Goal: Task Accomplishment & Management: Manage account settings

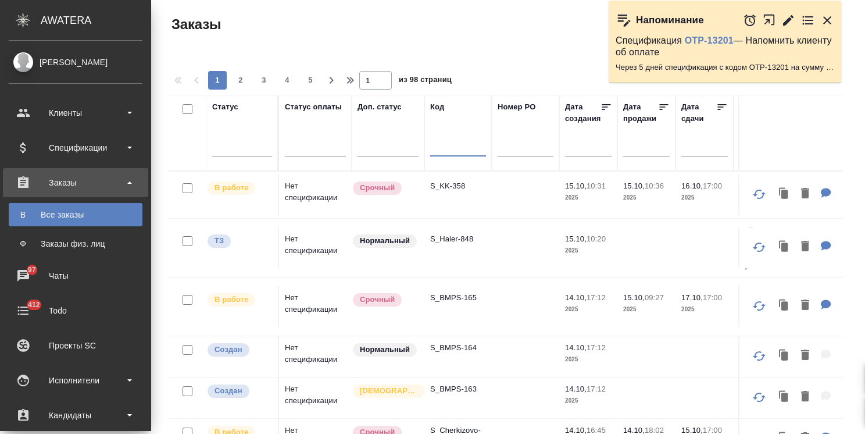
scroll to position [86, 0]
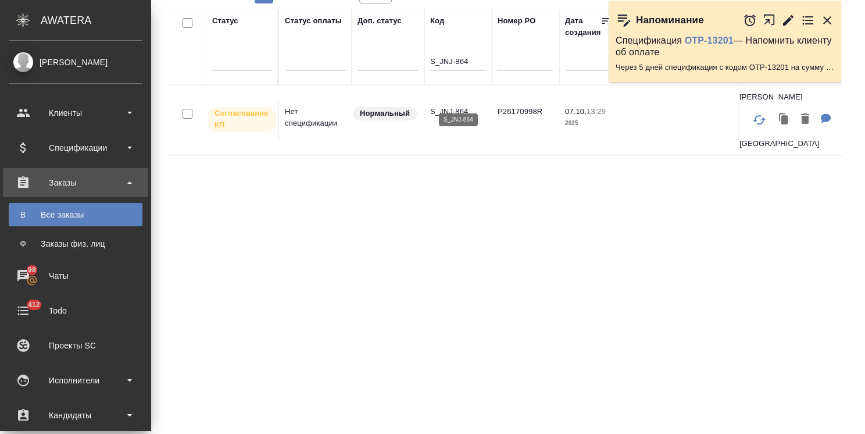
click at [457, 106] on p "S_JNJ-864" at bounding box center [458, 112] width 56 height 12
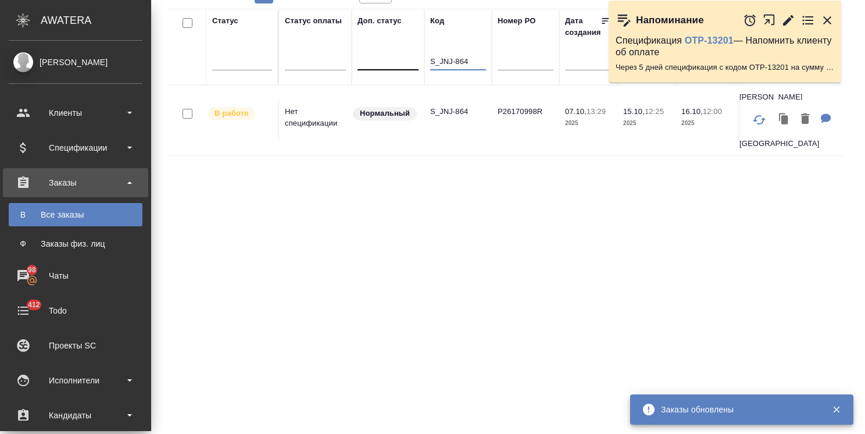
drag, startPoint x: 473, startPoint y: 59, endPoint x: 388, endPoint y: 56, distance: 84.3
paste input "NIV-3"
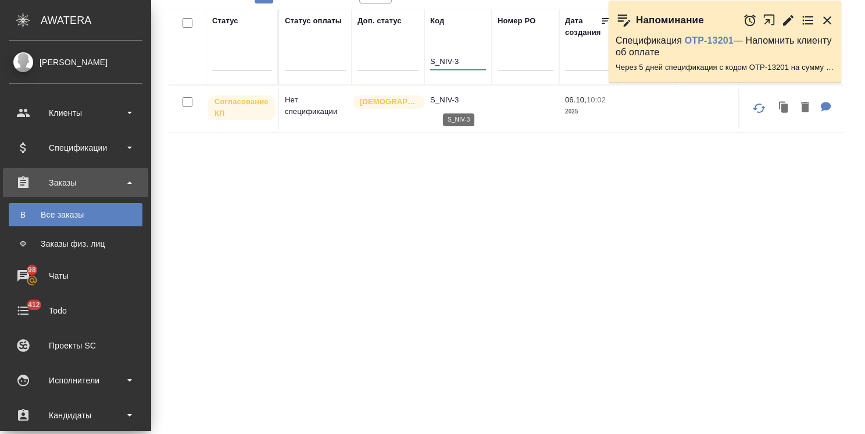
type input "S_NIV-3"
click at [448, 95] on p "S_NIV-3" at bounding box center [458, 100] width 56 height 12
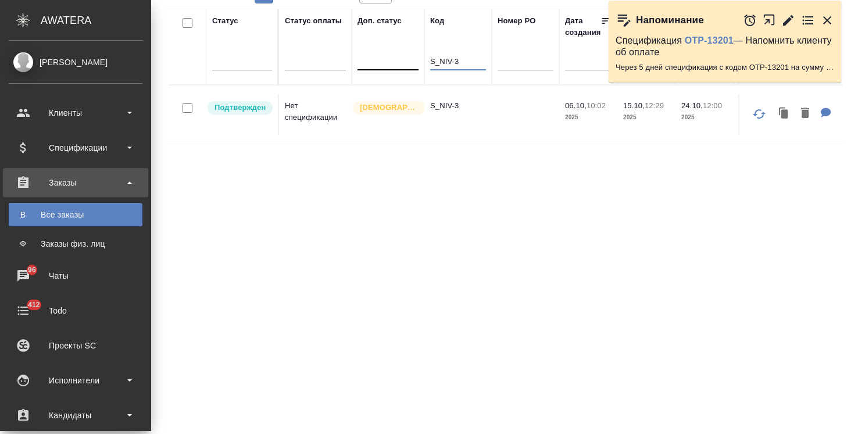
drag, startPoint x: 462, startPoint y: 65, endPoint x: 414, endPoint y: 50, distance: 49.8
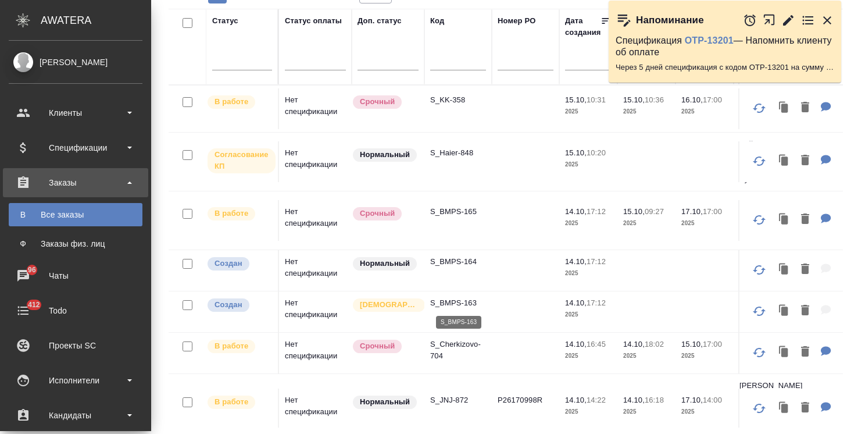
click at [456, 301] on p "S_BMPS-163" at bounding box center [458, 303] width 56 height 12
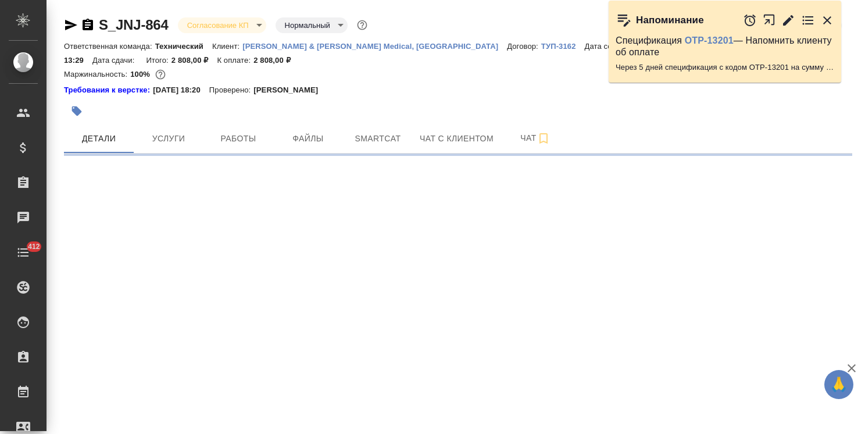
select select "RU"
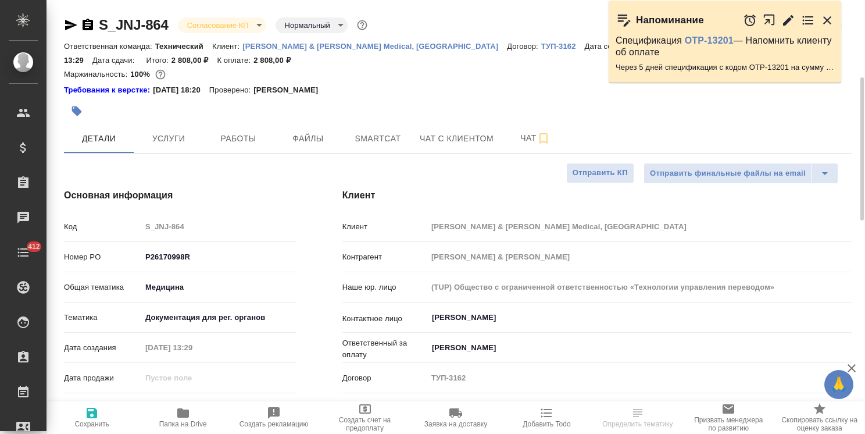
type textarea "x"
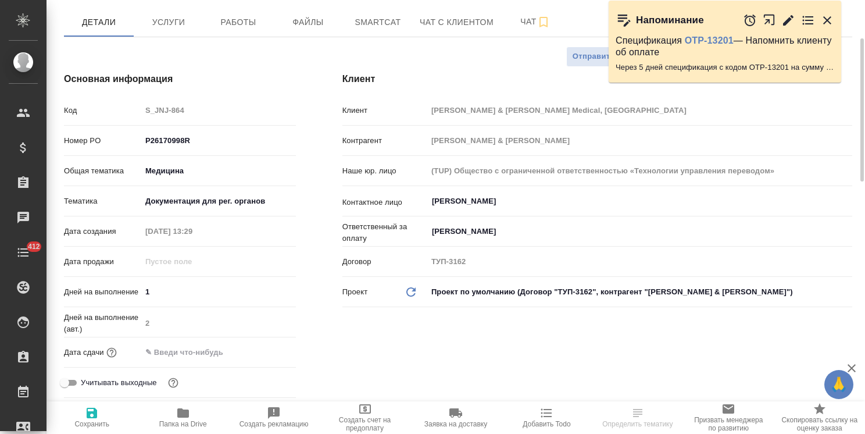
type textarea "x"
type input "Сергеева Анастасия"
type input "Комаров Роман"
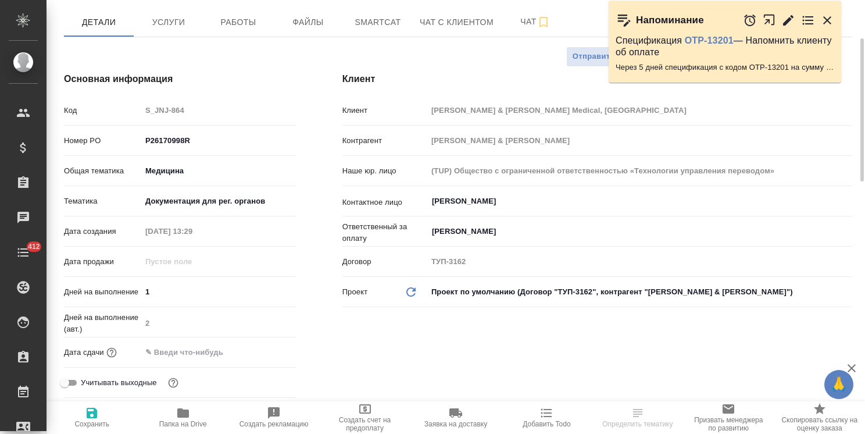
type textarea "x"
click at [218, 344] on input "text" at bounding box center [192, 352] width 102 height 17
click at [264, 344] on icon "button" at bounding box center [262, 351] width 14 height 14
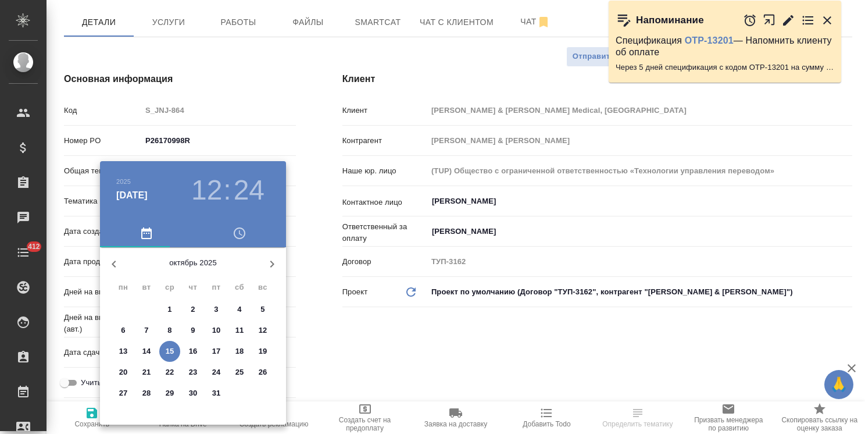
click at [196, 352] on p "16" at bounding box center [193, 351] width 9 height 12
type input "16.10.2025 12:24"
type textarea "x"
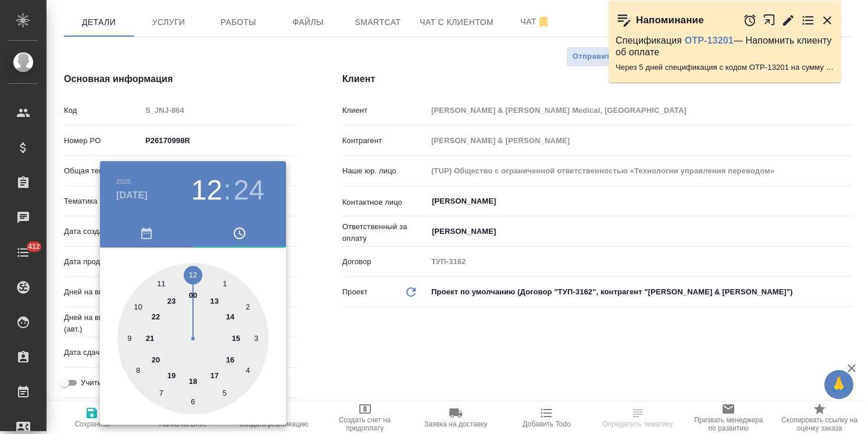
click at [340, 349] on div at bounding box center [432, 217] width 865 height 434
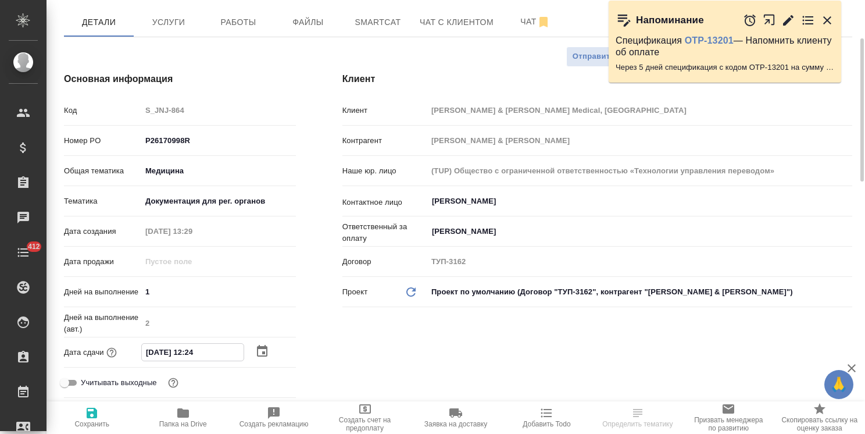
drag, startPoint x: 209, startPoint y: 339, endPoint x: 196, endPoint y: 342, distance: 13.0
click at [196, 344] on input "16.10.2025 12:24" at bounding box center [193, 352] width 102 height 17
click at [209, 344] on input "16.10.2025 12:24" at bounding box center [193, 352] width 102 height 17
drag, startPoint x: 213, startPoint y: 335, endPoint x: 197, endPoint y: 341, distance: 17.3
click at [197, 344] on input "16.10.2025 12:24" at bounding box center [193, 352] width 102 height 17
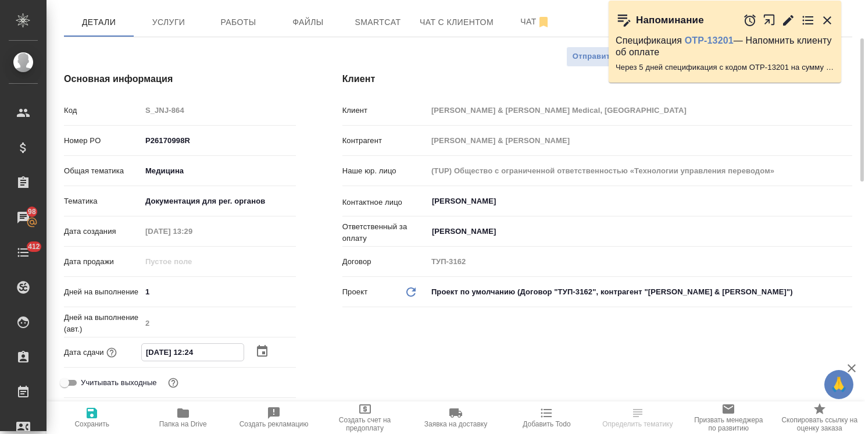
type input "16.10.2025 12:0_"
type textarea "x"
type input "16.10.2025 12:00"
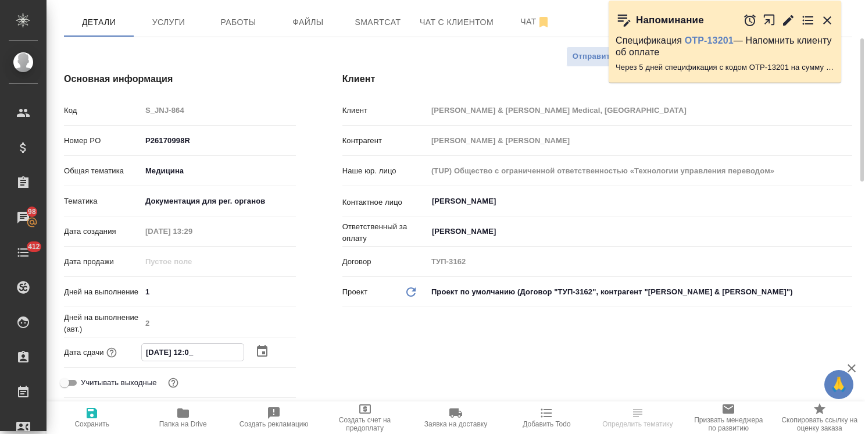
type textarea "x"
type input "16.10.2025 12:00"
click at [100, 416] on span "Сохранить" at bounding box center [91, 417] width 77 height 22
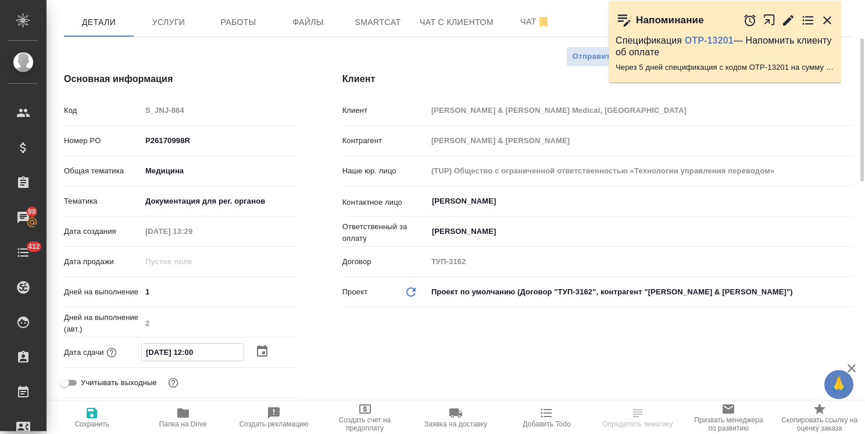
type textarea "x"
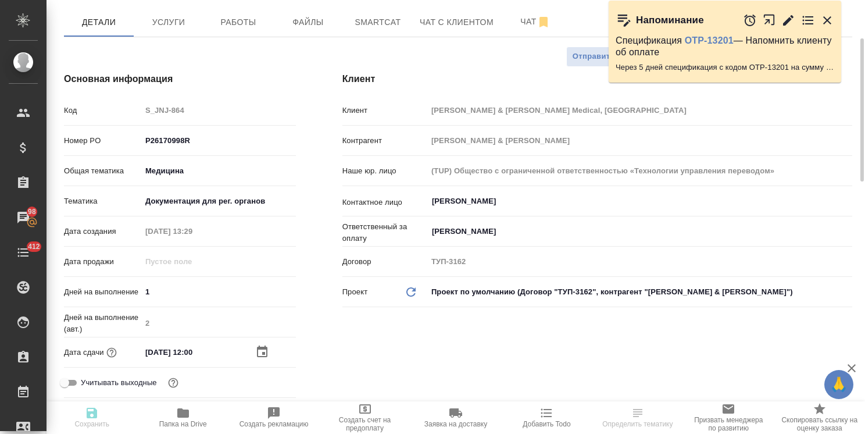
type textarea "x"
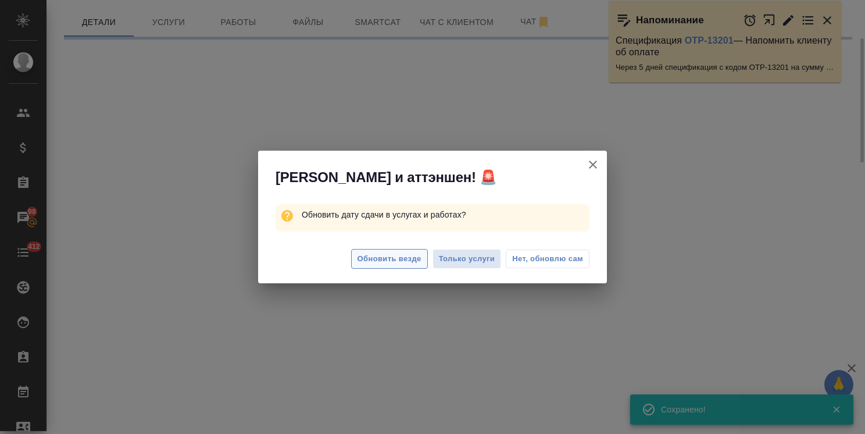
click at [384, 256] on span "Обновить везде" at bounding box center [389, 258] width 64 height 13
select select "RU"
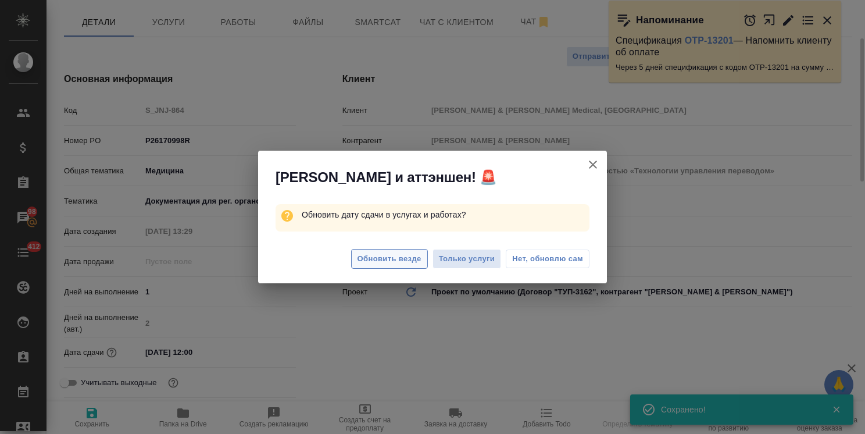
type textarea "x"
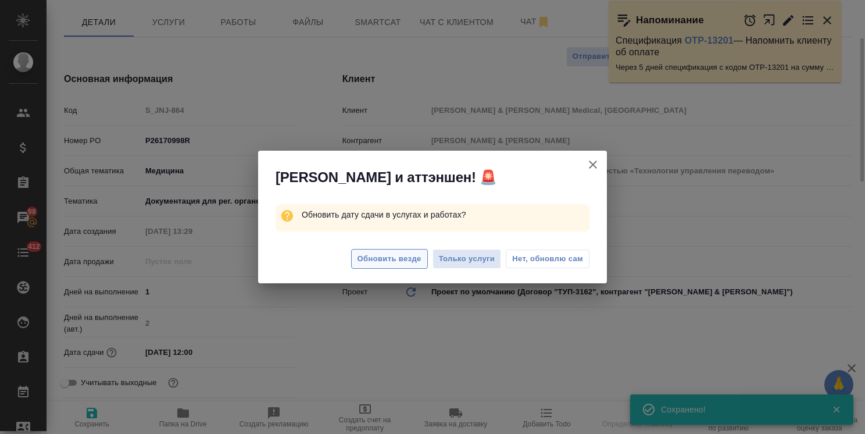
type textarea "x"
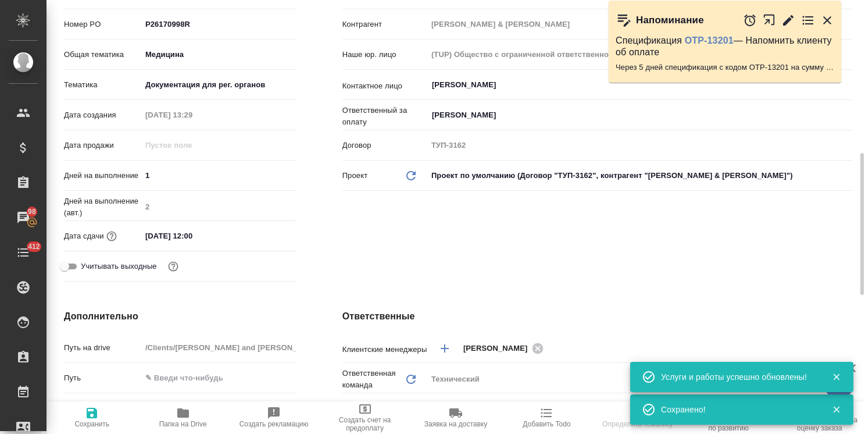
scroll to position [291, 0]
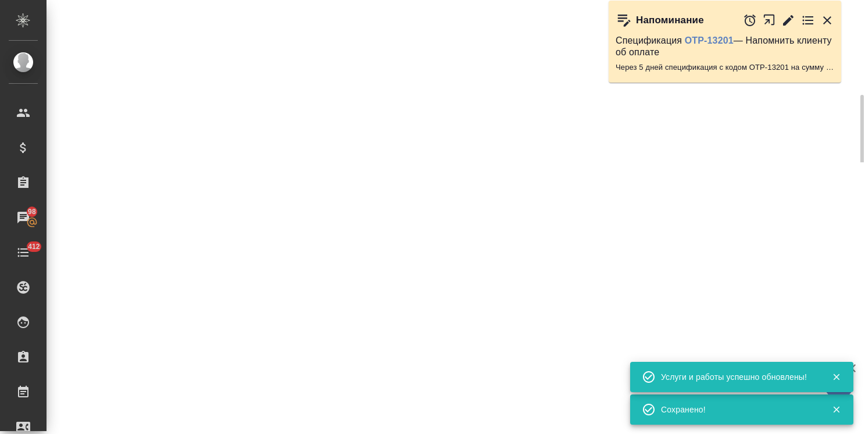
select select "RU"
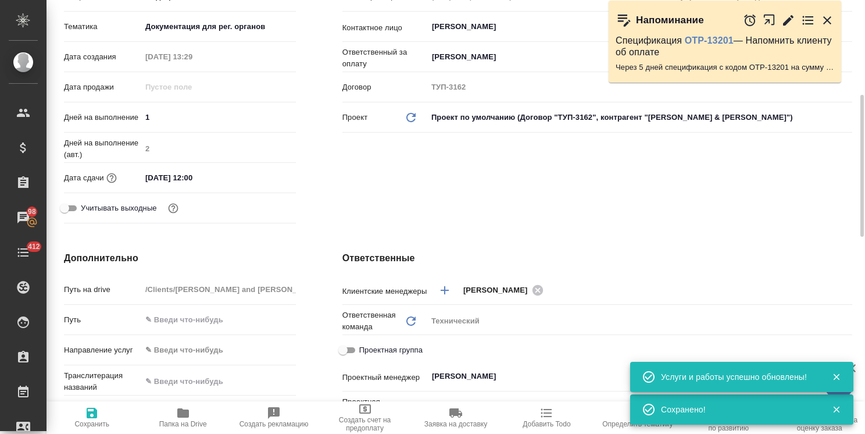
type textarea "x"
click at [305, 187] on div "Основная информация Код S_JNJ-864 Номер PO P26170998R Общая тематика Медицина m…" at bounding box center [180, 62] width 278 height 377
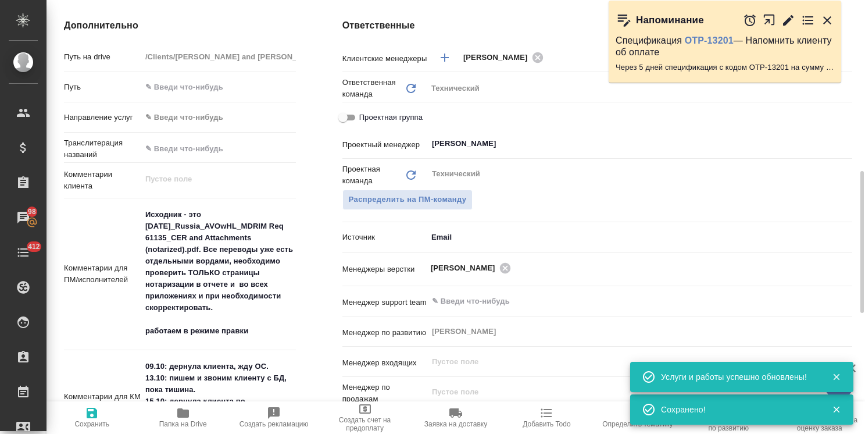
scroll to position [581, 0]
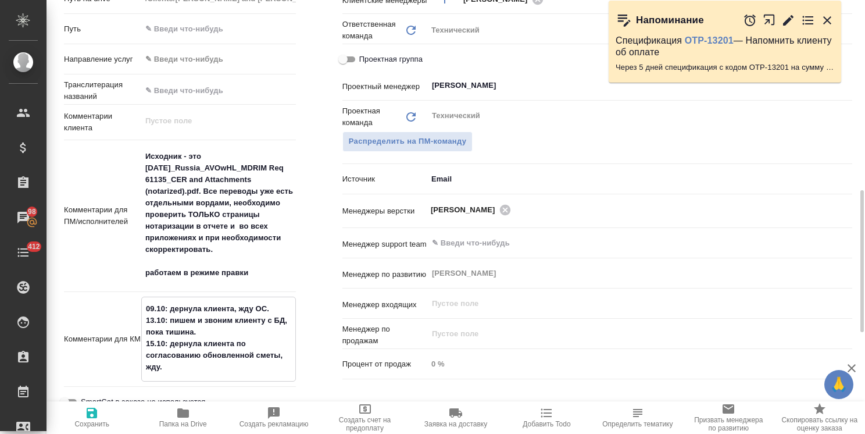
drag, startPoint x: 190, startPoint y: 369, endPoint x: 153, endPoint y: 292, distance: 85.0
click at [153, 293] on div "Путь на drive /Clients/Johnson and Johnson Medical/Orders/S_JNJ-864 Путь Направ…" at bounding box center [180, 234] width 232 height 493
click at [198, 389] on div "Комментарии для КМ 09.10: дернула клиента, жду ОС. 13.10: пишем и звоним клиент…" at bounding box center [180, 343] width 232 height 95
type textarea "x"
drag, startPoint x: 185, startPoint y: 370, endPoint x: 119, endPoint y: 340, distance: 72.1
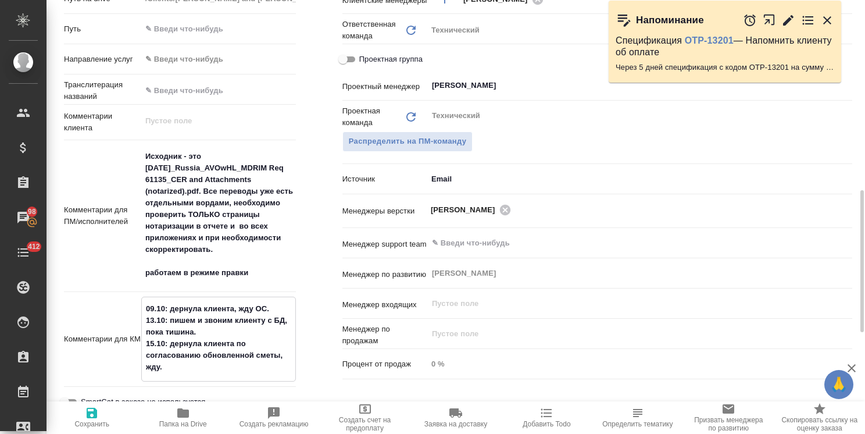
click at [184, 369] on textarea "09.10: дернула клиента, жду ОС. 13.10: пишем и звоним клиенту с БД, пока тишина…" at bounding box center [218, 338] width 153 height 78
drag, startPoint x: 119, startPoint y: 340, endPoint x: 95, endPoint y: 286, distance: 59.1
click at [96, 291] on div "Путь на drive /Clients/Johnson and Johnson Medical/Orders/S_JNJ-864 Путь Направ…" at bounding box center [180, 234] width 232 height 493
type textarea "x"
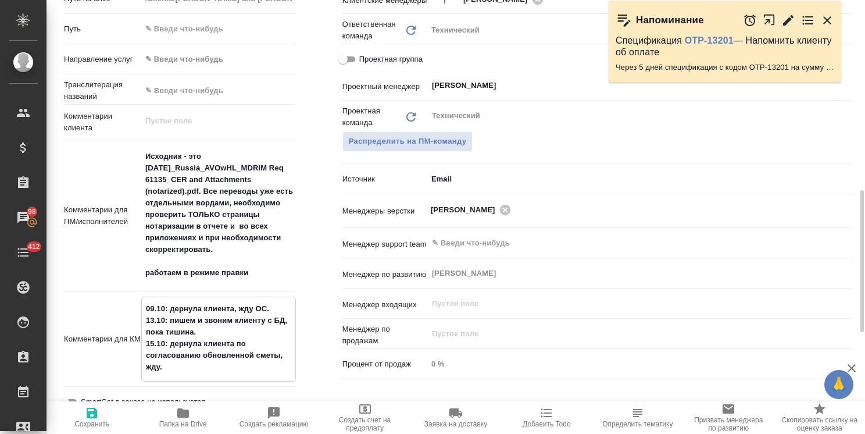
type textarea "x"
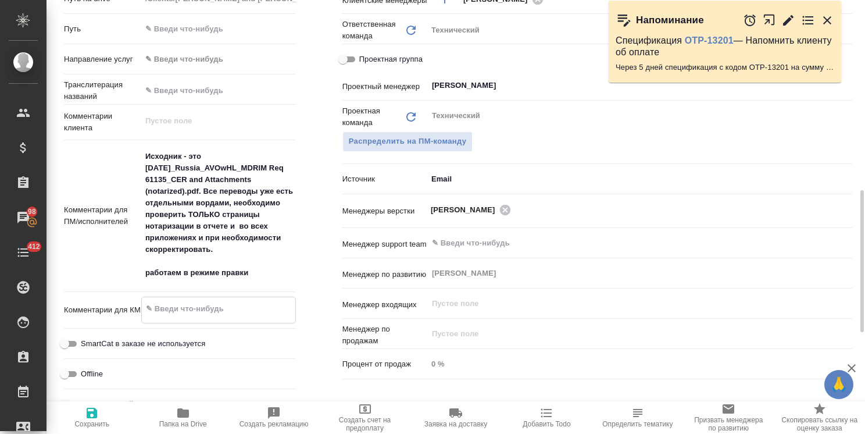
type textarea "x"
click at [94, 420] on span "Сохранить" at bounding box center [91, 424] width 35 height 8
type textarea "x"
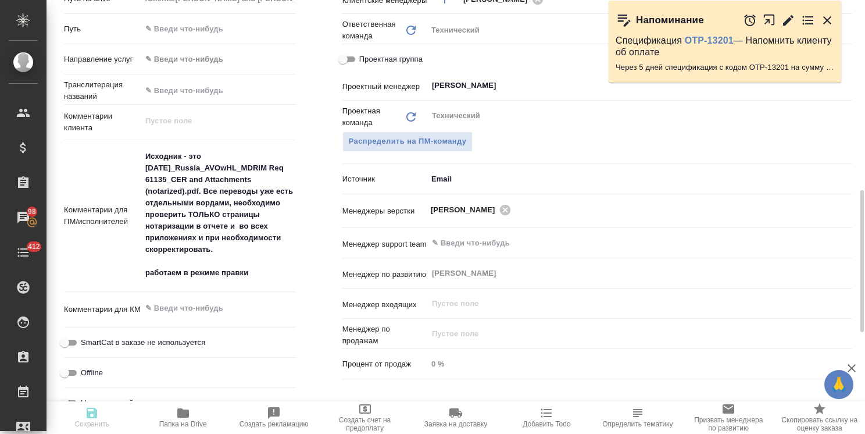
type textarea "x"
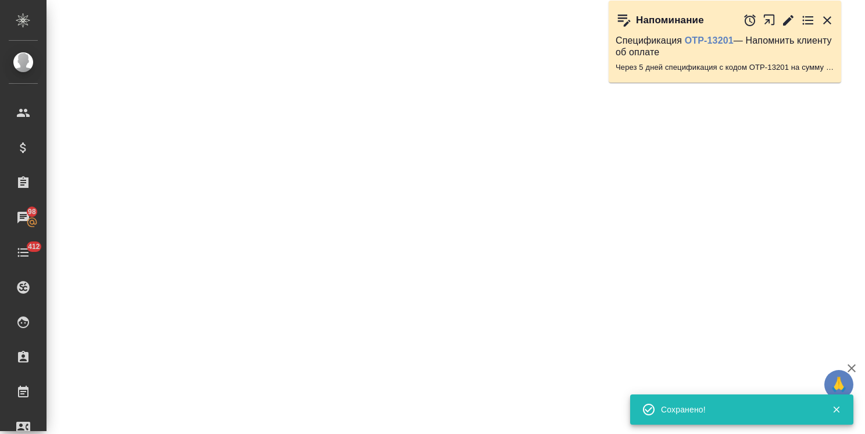
select select "RU"
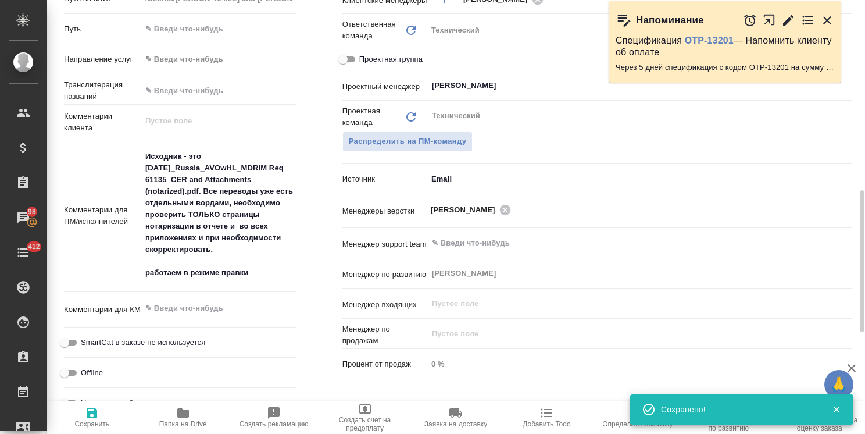
type textarea "x"
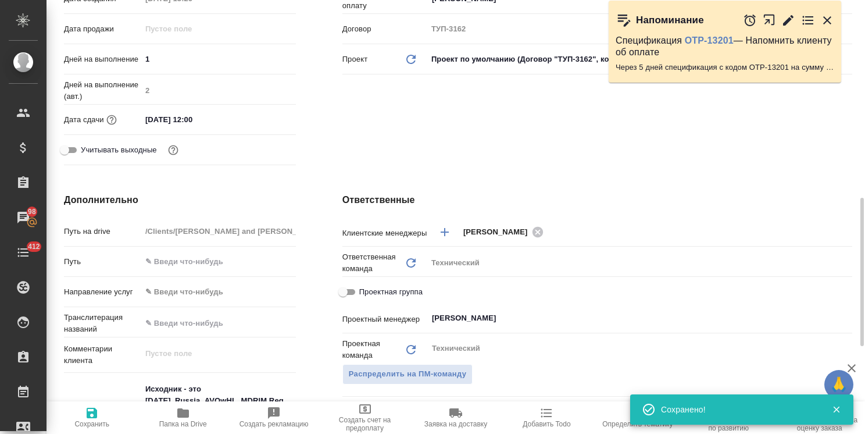
scroll to position [465, 0]
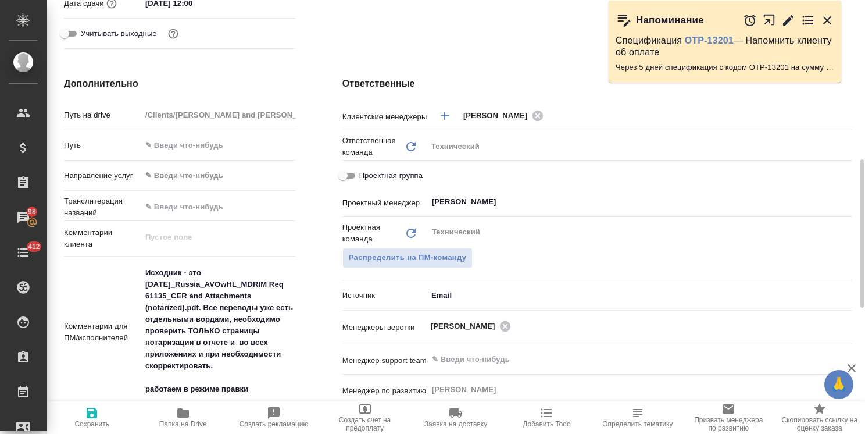
type textarea "x"
click at [196, 342] on textarea "Исходник - это 2025 10 01_Russia_AVOwHL_MDRIM Req 61135_CER and Attachments (no…" at bounding box center [218, 331] width 155 height 136
type textarea "Исходник - это 2025 10 01_Russia_AVOwHL_MDRIM Req 61135_CER and Attachments (no…"
type textarea "x"
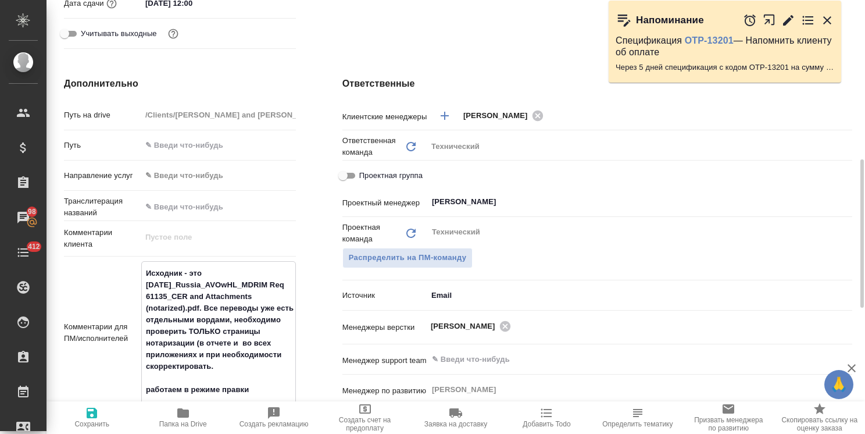
type textarea "x"
type textarea "Исходник - это 2025 10 01_Russia_AVOwHL_MDRIM Req 61135_CER and Attachments (no…"
type textarea "x"
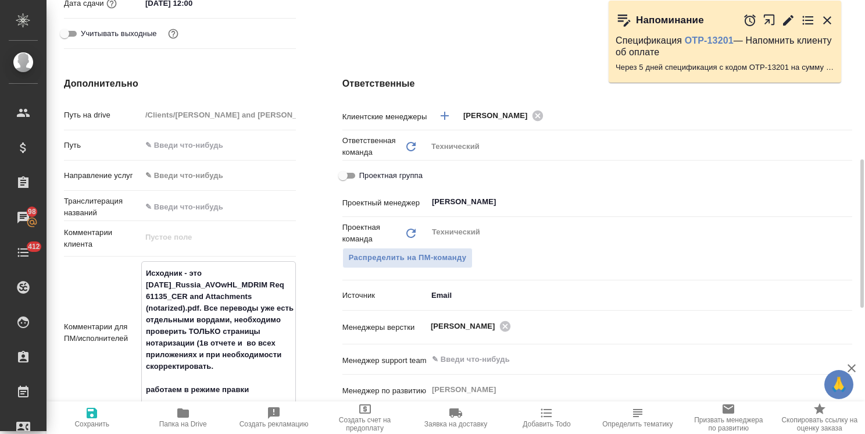
type textarea "Исходник - это 2025 10 01_Russia_AVOwHL_MDRIM Req 61135_CER and Attachments (no…"
type textarea "x"
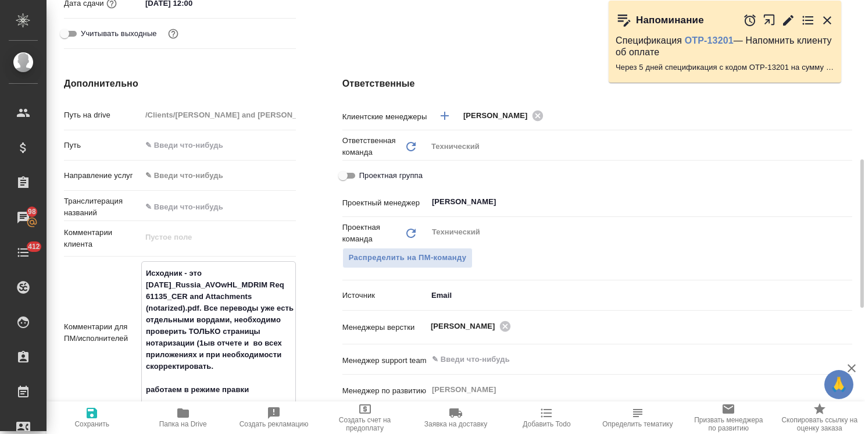
type textarea "Исходник - это 2025 10 01_Russia_AVOwHL_MDRIM Req 61135_CER and Attachments (no…"
type textarea "x"
type textarea "Исходник - это 2025 10 01_Russia_AVOwHL_MDRIM Req 61135_CER and Attachments (no…"
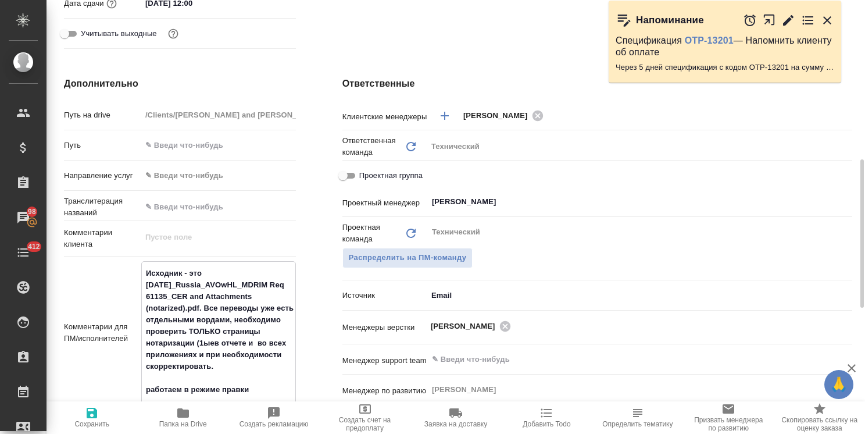
type textarea "x"
type textarea "Исходник - это 2025 10 01_Russia_AVOwHL_MDRIM Req 61135_CER and Attachments (no…"
type textarea "x"
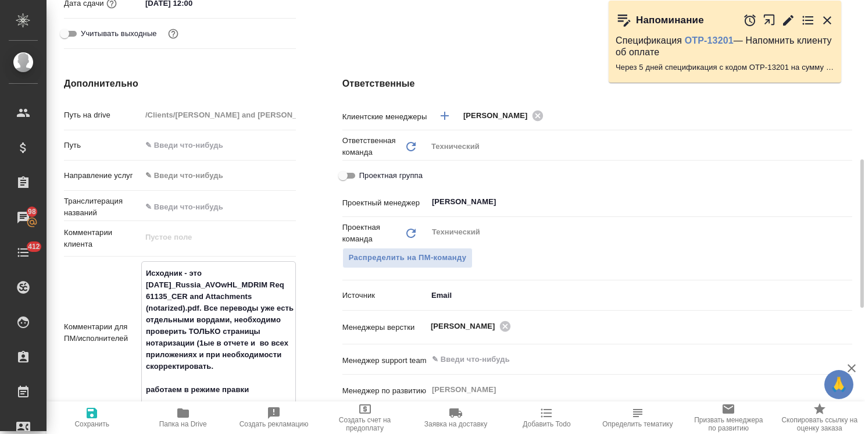
type textarea "x"
type textarea "Исходник - это 2025 10 01_Russia_AVOwHL_MDRIM Req 61135_CER and Attachments (no…"
type textarea "x"
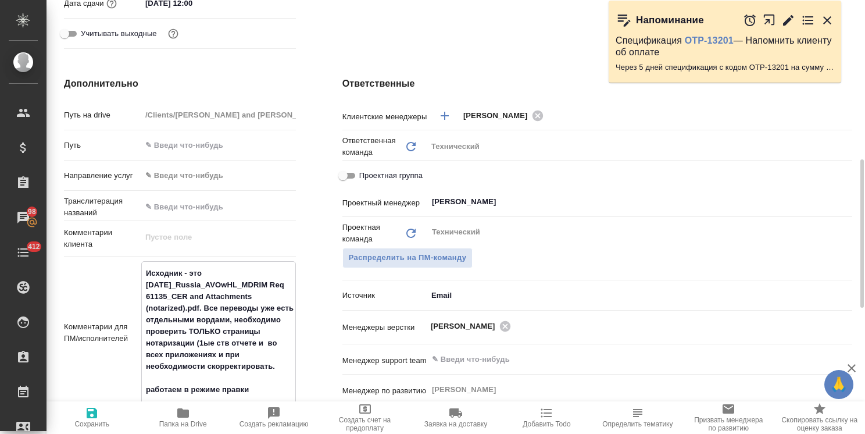
type textarea "Исходник - это 2025 10 01_Russia_AVOwHL_MDRIM Req 61135_CER and Attachments (no…"
type textarea "x"
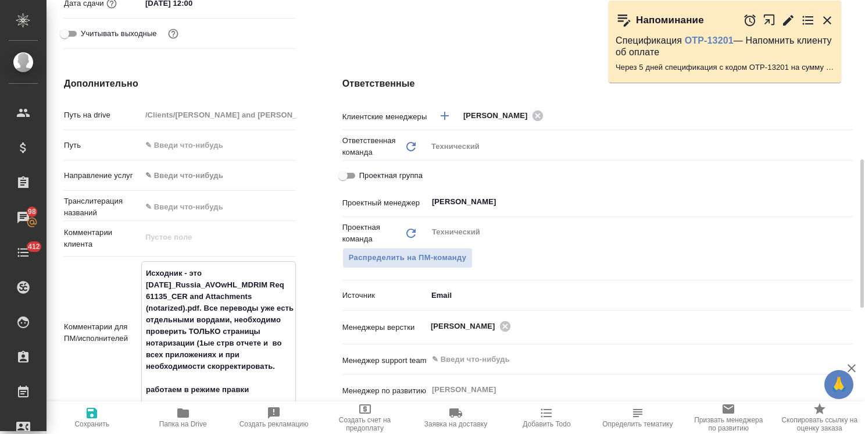
type textarea "Исходник - это 2025 10 01_Russia_AVOwHL_MDRIM Req 61135_CER and Attachments (no…"
type textarea "x"
type textarea "Исходник - это 2025 10 01_Russia_AVOwHL_MDRIM Req 61135_CER and Attachments (no…"
type textarea "x"
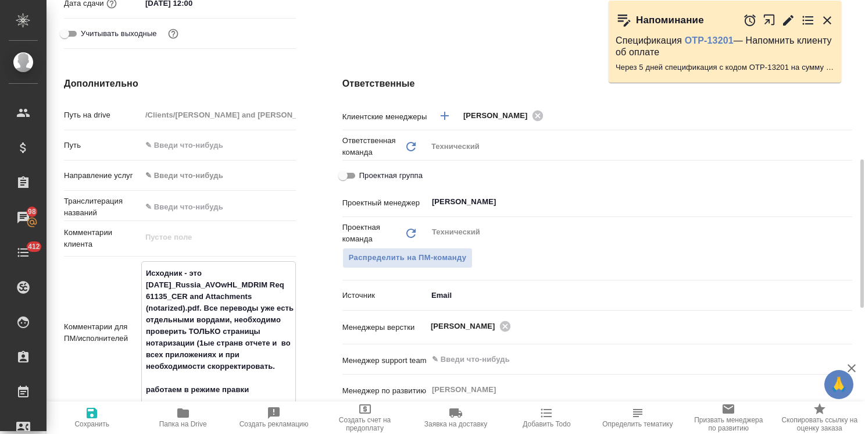
type textarea "x"
type textarea "Исходник - это 2025 10 01_Russia_AVOwHL_MDRIM Req 61135_CER and Attachments (no…"
type textarea "x"
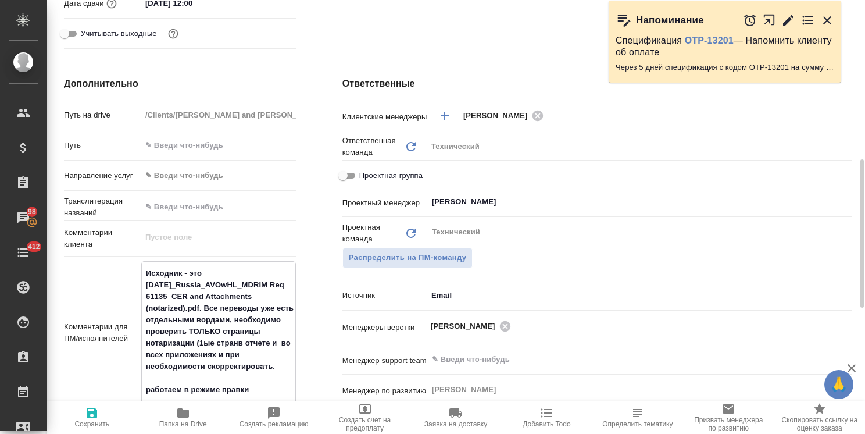
type textarea "x"
type textarea "Исходник - это 2025 10 01_Russia_AVOwHL_MDRIM Req 61135_CER and Attachments (no…"
type textarea "x"
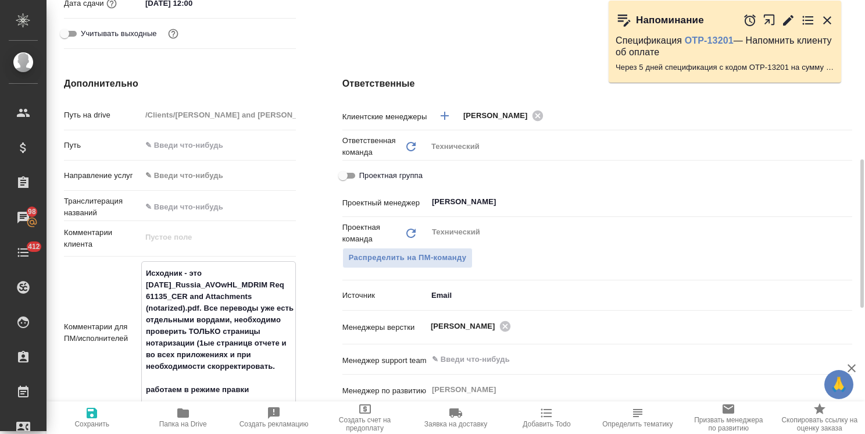
type textarea "Исходник - это 2025 10 01_Russia_AVOwHL_MDRIM Req 61135_CER and Attachments (no…"
type textarea "x"
type textarea "Исходник - это 2025 10 01_Russia_AVOwHL_MDRIM Req 61135_CER and Attachments (no…"
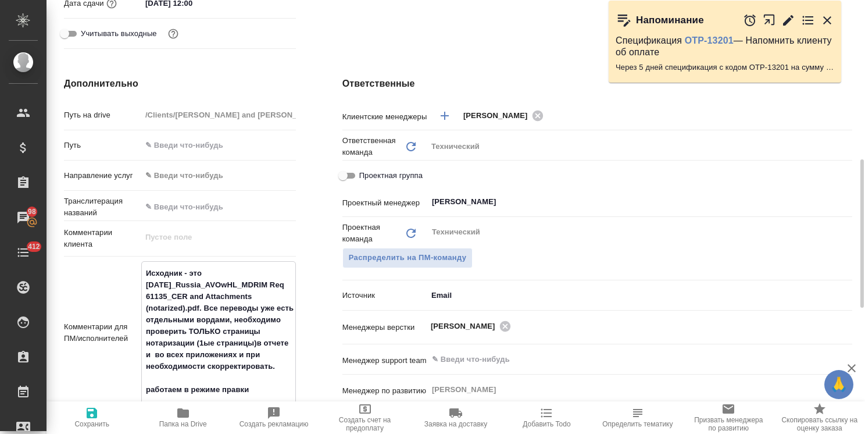
type textarea "x"
type textarea "Исходник - это 2025 10 01_Russia_AVOwHL_MDRIM Req 61135_CER and Attachments (no…"
type textarea "x"
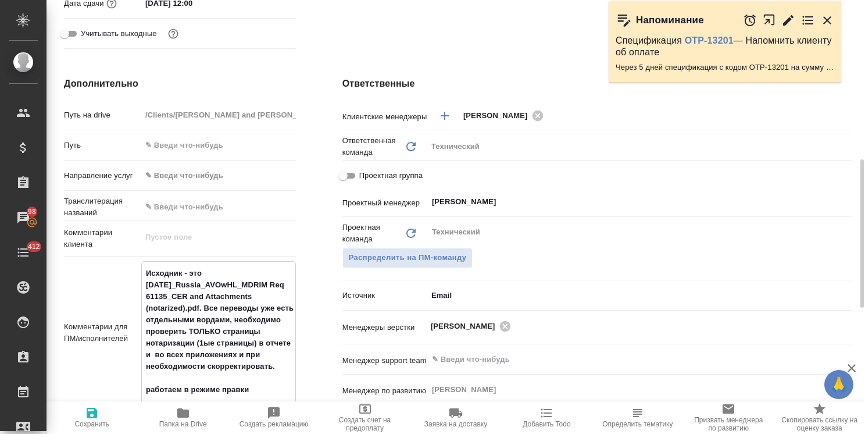
type textarea "x"
type textarea "Исходник - это 2025 10 01_Russia_AVOwHL_MDRIM Req 61135_CER and Attachments (no…"
type textarea "x"
click at [99, 416] on span "Сохранить" at bounding box center [91, 417] width 77 height 22
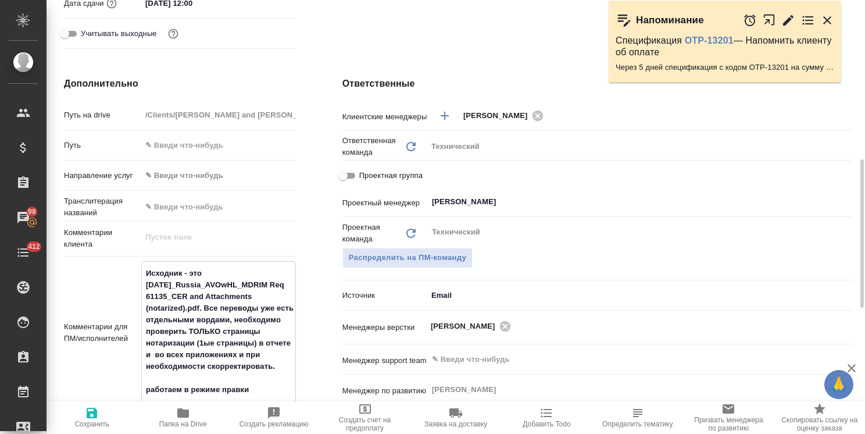
type textarea "x"
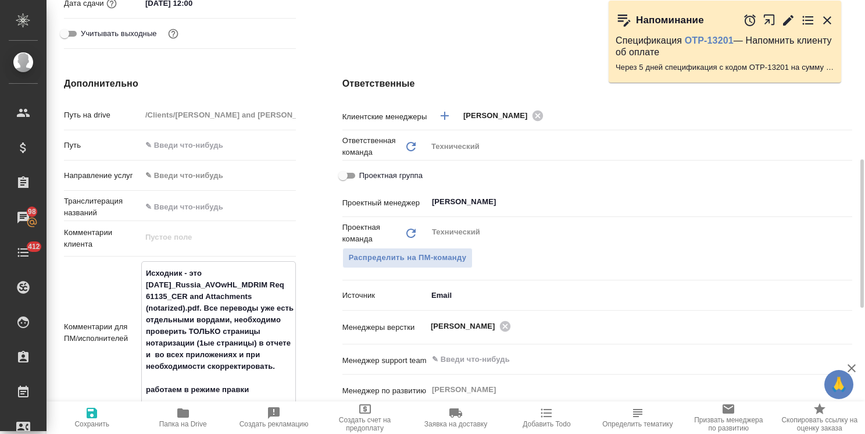
type textarea "x"
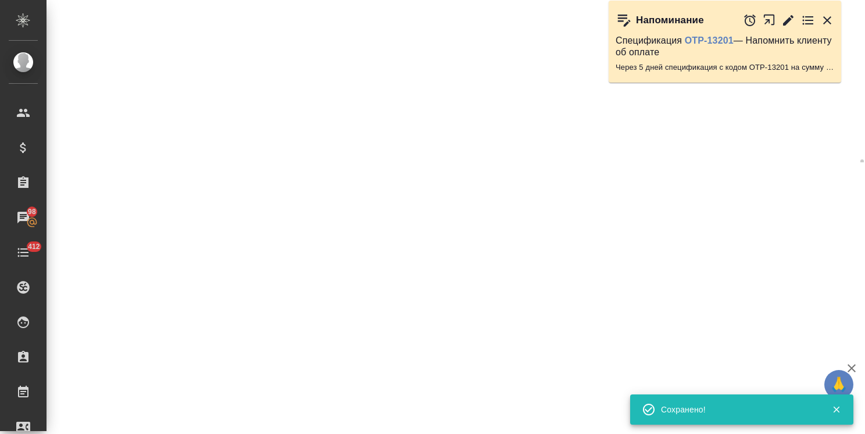
select select "RU"
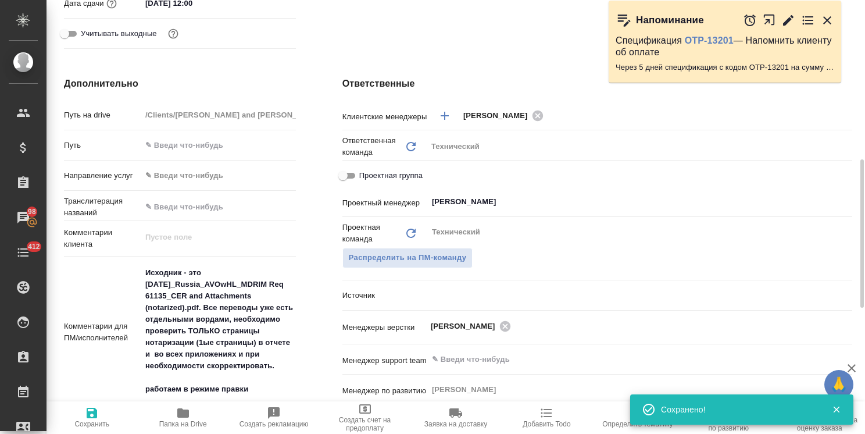
type textarea "x"
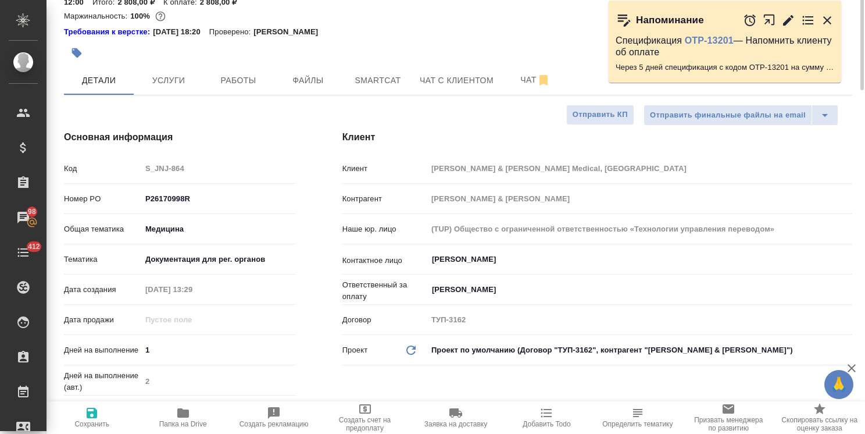
scroll to position [0, 0]
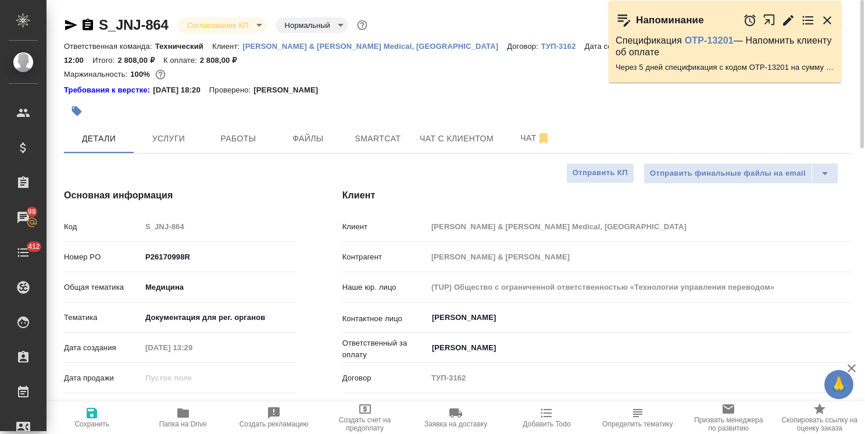
click at [233, 26] on body "🙏 .cls-1 fill:#fff; AWATERA Usmanova Olga Клиенты Спецификации Заказы 98 Чаты 4…" at bounding box center [432, 217] width 865 height 434
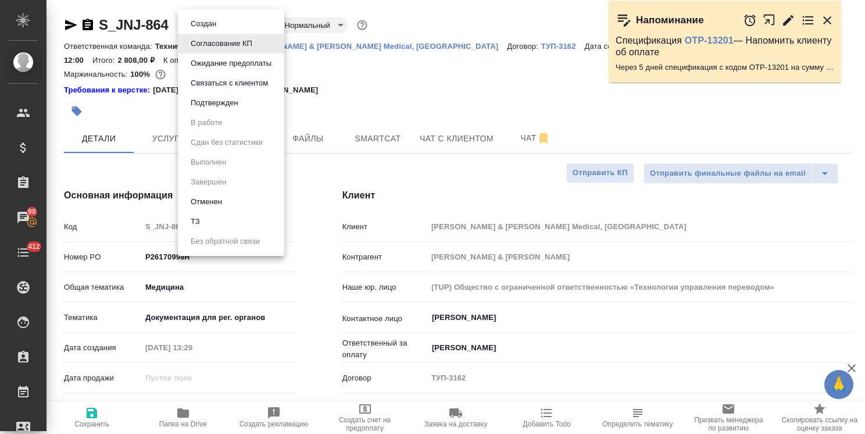
click at [224, 100] on button "Подтвержден" at bounding box center [214, 102] width 55 height 13
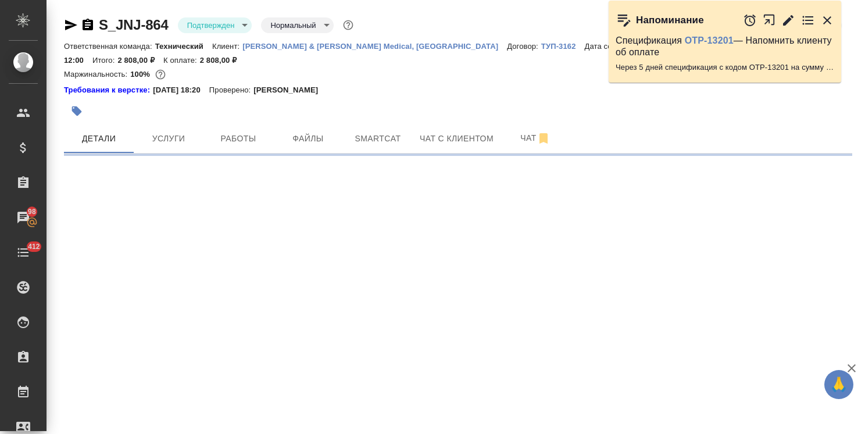
select select "RU"
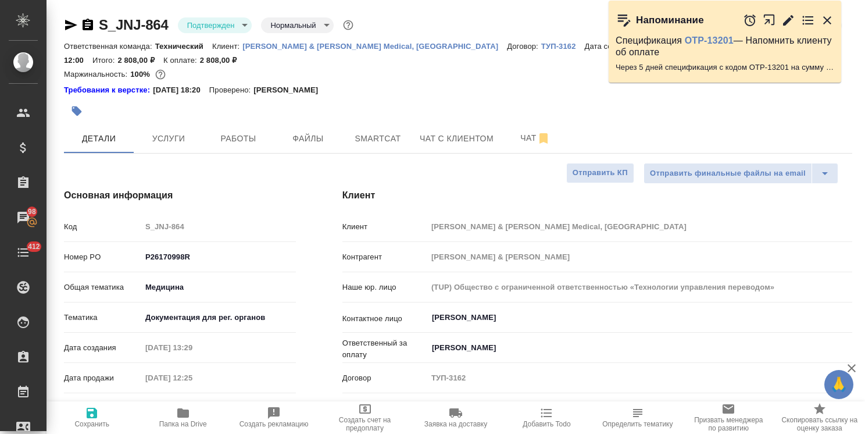
type textarea "x"
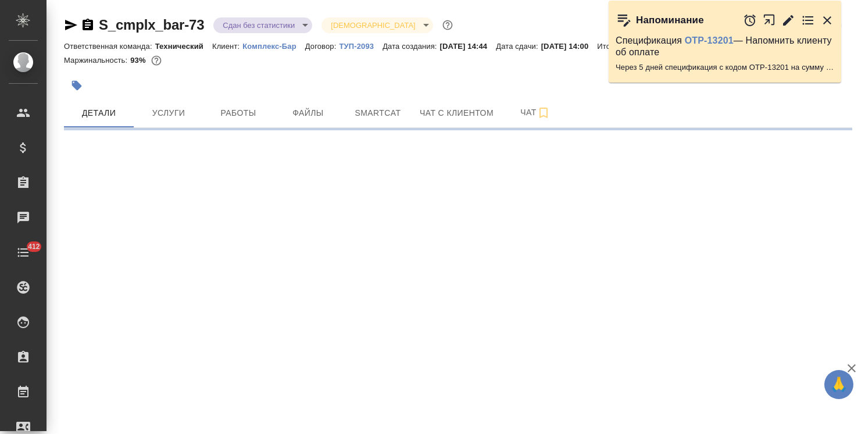
select select "RU"
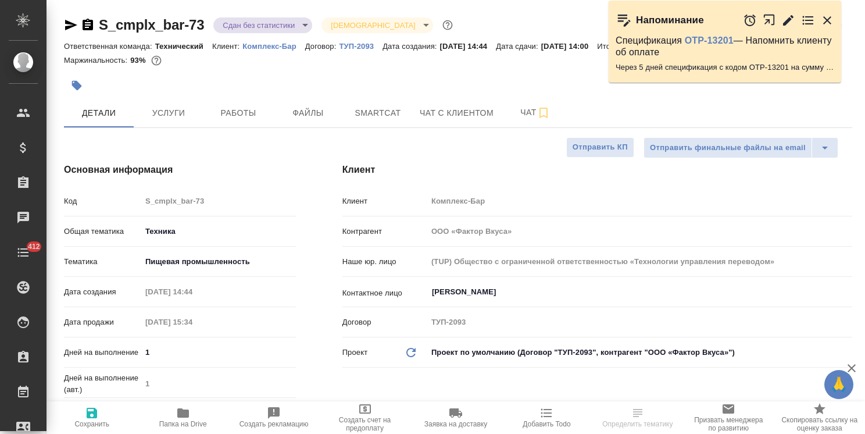
type textarea "x"
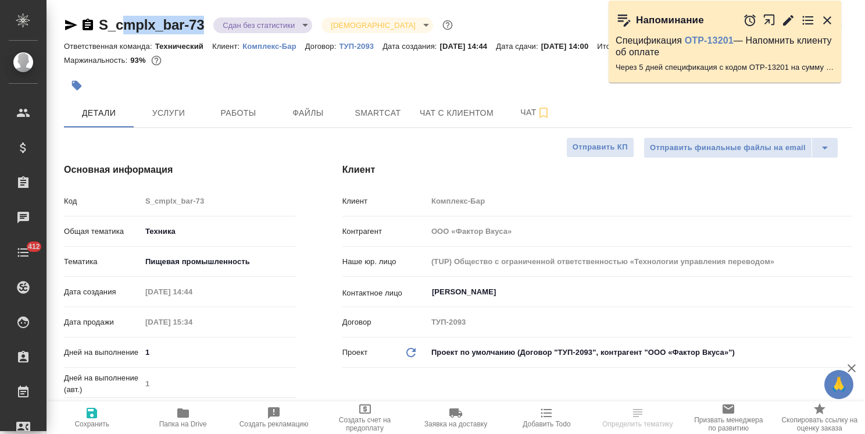
type textarea "x"
drag, startPoint x: 185, startPoint y: 12, endPoint x: 80, endPoint y: 9, distance: 104.7
type textarea "x"
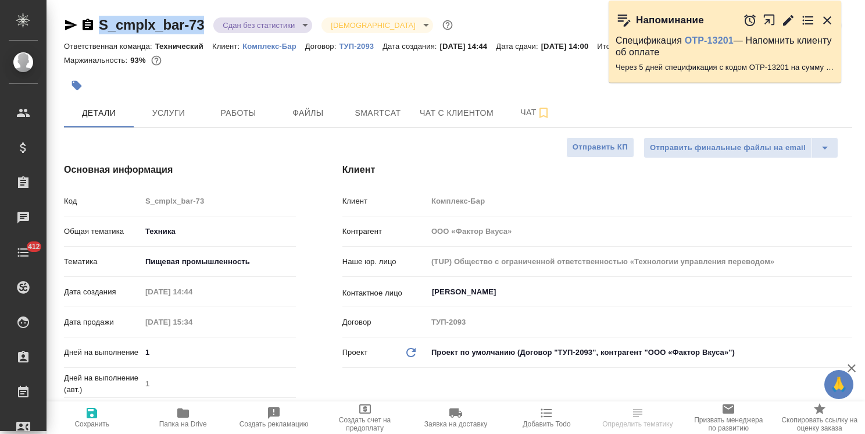
type textarea "x"
copy link "S_cmplx_bar-73"
click at [319, 115] on span "Файлы" at bounding box center [308, 113] width 56 height 15
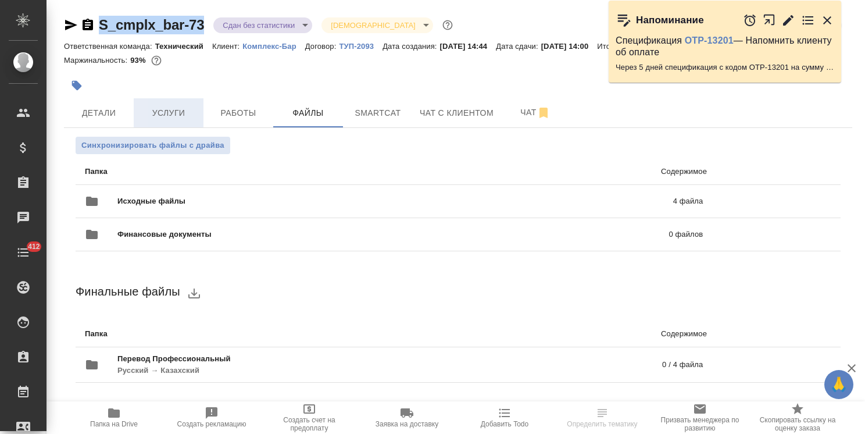
click at [167, 114] on span "Услуги" at bounding box center [169, 113] width 56 height 15
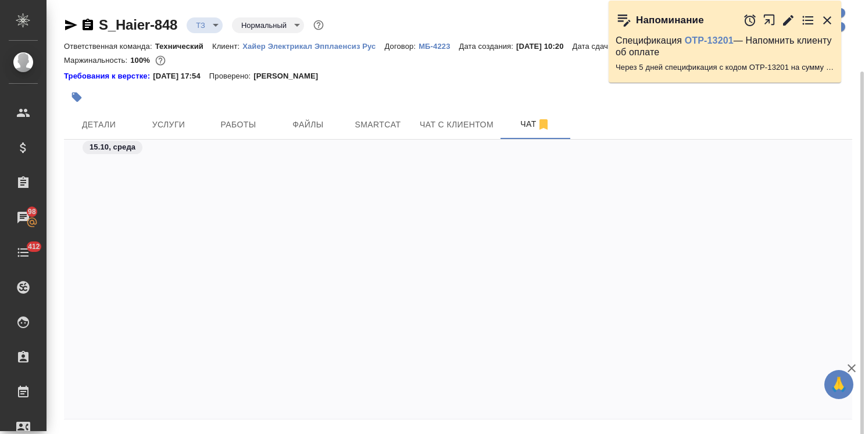
scroll to position [1081, 0]
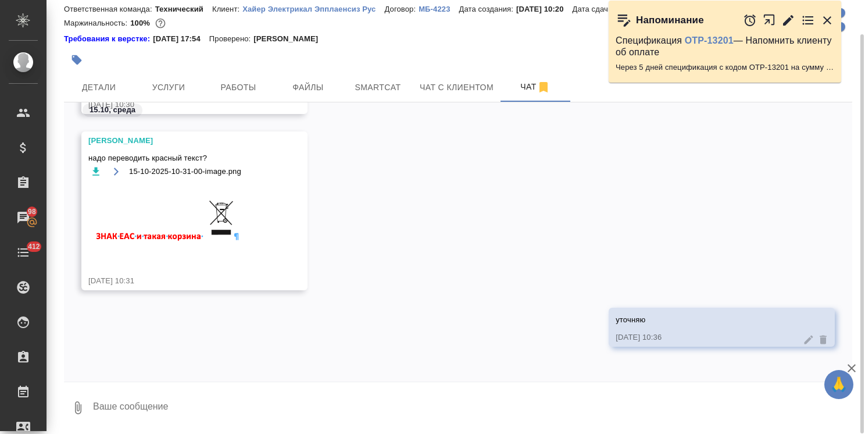
click at [167, 410] on textarea at bounding box center [472, 408] width 760 height 40
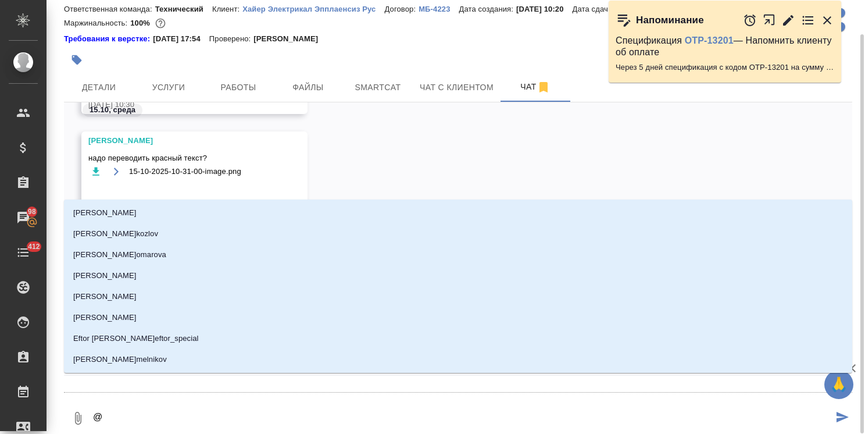
type textarea "@з"
type input "з"
type textarea "@за"
type input "за"
type textarea "@заб"
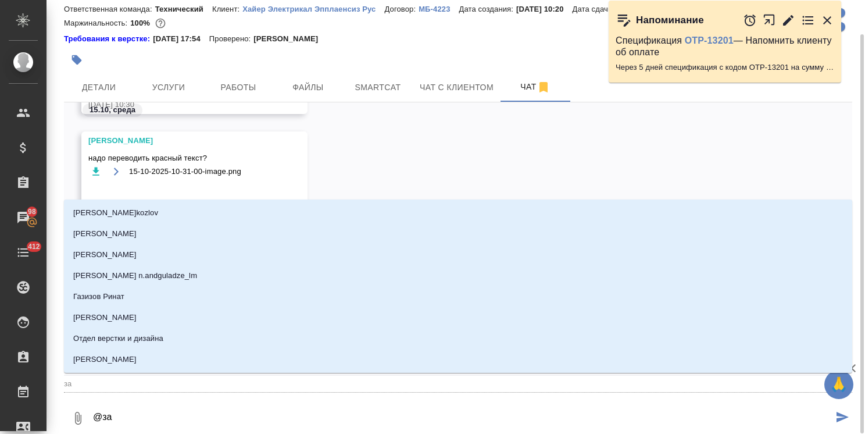
type input "заб"
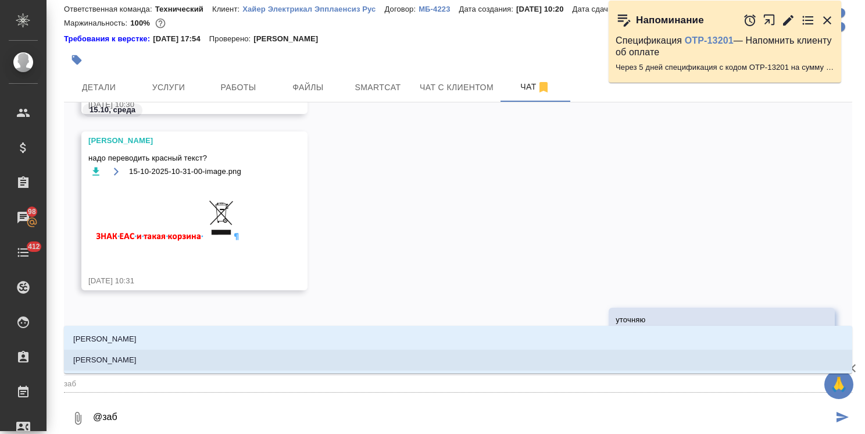
click at [173, 352] on li "Заборова Александра" at bounding box center [458, 359] width 788 height 21
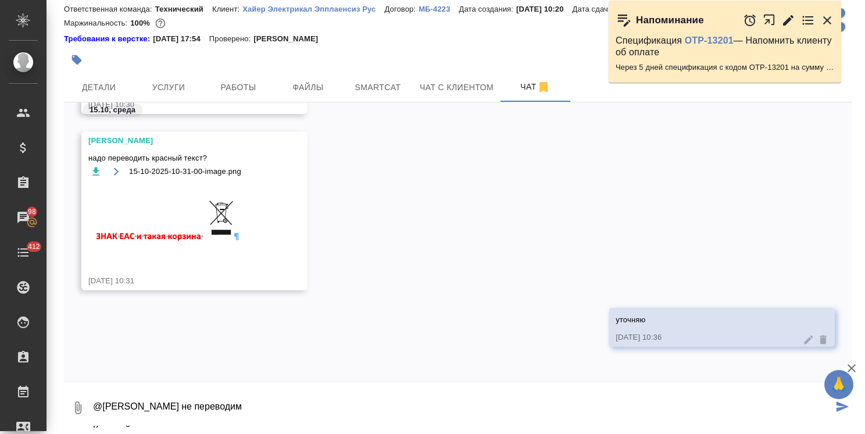
scroll to position [88, 0]
type textarea "@Заборова Александра Картинки не переводим Красный текст не переводим Best rega…"
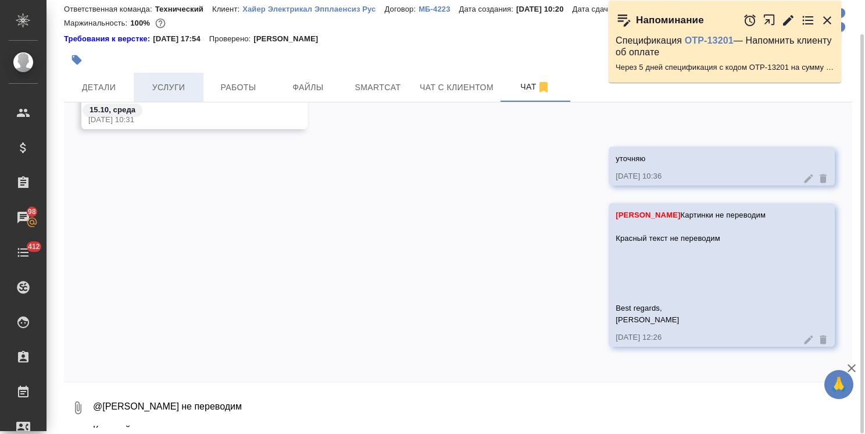
click at [181, 83] on span "Услуги" at bounding box center [169, 87] width 56 height 15
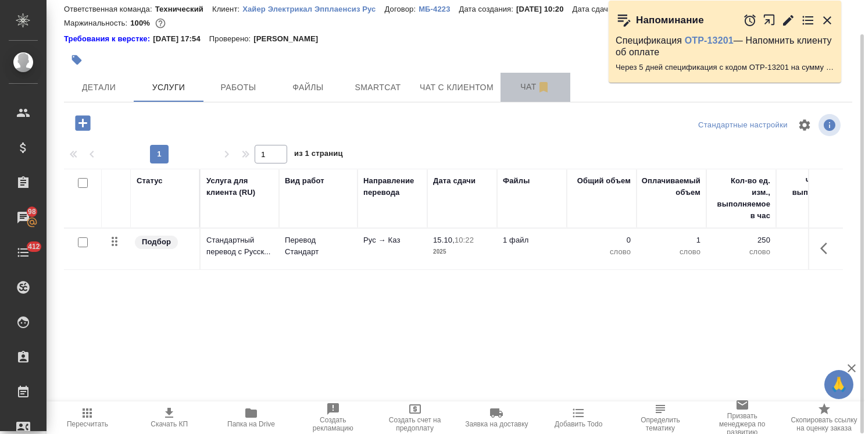
click at [515, 92] on span "Чат" at bounding box center [535, 87] width 56 height 15
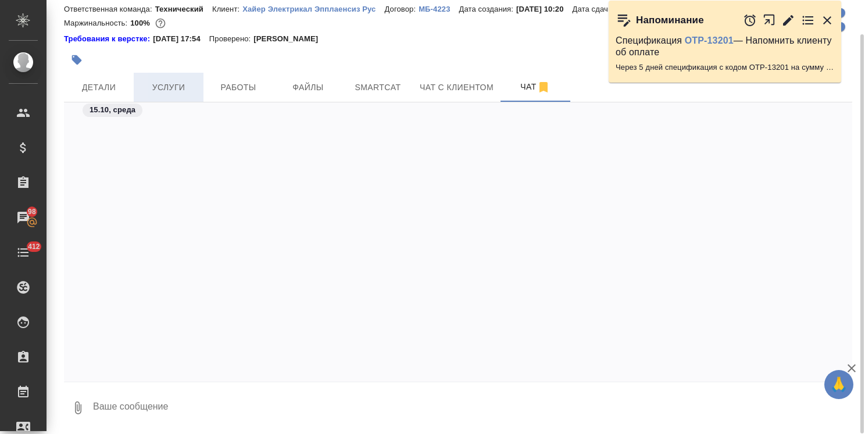
scroll to position [1393, 0]
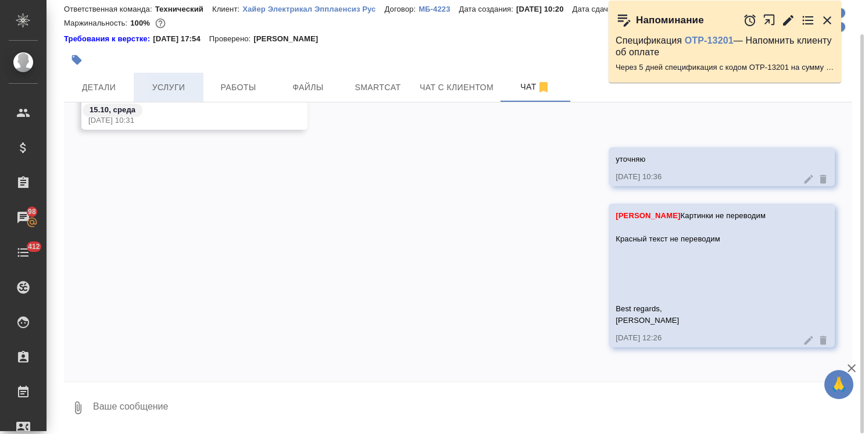
click at [181, 80] on span "Услуги" at bounding box center [169, 87] width 56 height 15
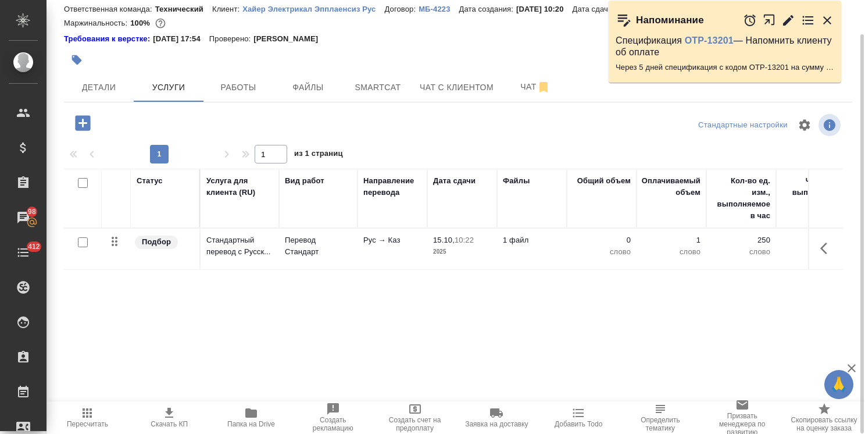
click at [85, 416] on icon "button" at bounding box center [87, 412] width 9 height 9
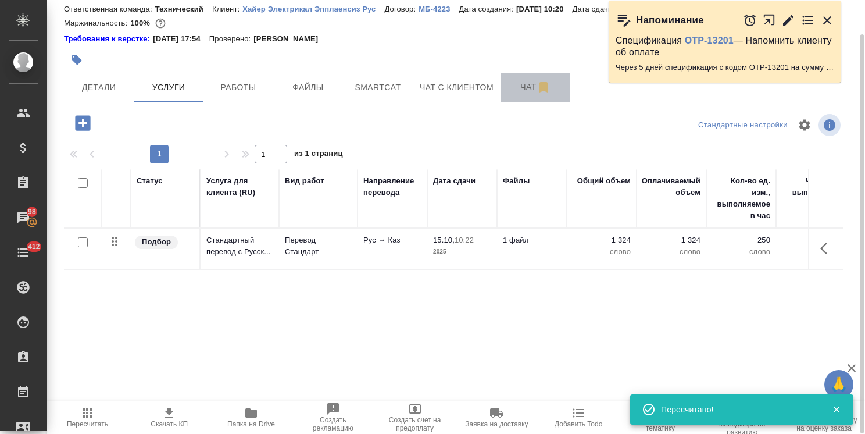
click at [518, 81] on span "Чат" at bounding box center [535, 87] width 56 height 15
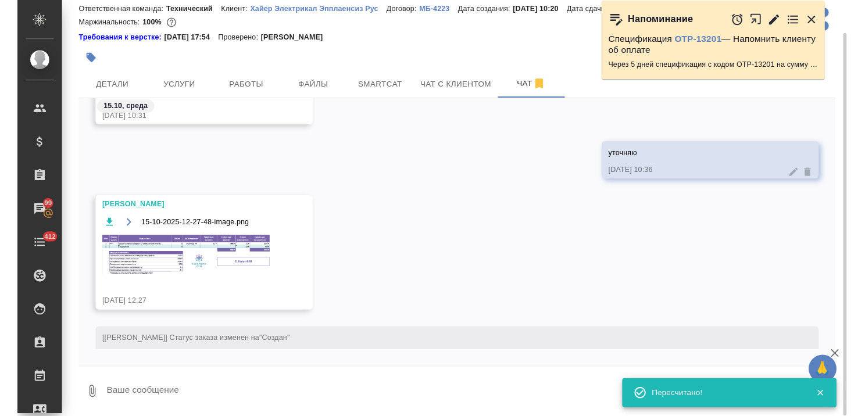
scroll to position [1383, 0]
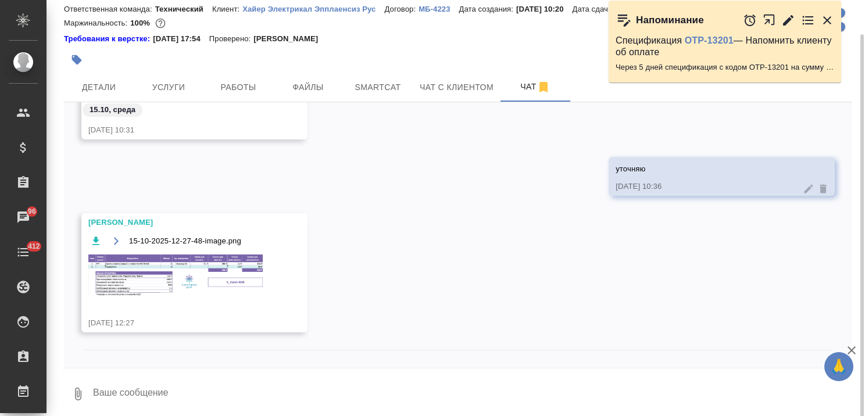
click at [181, 273] on img at bounding box center [175, 276] width 174 height 43
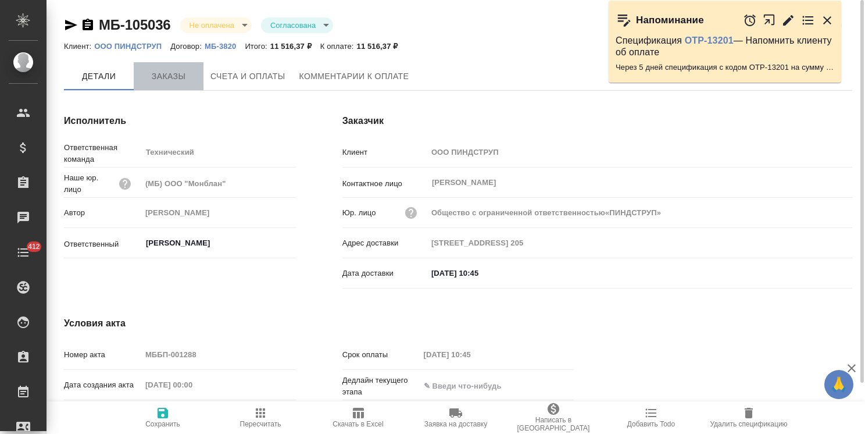
click at [162, 81] on span "Заказы" at bounding box center [169, 76] width 56 height 15
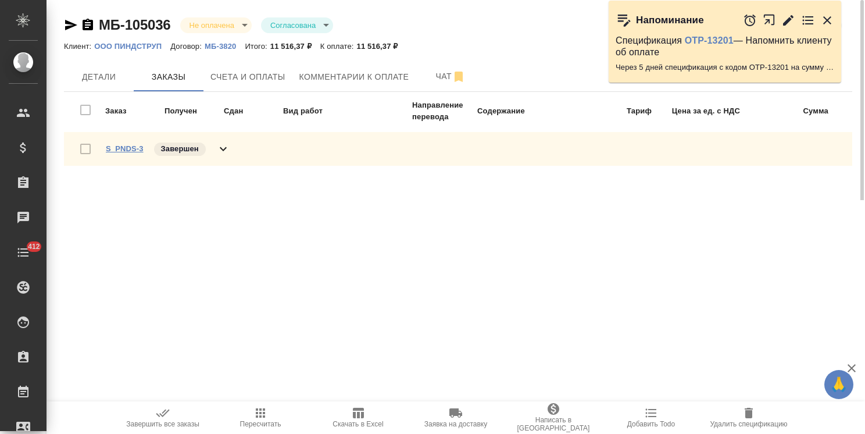
click at [131, 149] on link "S_PNDS-3" at bounding box center [125, 148] width 38 height 9
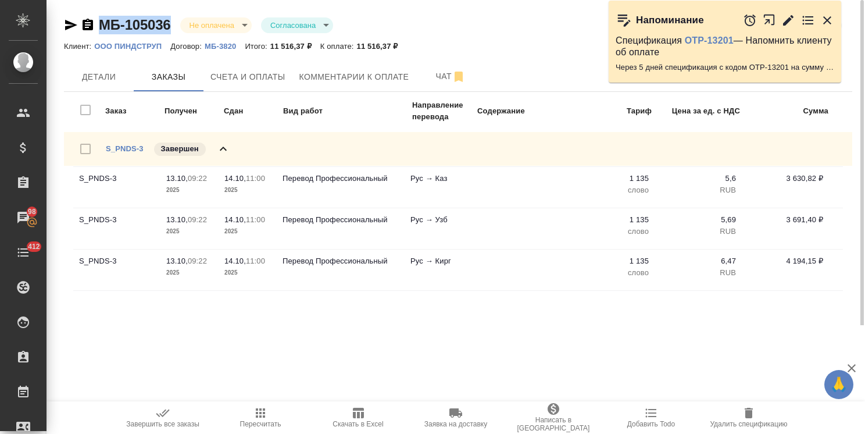
drag, startPoint x: 173, startPoint y: 12, endPoint x: 94, endPoint y: 10, distance: 79.1
click at [94, 10] on div "МБ-105036 Не оплачена notPayed Согласована approved Кратко детали спецификации …" at bounding box center [458, 162] width 801 height 325
copy link "МБ-105036"
click at [223, 77] on span "Счета и оплаты" at bounding box center [247, 77] width 75 height 15
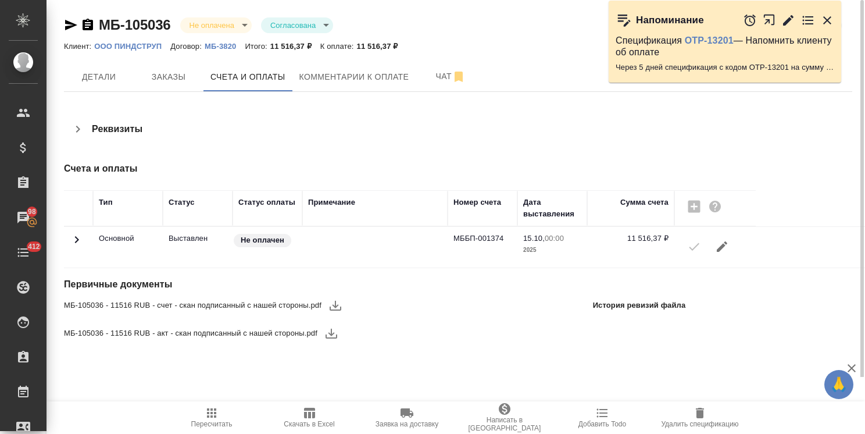
click at [335, 312] on button "button" at bounding box center [335, 305] width 28 height 28
click at [327, 333] on icon "button" at bounding box center [331, 333] width 14 height 14
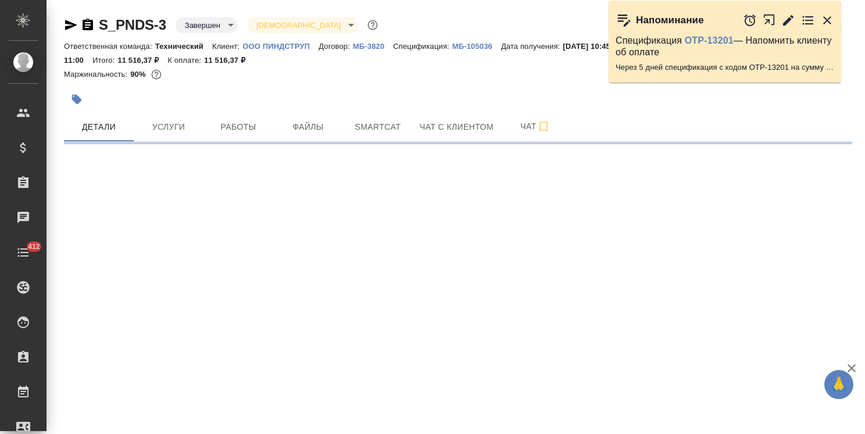
select select "RU"
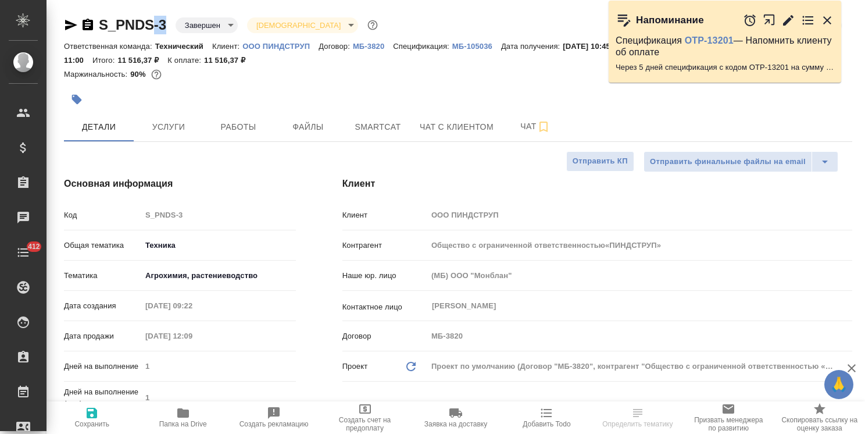
type textarea "x"
drag, startPoint x: 173, startPoint y: 6, endPoint x: 65, endPoint y: -1, distance: 108.3
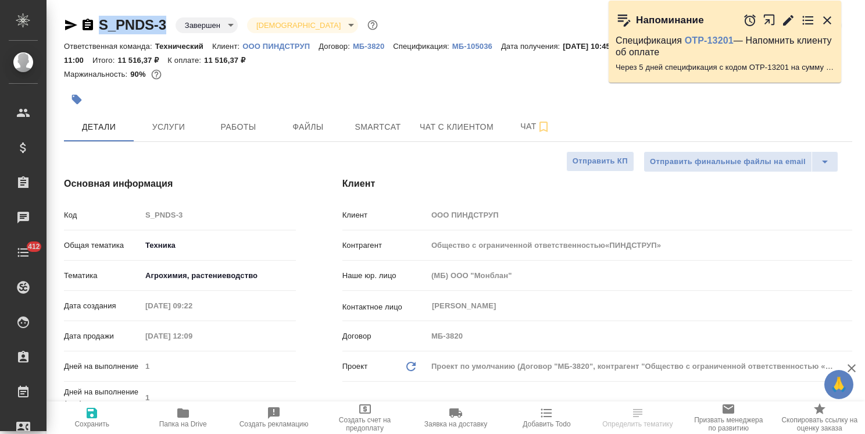
type input "Общество с ограниченной ответственностью«ПИНДСТРУП»"
type textarea "x"
copy link "S_PNDS-3"
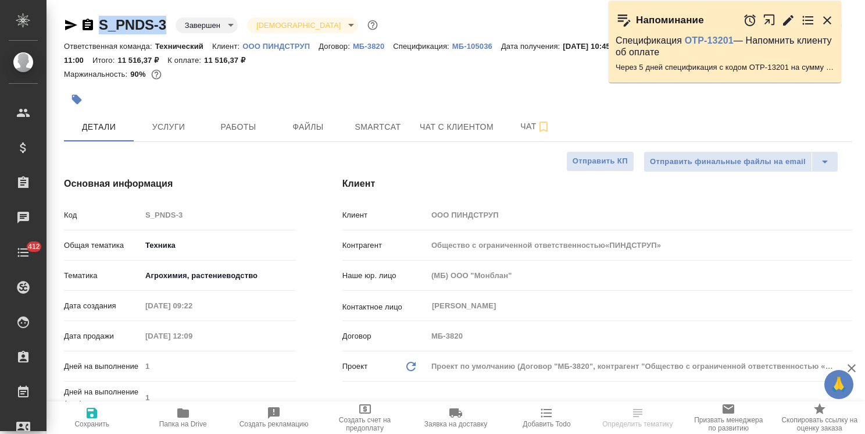
type input "Общество с ограниченной ответственностью«ПИНДСТРУП»"
type textarea "x"
type input "Общество с ограниченной ответственностью«ПИНДСТРУП»"
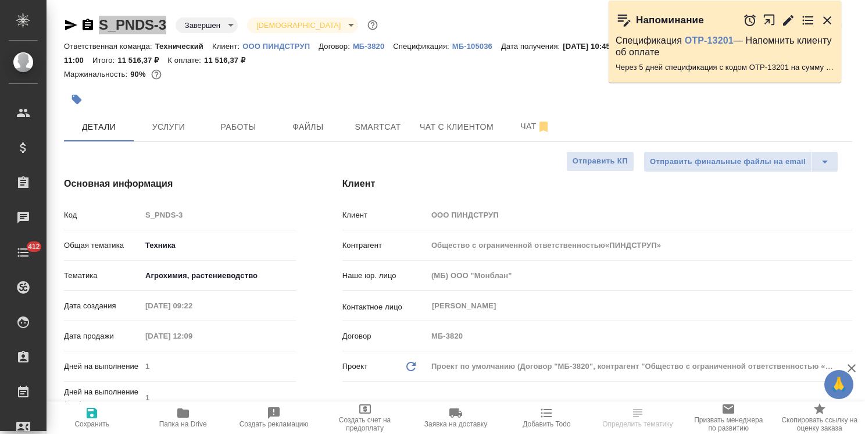
type textarea "x"
select select "RU"
type input "Общество с ограниченной ответственностью«ПИНДСТРУП»"
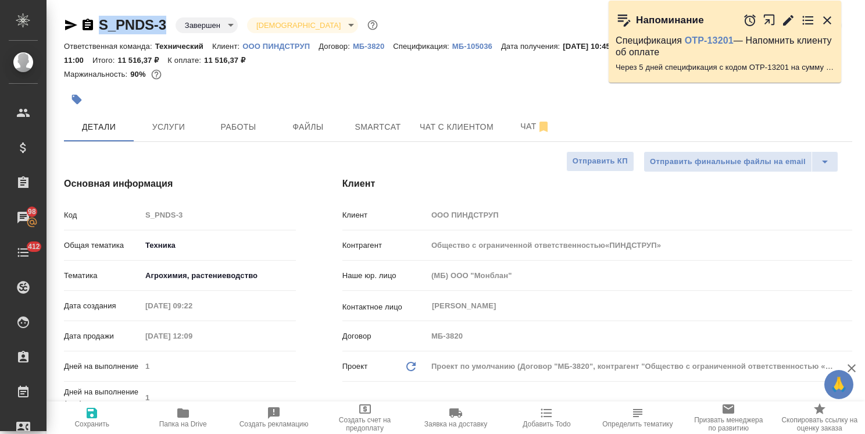
type textarea "x"
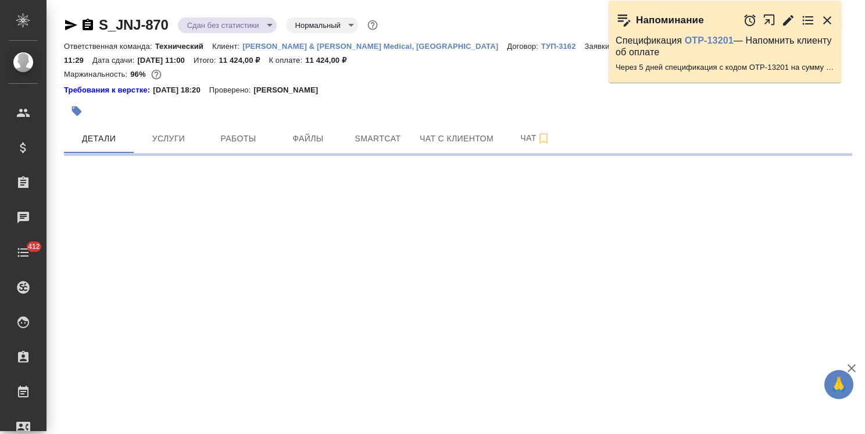
select select "RU"
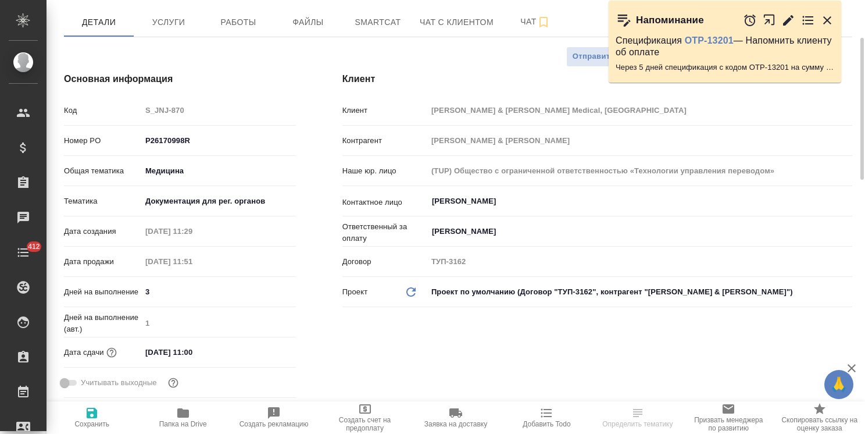
type textarea "x"
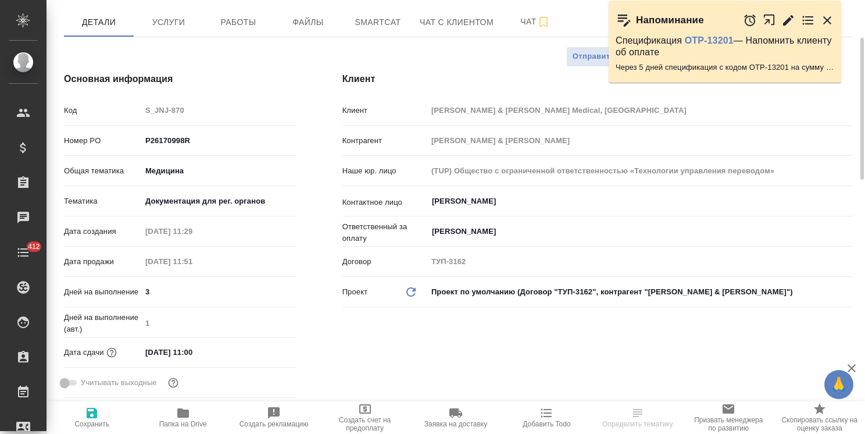
type textarea "x"
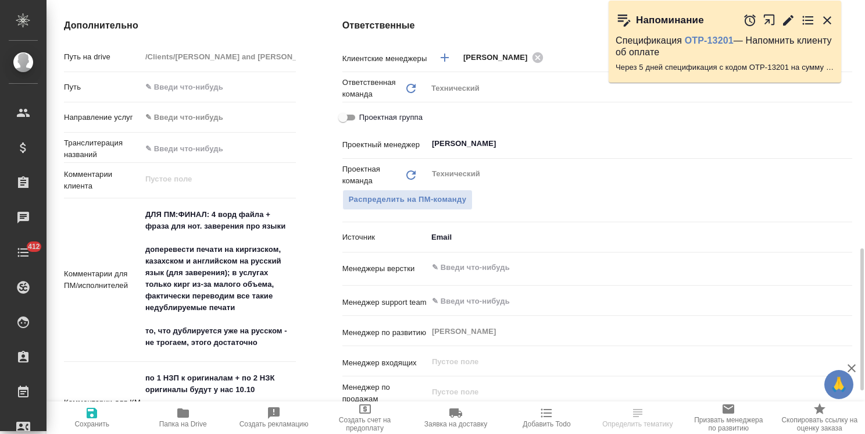
scroll to position [581, 0]
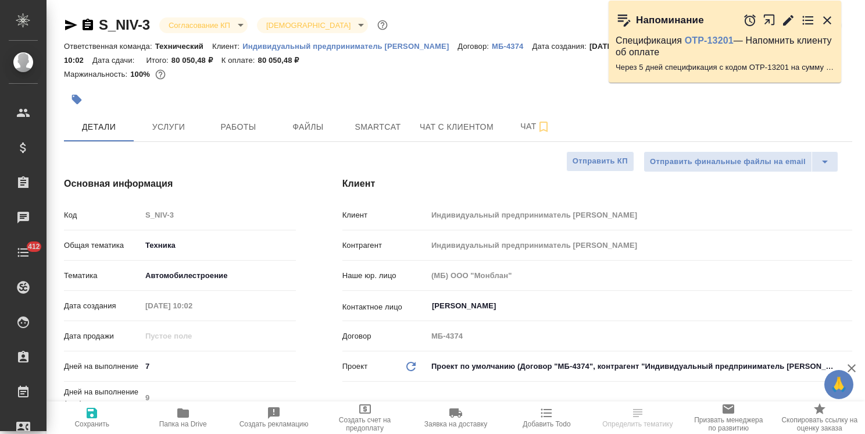
select select "RU"
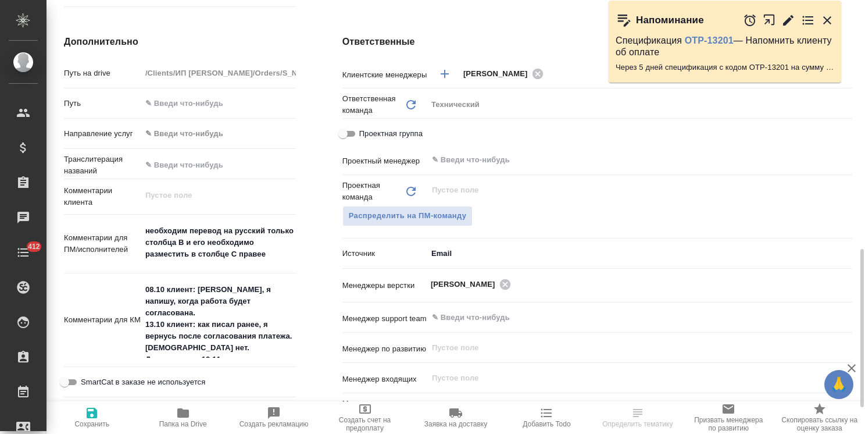
scroll to position [523, 0]
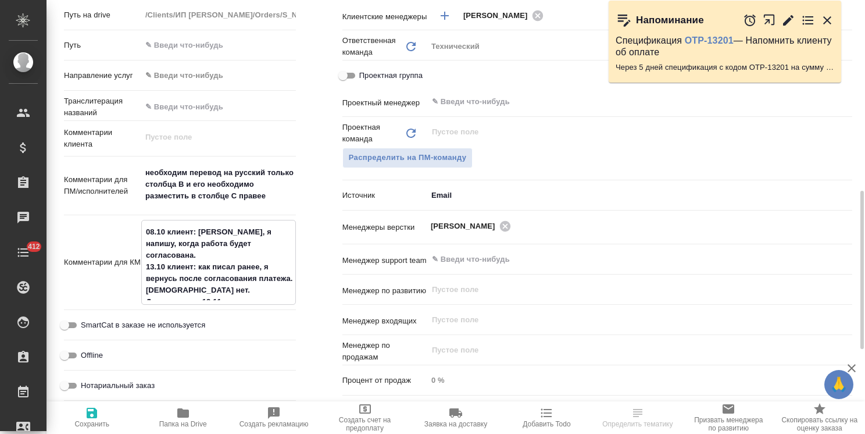
drag, startPoint x: 242, startPoint y: 291, endPoint x: 134, endPoint y: 204, distance: 138.5
click at [133, 205] on div "Путь на drive /Clients/ИП Никифоров ИВ/Orders/S_NIV-3 Путь Направление услуг ✎ …" at bounding box center [180, 205] width 232 height 400
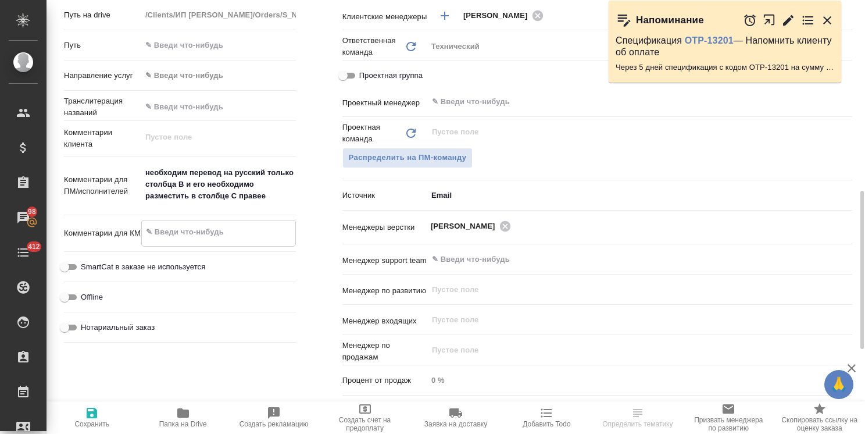
click at [94, 416] on icon "button" at bounding box center [92, 412] width 10 height 10
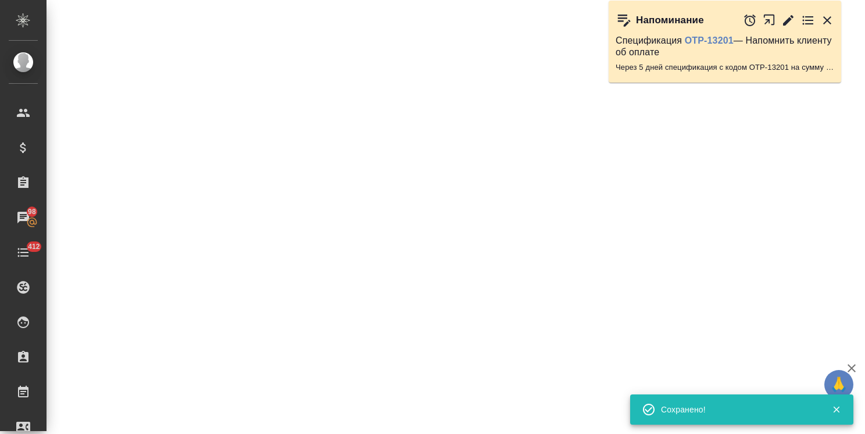
select select "RU"
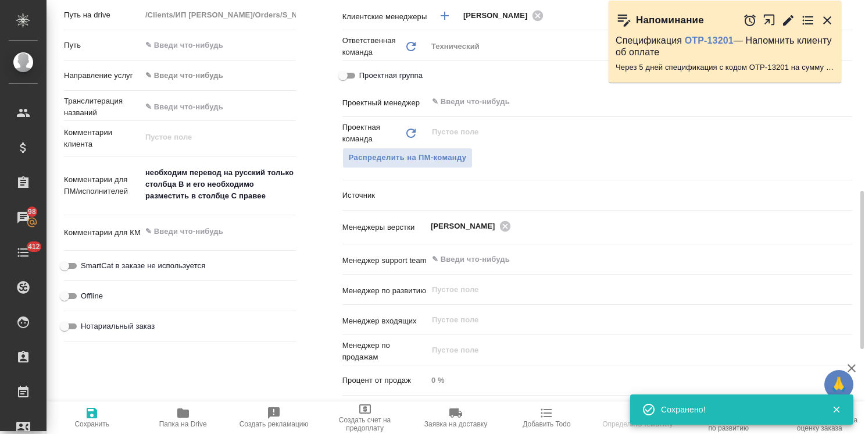
type textarea "x"
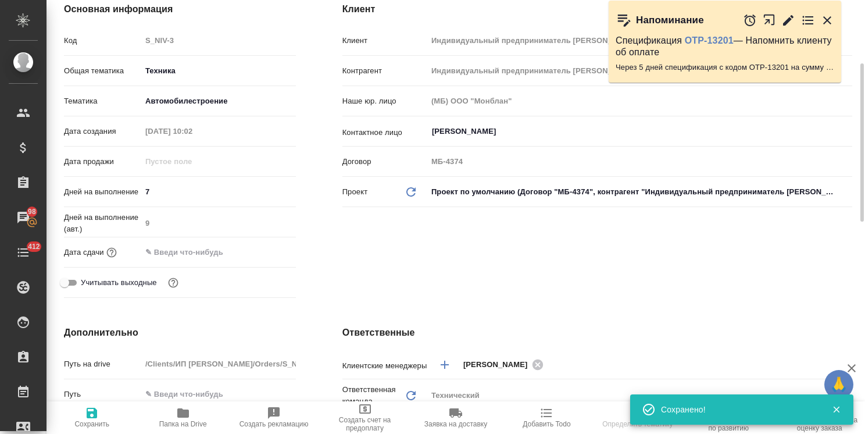
scroll to position [116, 0]
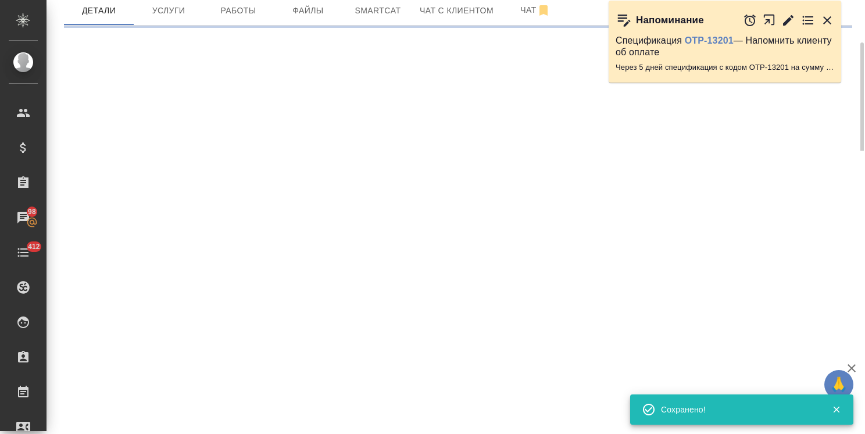
select select "RU"
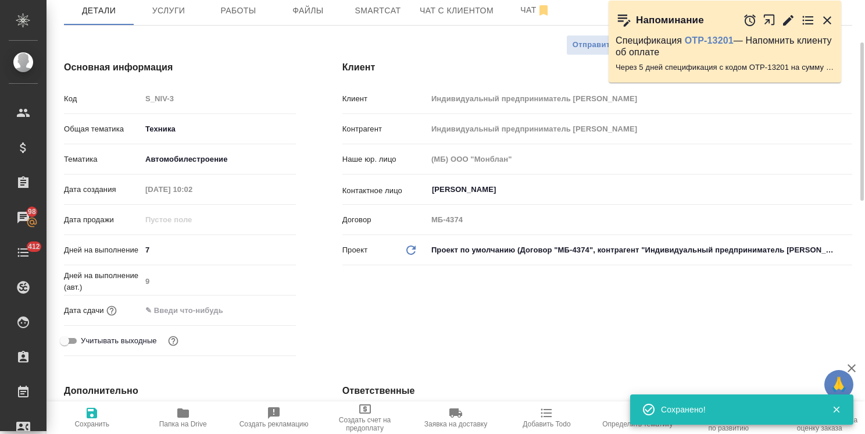
type textarea "x"
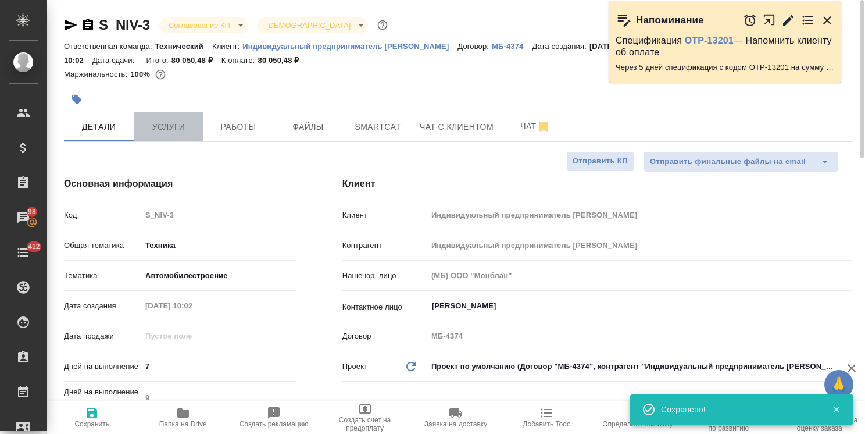
click at [182, 114] on button "Услуги" at bounding box center [169, 126] width 70 height 29
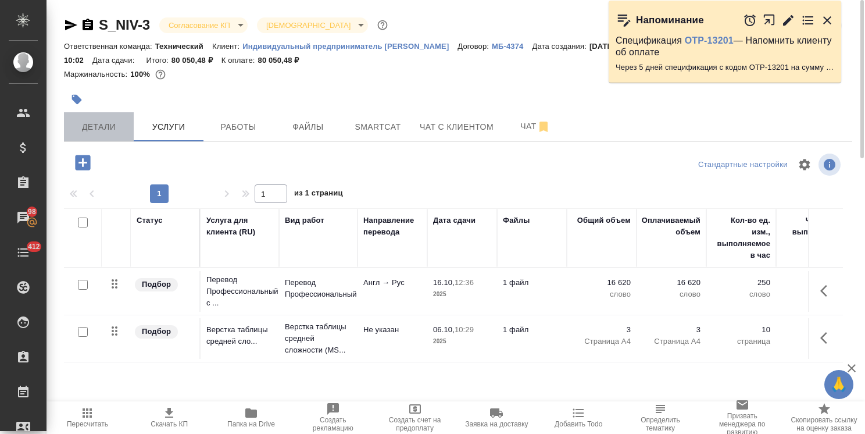
click at [97, 136] on button "Детали" at bounding box center [99, 126] width 70 height 29
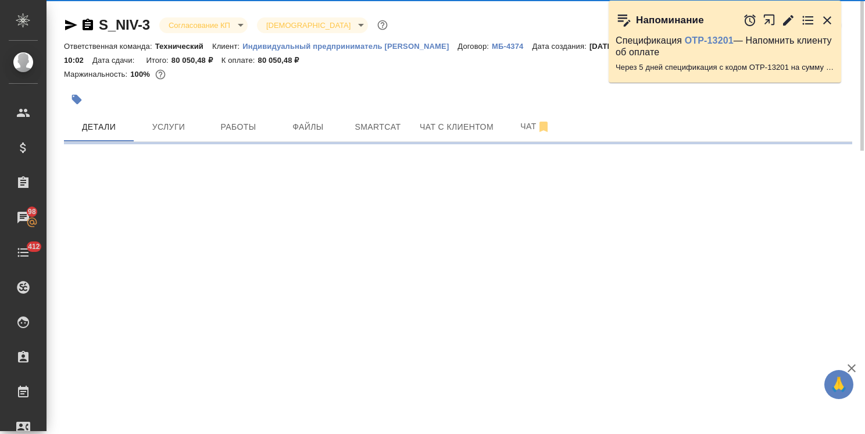
select select "RU"
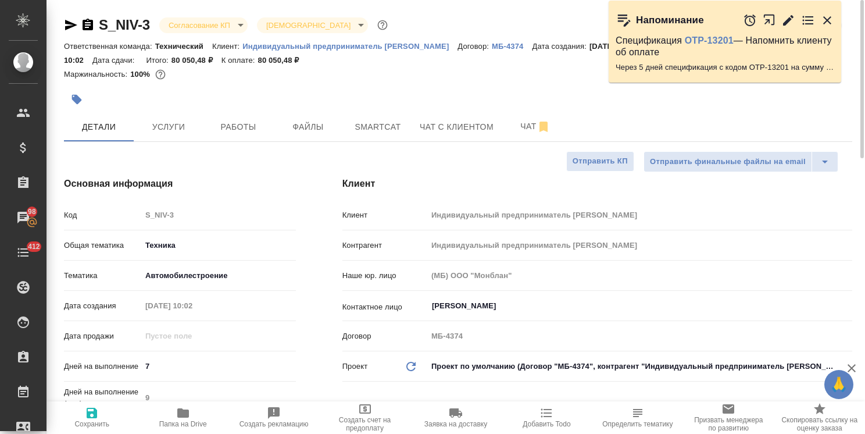
type textarea "x"
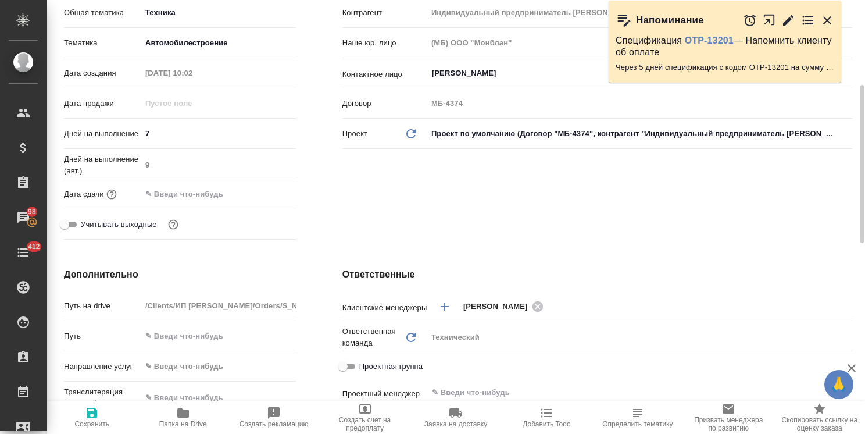
scroll to position [291, 0]
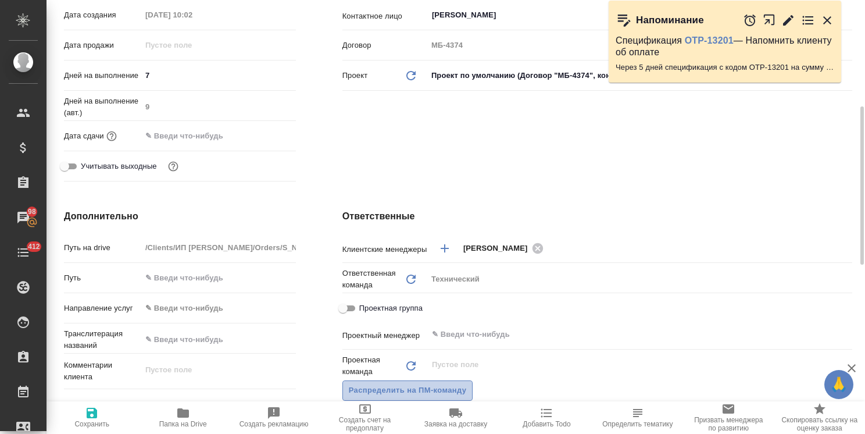
click at [399, 393] on span "Распределить на ПМ-команду" at bounding box center [408, 390] width 118 height 13
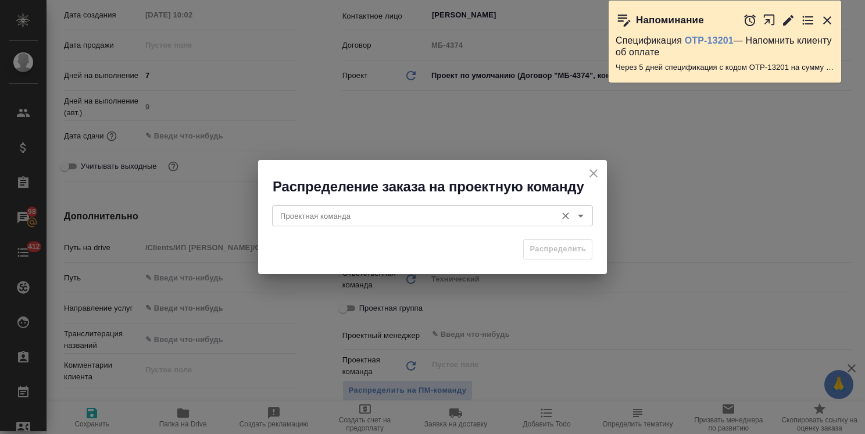
click at [324, 224] on div "Проектная команда" at bounding box center [432, 215] width 321 height 21
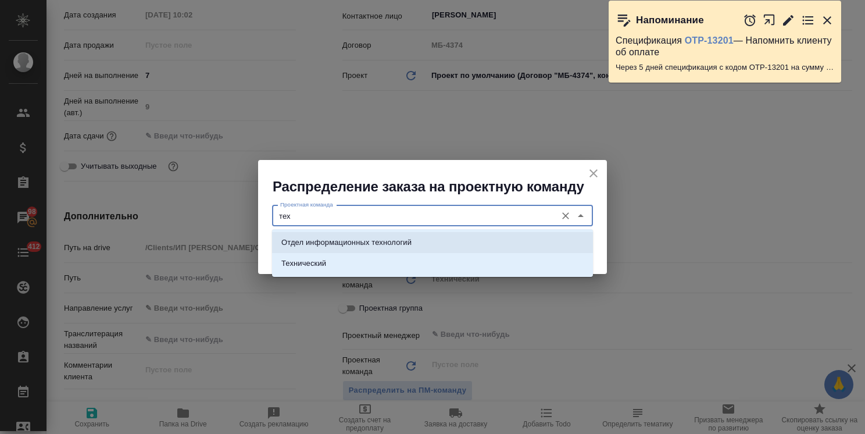
click at [323, 267] on p "Технический" at bounding box center [303, 263] width 45 height 12
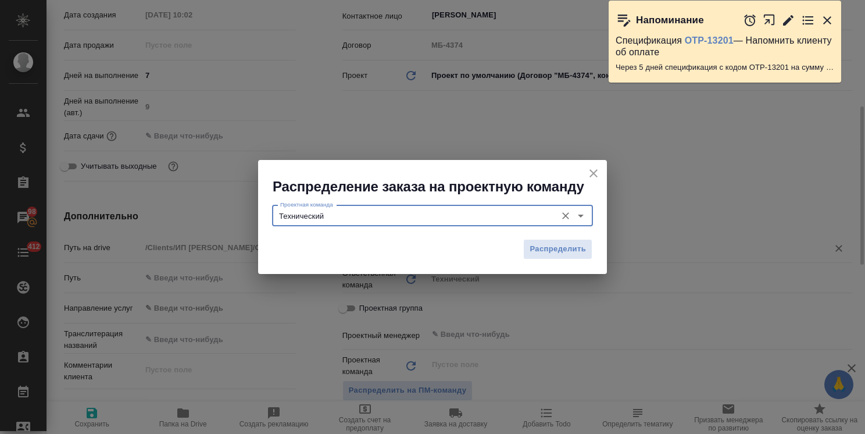
type input "Технический"
click at [574, 248] on span "Распределить" at bounding box center [558, 248] width 56 height 13
type textarea "x"
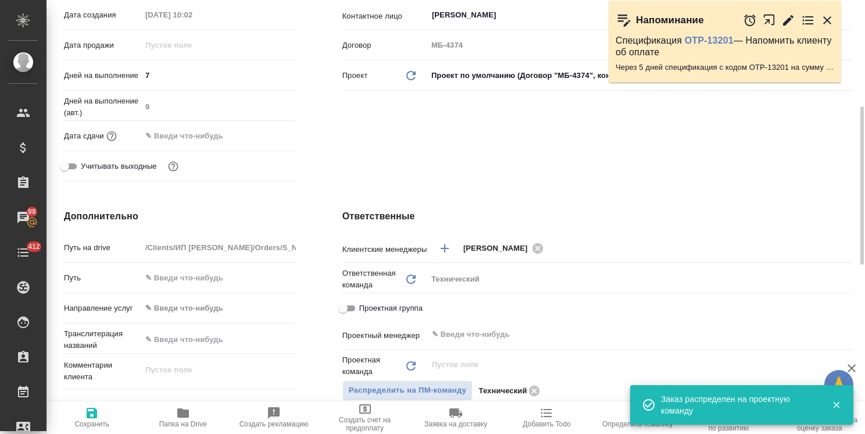
click at [95, 424] on span "Сохранить" at bounding box center [91, 424] width 35 height 8
type textarea "x"
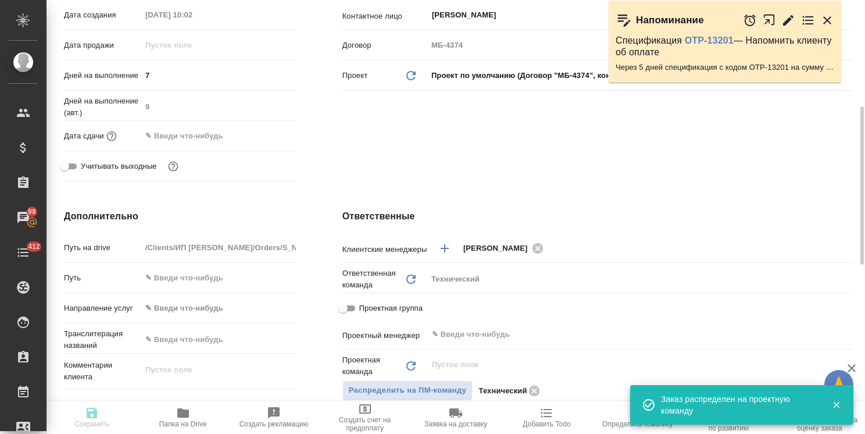
type textarea "x"
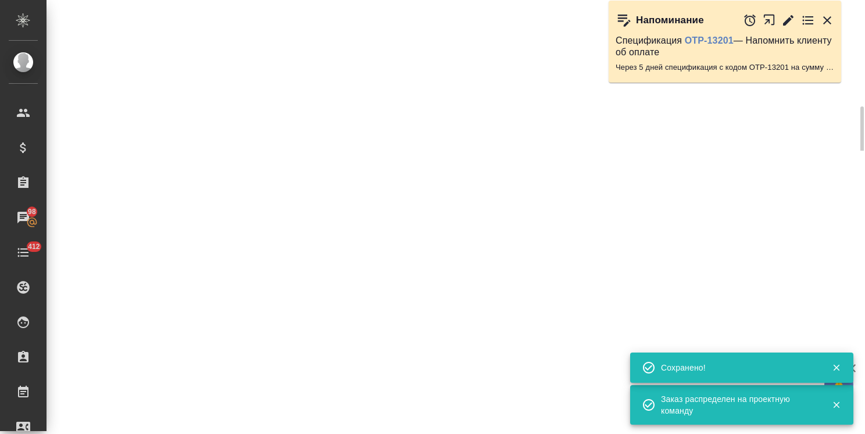
select select "RU"
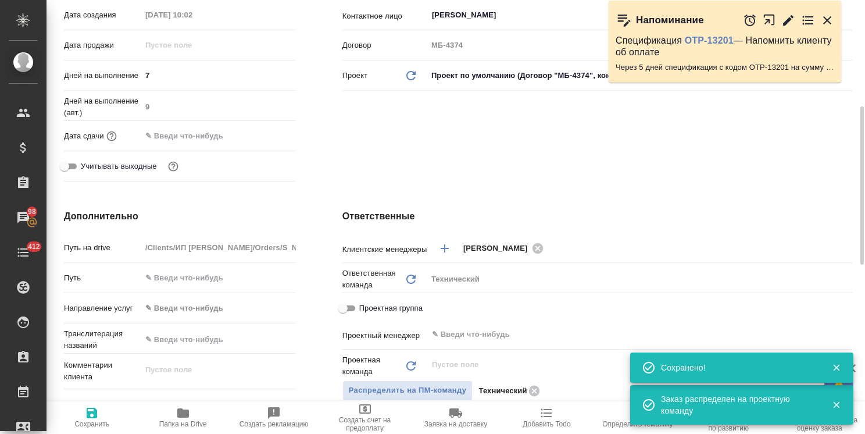
type textarea "x"
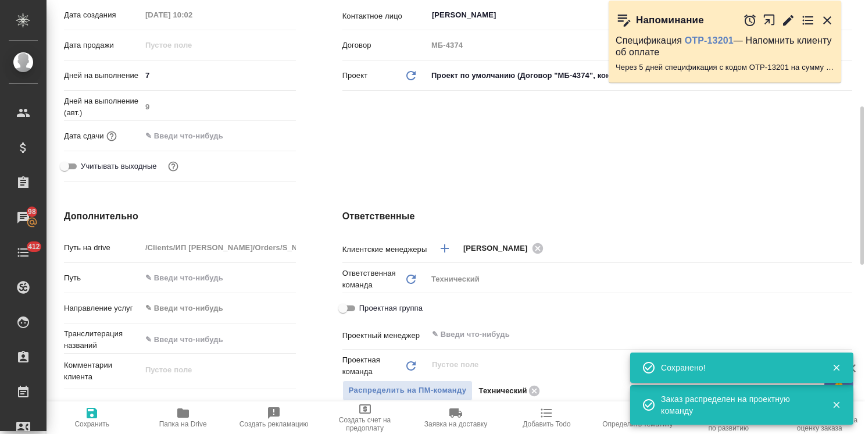
type textarea "x"
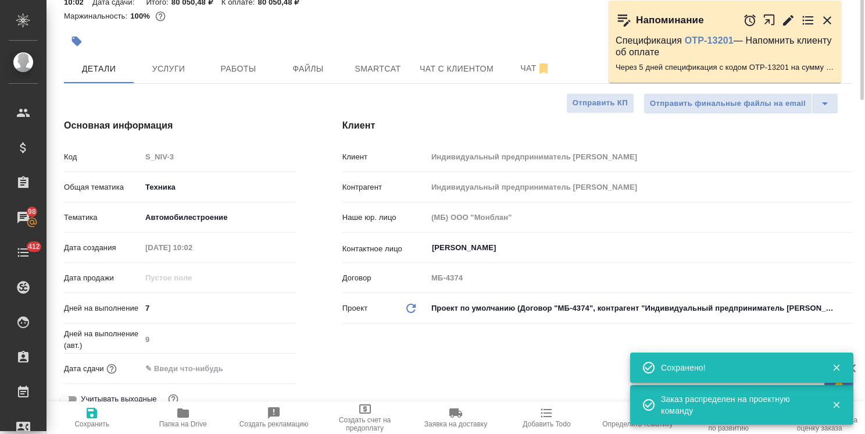
scroll to position [0, 0]
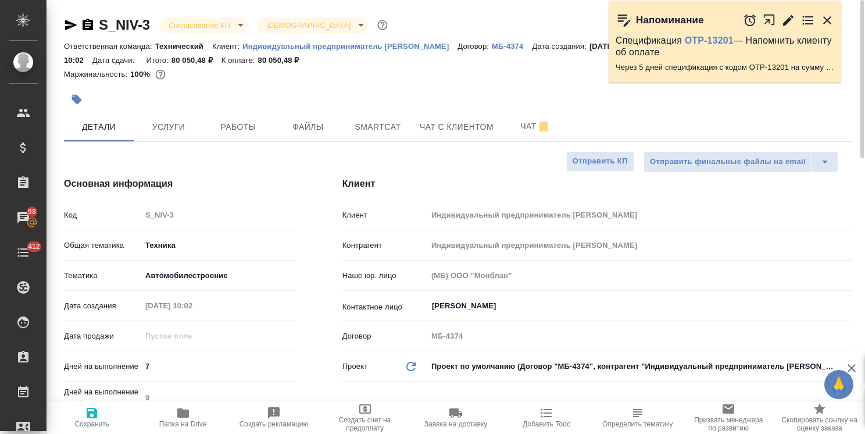
type textarea "x"
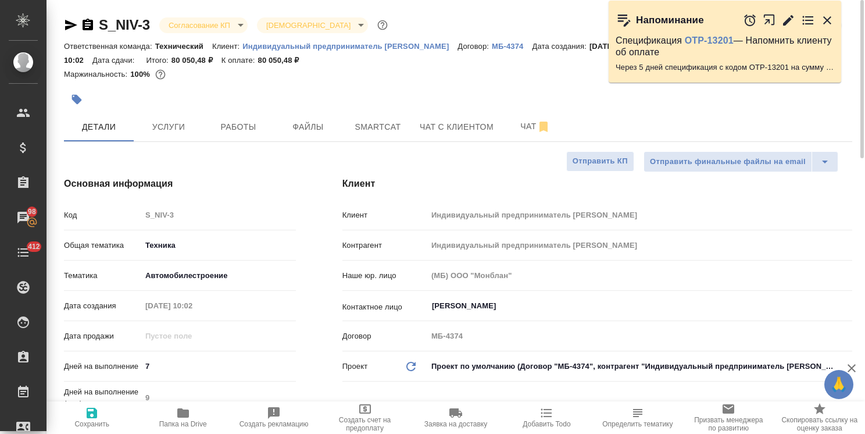
type textarea "x"
click at [310, 135] on button "Файлы" at bounding box center [308, 126] width 70 height 29
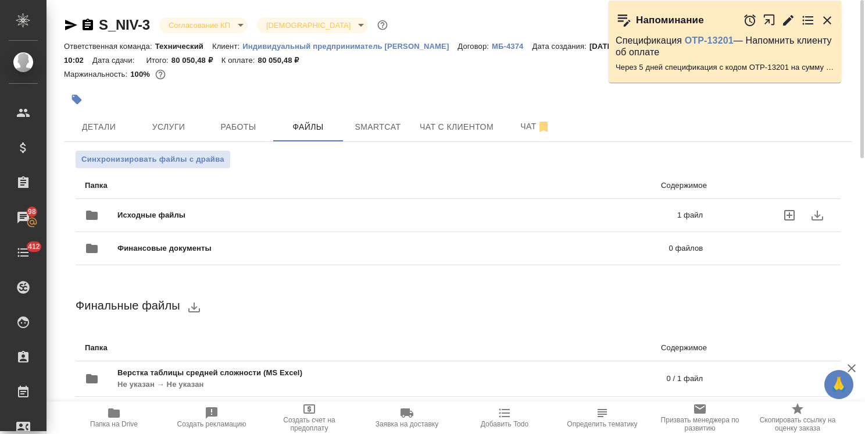
click at [233, 202] on div "Исходные файлы 1 файл" at bounding box center [394, 215] width 618 height 28
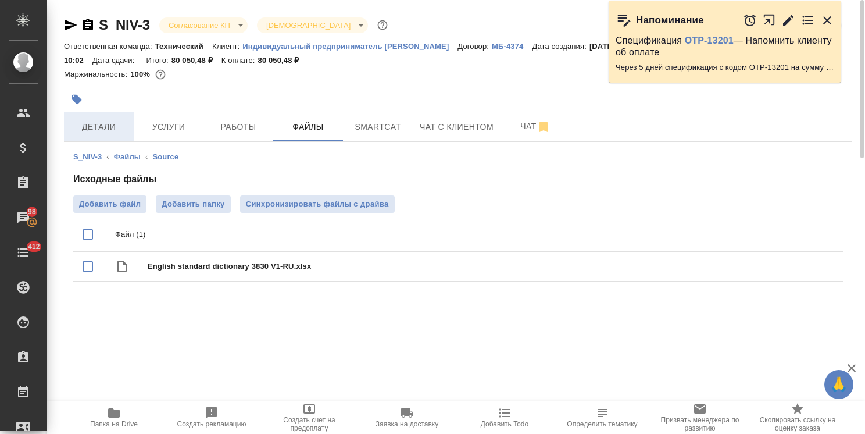
click at [97, 136] on button "Детали" at bounding box center [99, 126] width 70 height 29
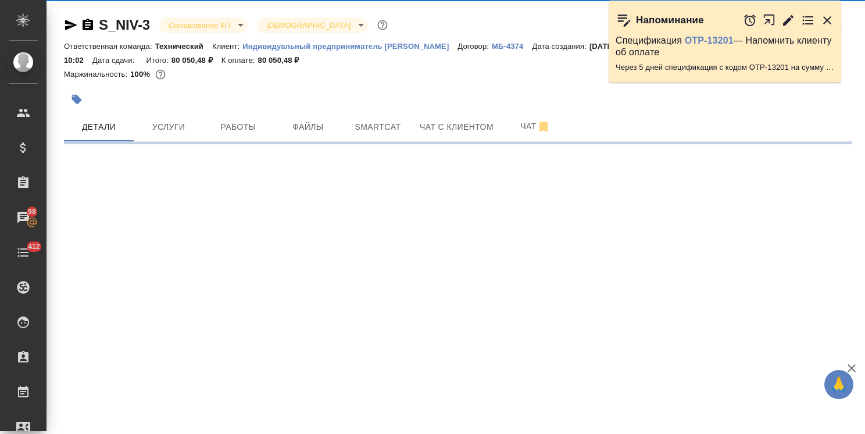
select select "RU"
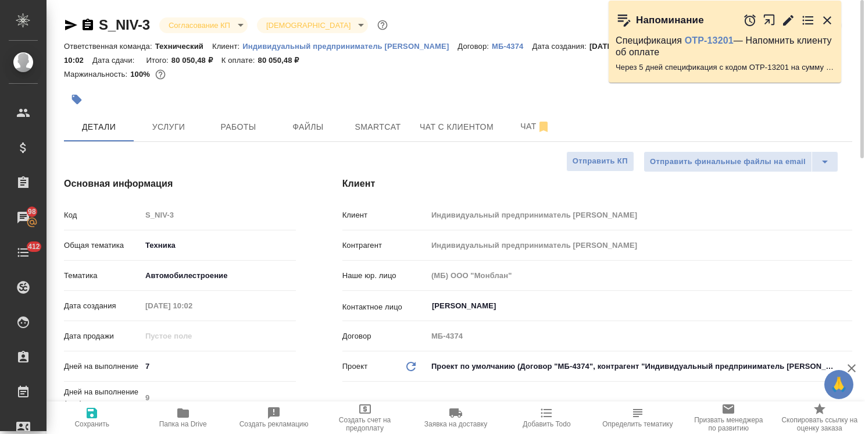
type textarea "x"
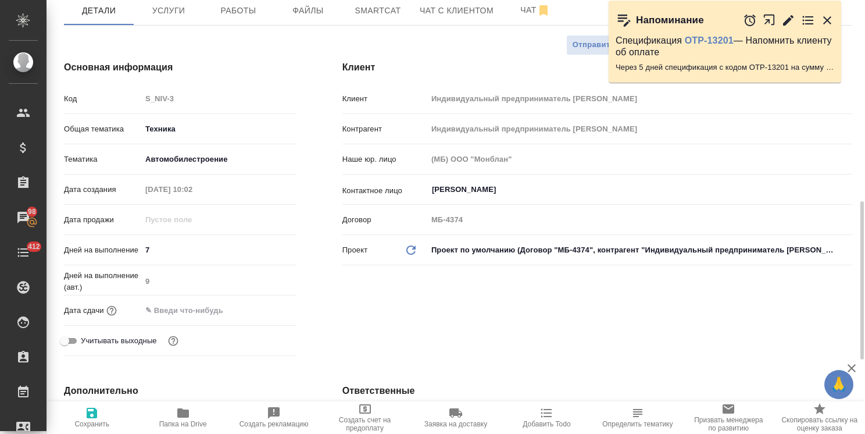
scroll to position [233, 0]
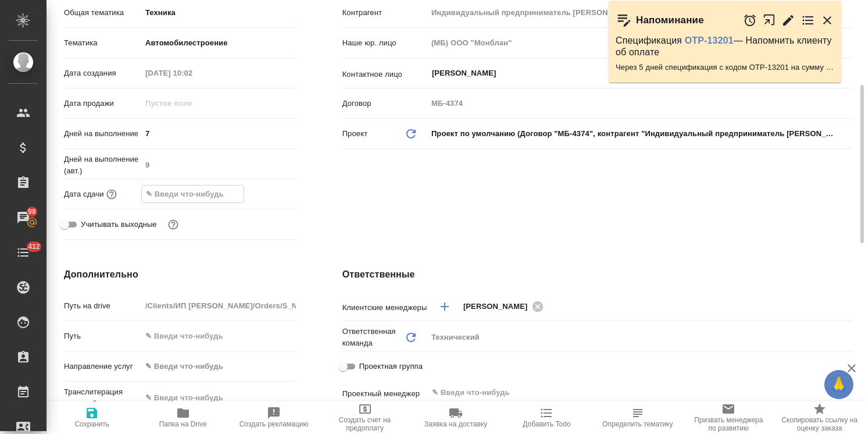
click at [220, 189] on input "text" at bounding box center [193, 193] width 102 height 17
click at [254, 194] on div at bounding box center [218, 193] width 155 height 17
click at [259, 194] on icon "button" at bounding box center [262, 194] width 14 height 14
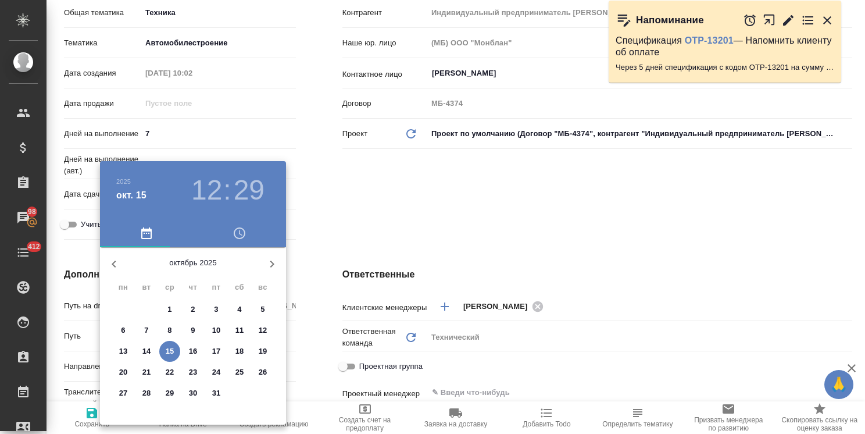
click at [217, 370] on p "24" at bounding box center [216, 372] width 9 height 12
type input "24.10.2025 12:29"
type textarea "x"
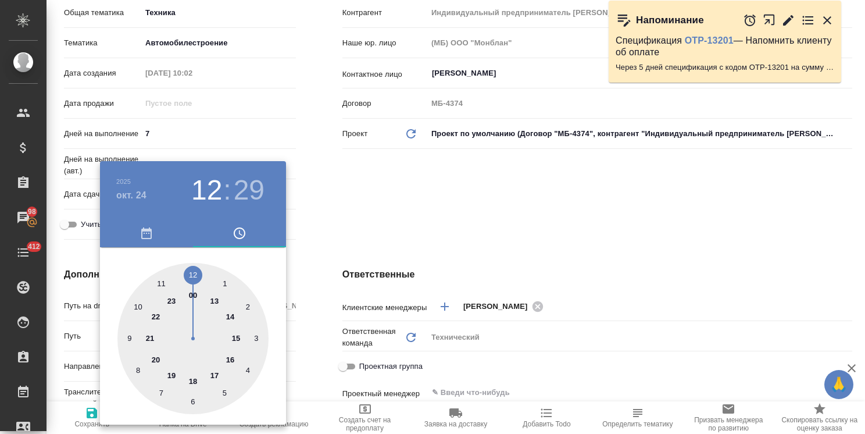
click at [344, 235] on div at bounding box center [432, 217] width 865 height 434
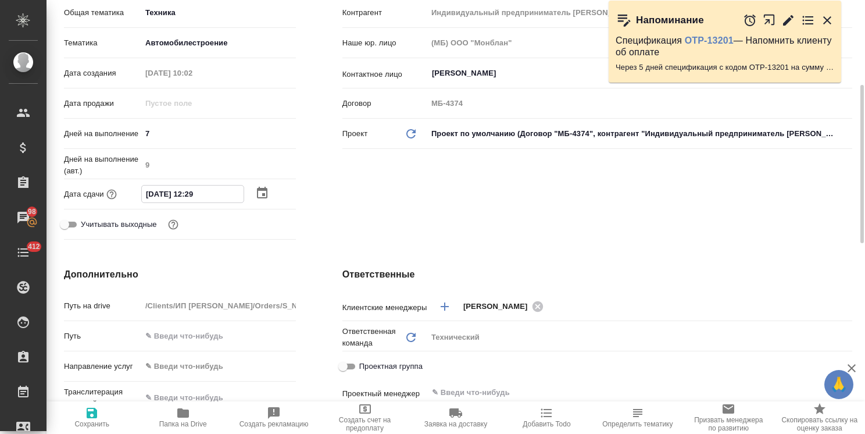
drag, startPoint x: 209, startPoint y: 192, endPoint x: 198, endPoint y: 197, distance: 12.2
click at [198, 197] on input "24.10.2025 12:29" at bounding box center [193, 193] width 102 height 17
type input "24.10.2025 12:0_"
type textarea "x"
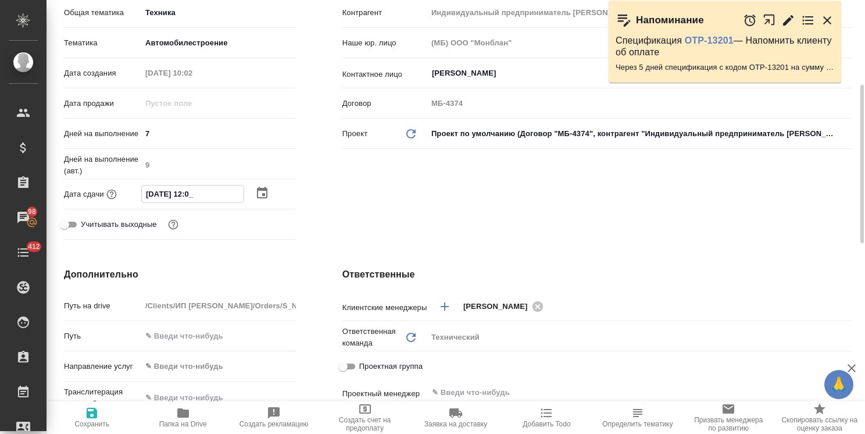
type textarea "x"
type input "24.10.2025 12:00"
type textarea "x"
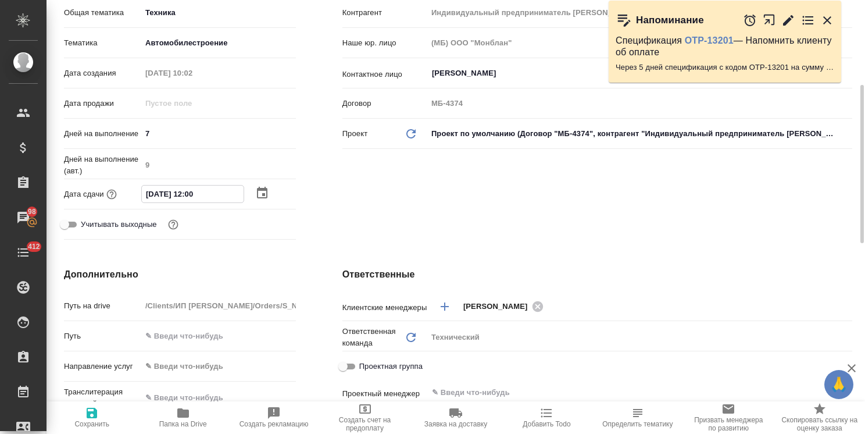
type input "24.10.2025 12:00"
click at [100, 420] on span "Сохранить" at bounding box center [91, 424] width 35 height 8
type textarea "x"
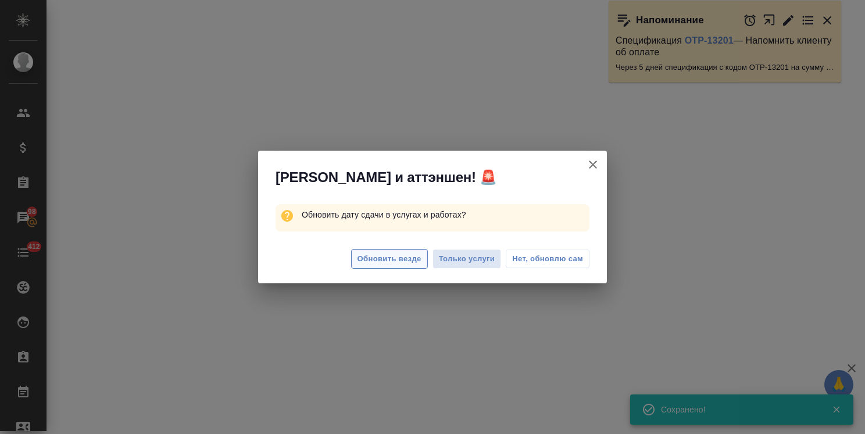
select select "RU"
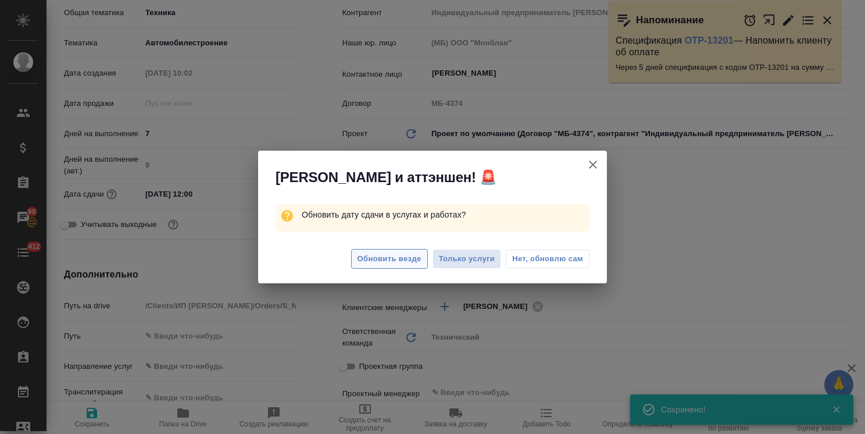
type textarea "x"
click at [378, 263] on span "Обновить везде" at bounding box center [389, 258] width 64 height 13
type textarea "x"
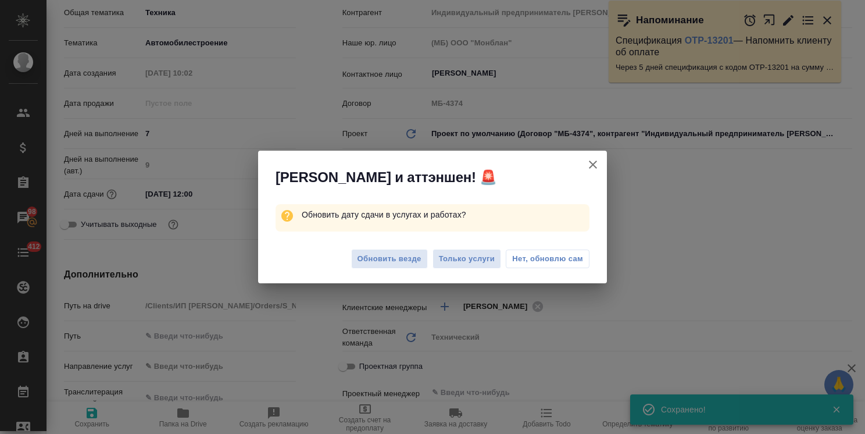
type textarea "x"
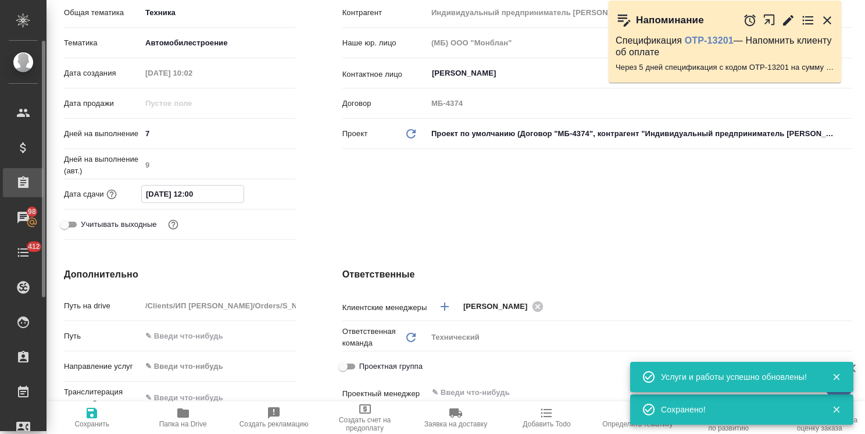
drag, startPoint x: 216, startPoint y: 188, endPoint x: 8, endPoint y: 194, distance: 208.8
click at [8, 194] on div ".cls-1 fill:#fff; AWATERA Usmanova Olga Клиенты Спецификации Заказы 98 Чаты 412…" at bounding box center [432, 217] width 865 height 434
type textarea "x"
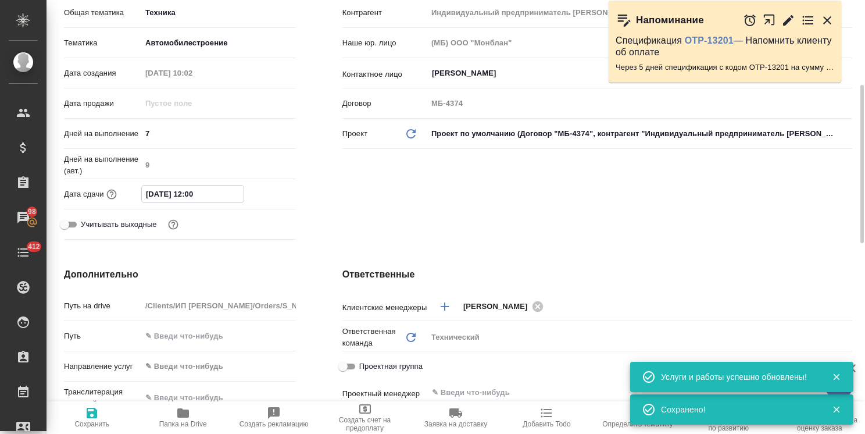
type textarea "x"
click at [573, 310] on input "text" at bounding box center [678, 306] width 263 height 14
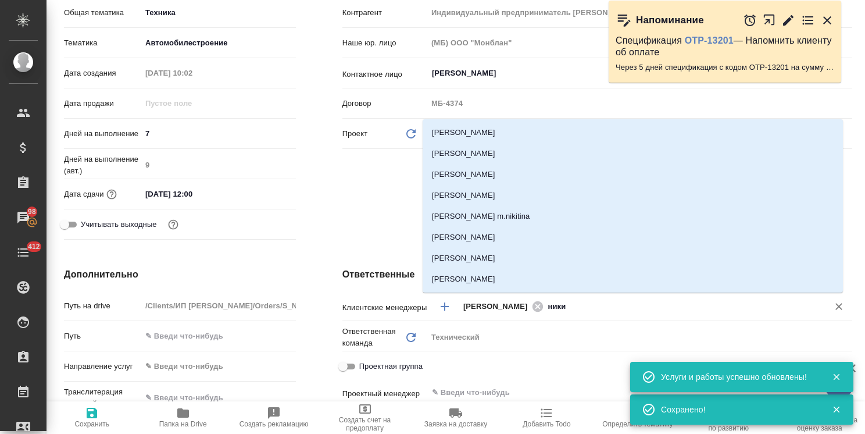
type input "никиф"
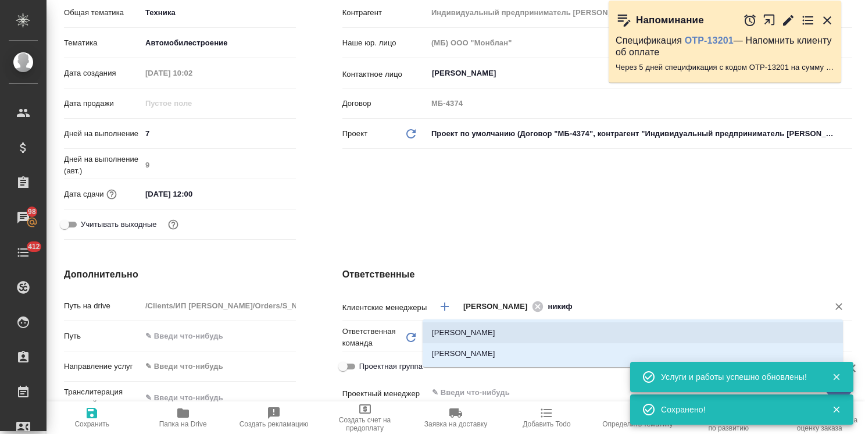
click at [531, 332] on li "Никифорова Валерия" at bounding box center [633, 332] width 420 height 21
type textarea "x"
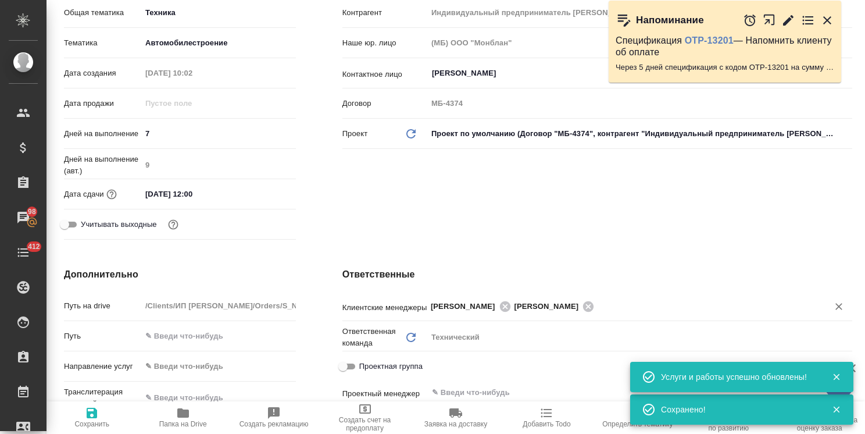
click at [70, 427] on span "Сохранить" at bounding box center [91, 417] width 77 height 22
type textarea "x"
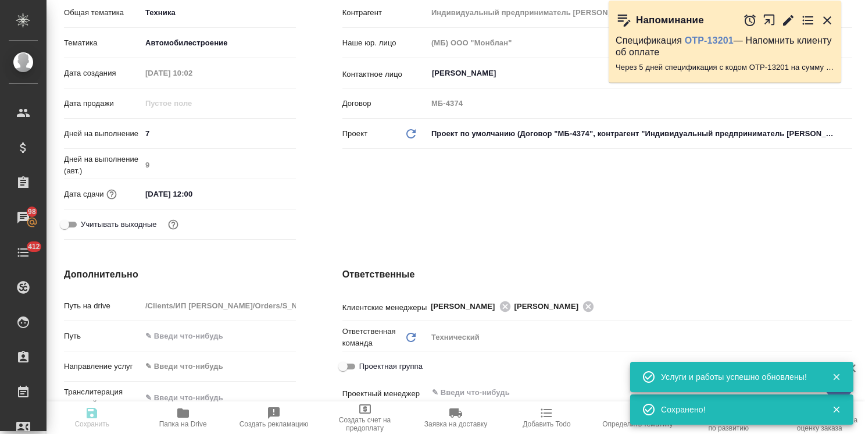
type textarea "x"
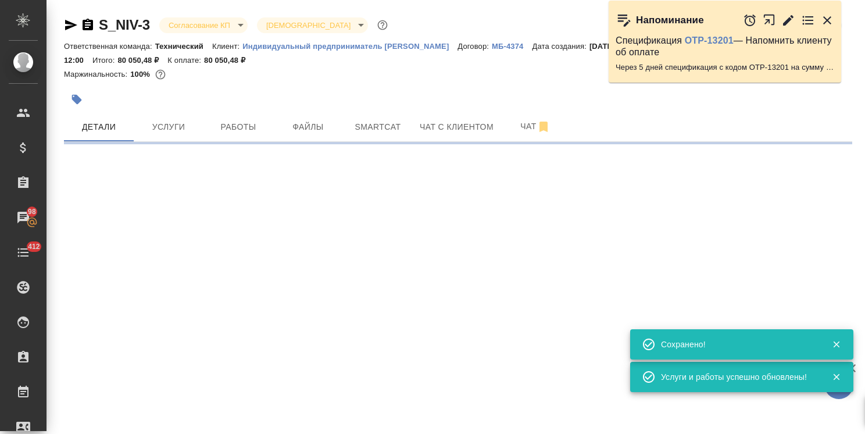
scroll to position [0, 0]
select select "RU"
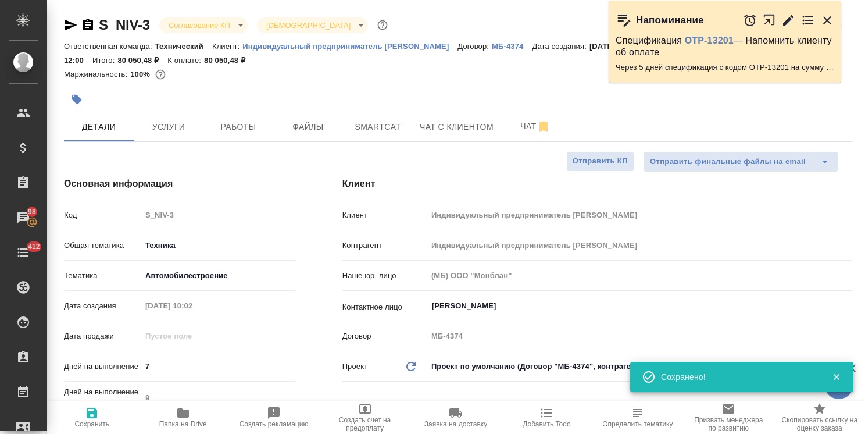
click at [209, 24] on body "🙏 .cls-1 fill:#fff; AWATERA Usmanova Olga Клиенты Спецификации Заказы 98 Чаты 4…" at bounding box center [432, 217] width 865 height 434
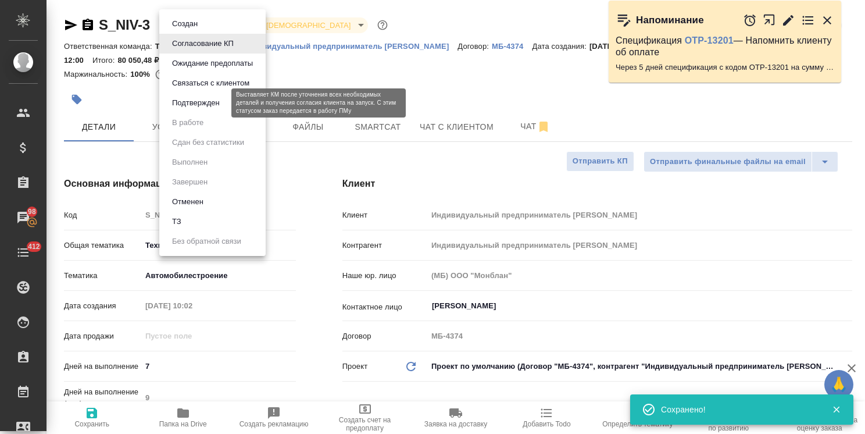
click at [201, 103] on button "Подтвержден" at bounding box center [196, 102] width 55 height 13
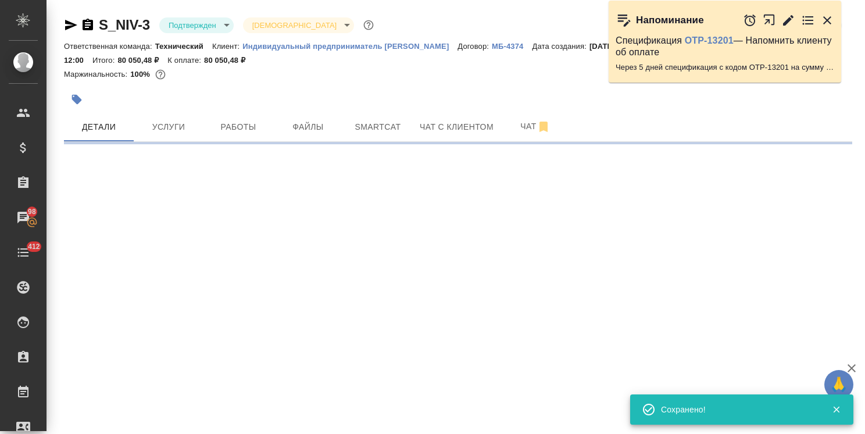
select select "RU"
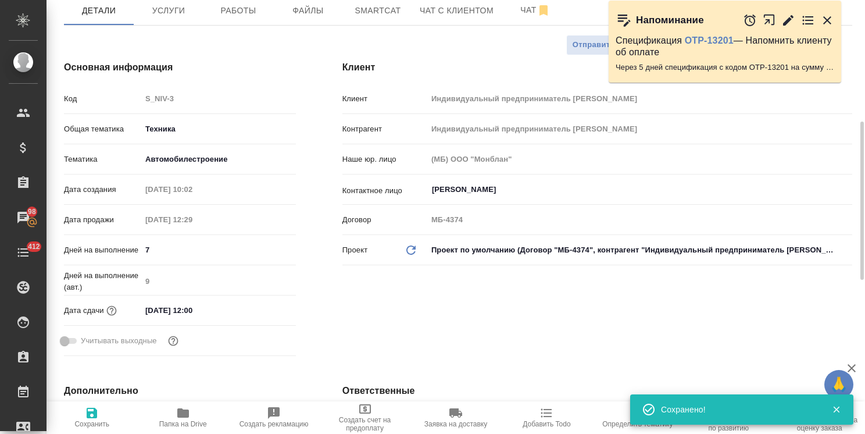
scroll to position [174, 0]
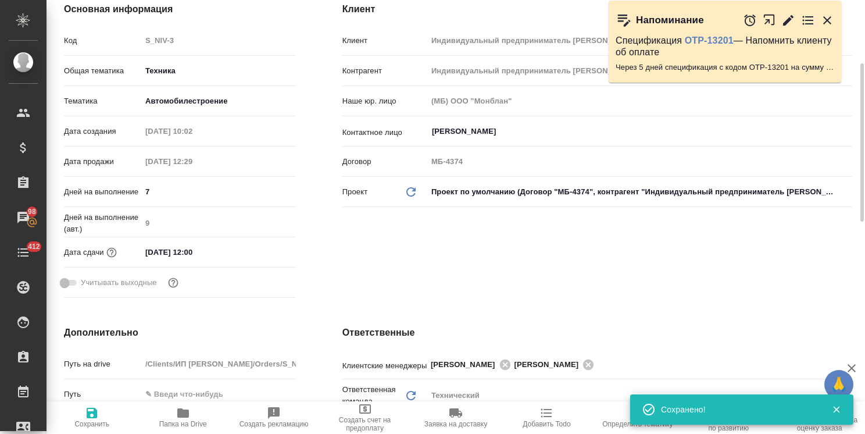
click at [205, 253] on input "24.10.2025 12:00" at bounding box center [192, 252] width 102 height 17
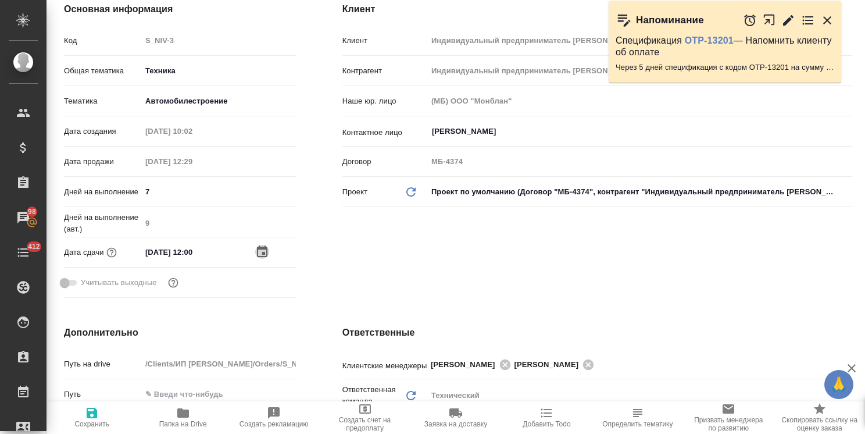
click at [255, 253] on icon "button" at bounding box center [262, 252] width 14 height 14
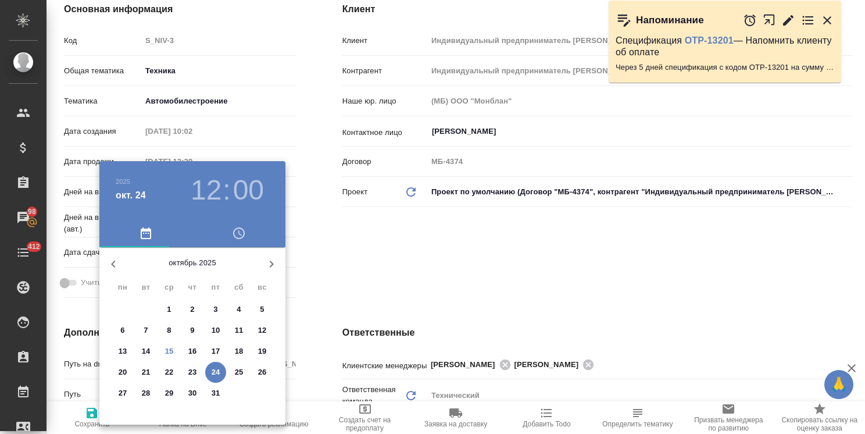
click at [380, 257] on div at bounding box center [432, 217] width 865 height 434
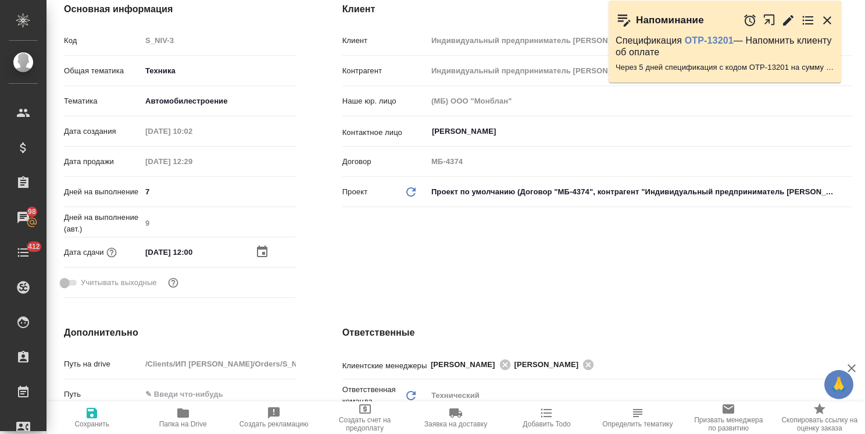
scroll to position [233, 0]
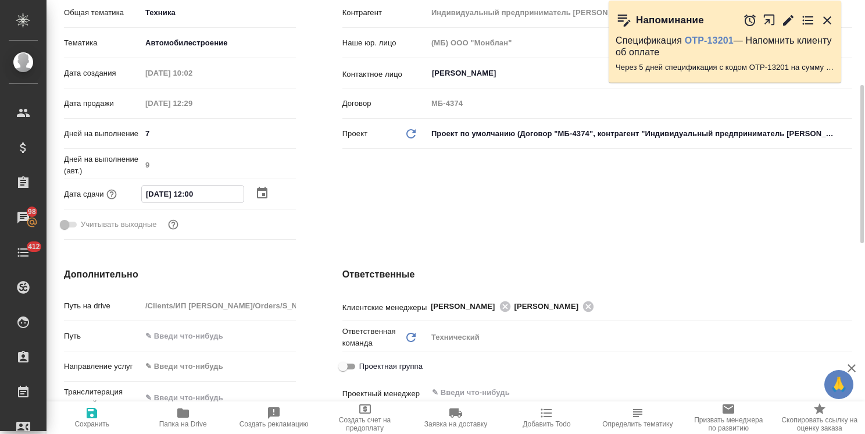
drag, startPoint x: 219, startPoint y: 199, endPoint x: 73, endPoint y: 190, distance: 146.7
click at [73, 190] on div "Дата сдачи 24.10.2025 12:00" at bounding box center [180, 194] width 232 height 20
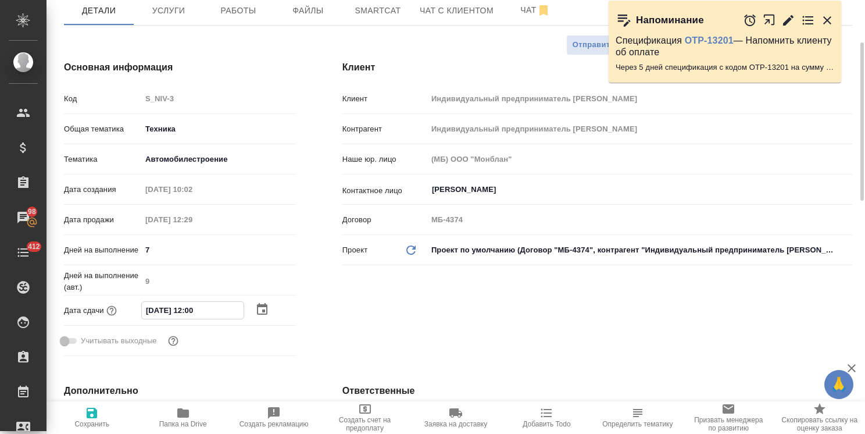
scroll to position [0, 0]
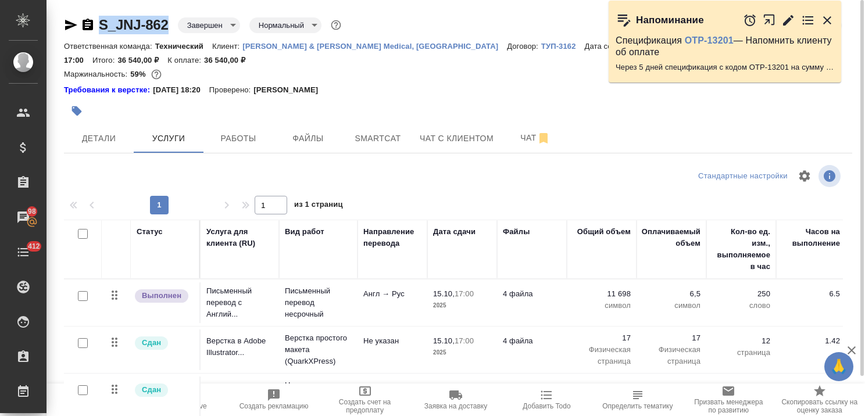
click at [166, 6] on div "S_JNJ-862 Завершен closed Нормальный normal Кратко детали заказа Ответственная …" at bounding box center [458, 249] width 801 height 499
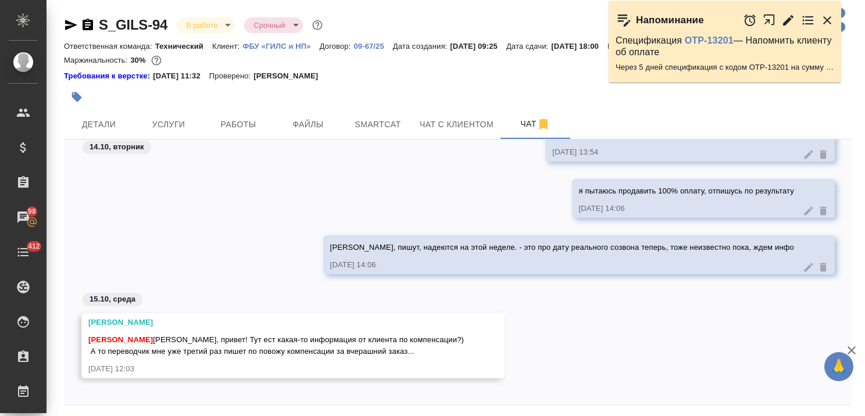
scroll to position [2135, 0]
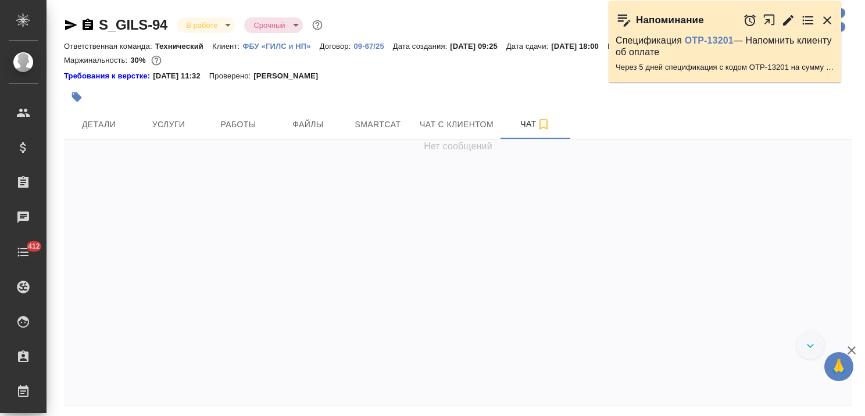
click at [850, 354] on icon "button" at bounding box center [852, 351] width 14 height 14
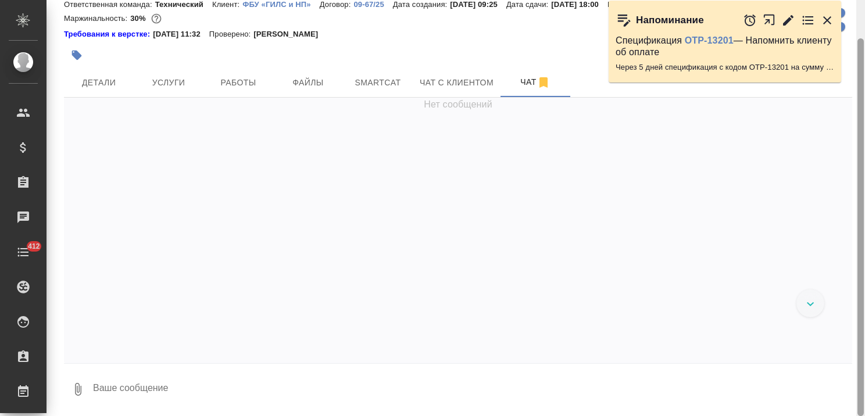
scroll to position [2191, 0]
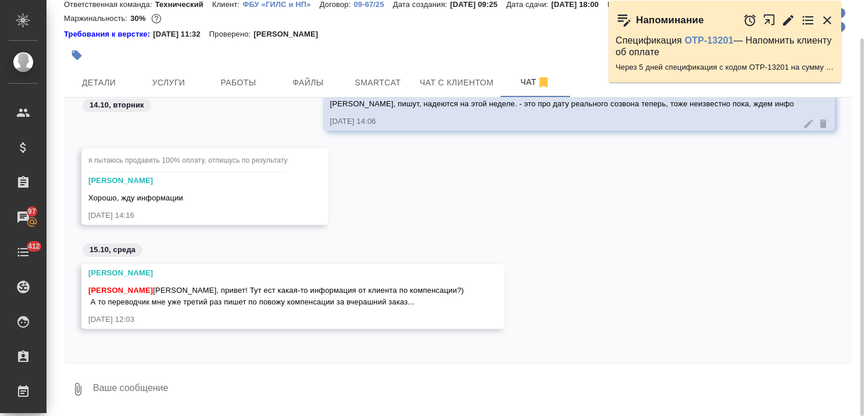
click at [158, 389] on textarea at bounding box center [472, 390] width 760 height 40
type textarea "Привет! Пока молчат, подождем до конца дня."
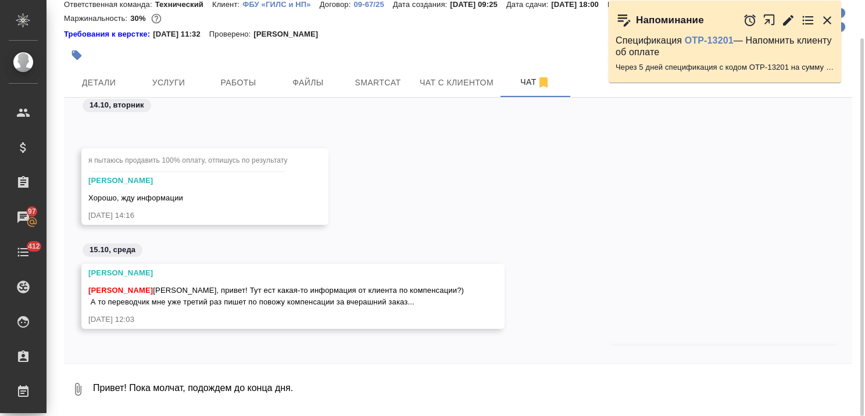
scroll to position [2248, 0]
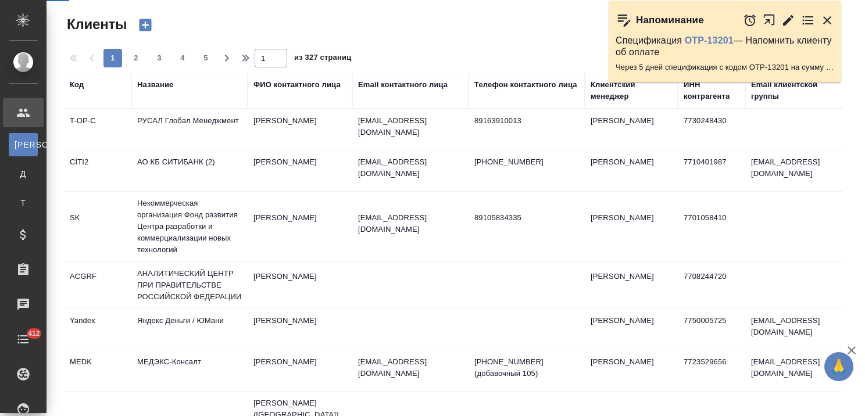
select select "RU"
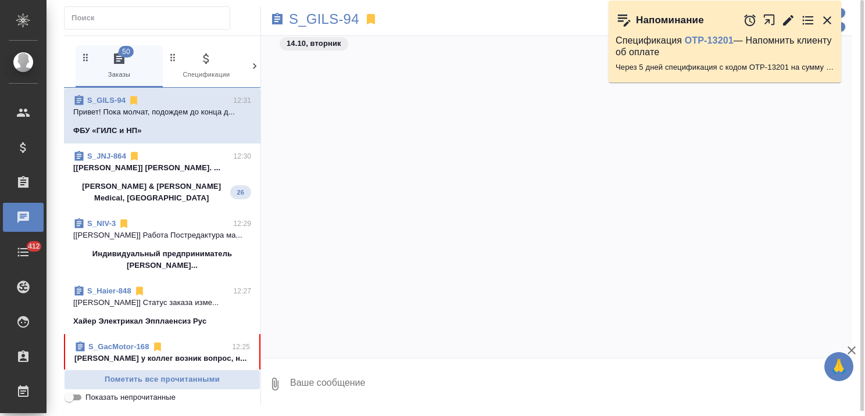
scroll to position [2203, 0]
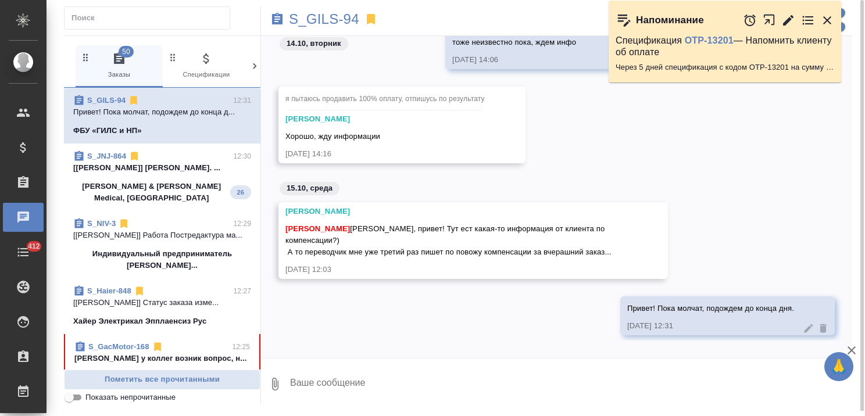
click at [152, 341] on icon at bounding box center [158, 347] width 12 height 12
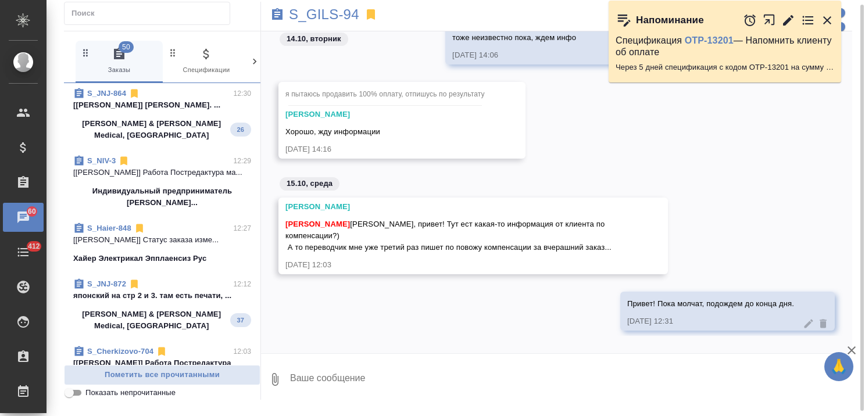
scroll to position [0, 0]
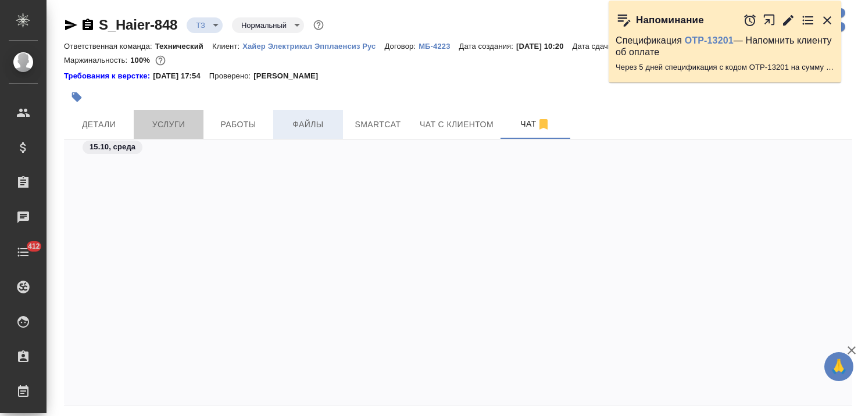
click at [159, 120] on span "Услуги" at bounding box center [169, 124] width 56 height 15
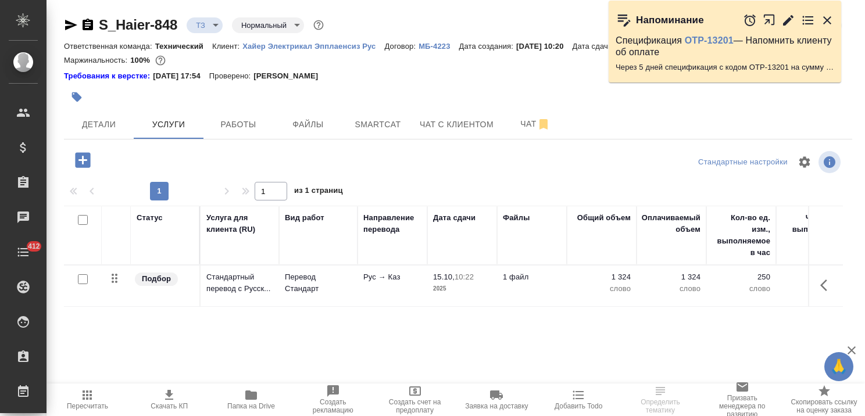
click at [80, 160] on icon "button" at bounding box center [83, 160] width 20 height 20
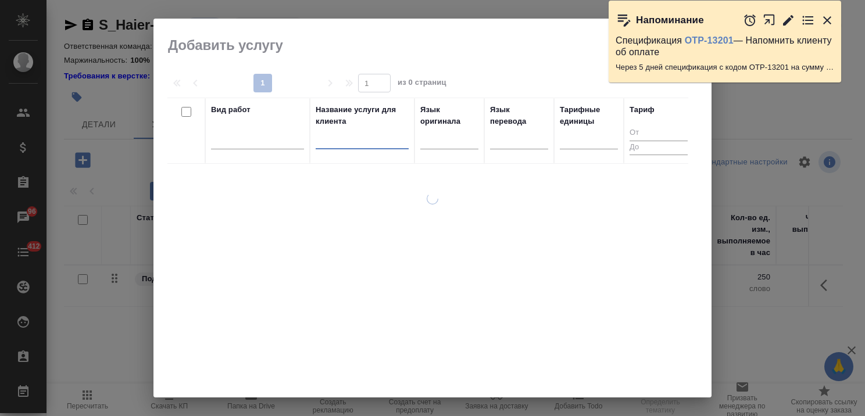
click at [357, 142] on input "text" at bounding box center [362, 142] width 93 height 15
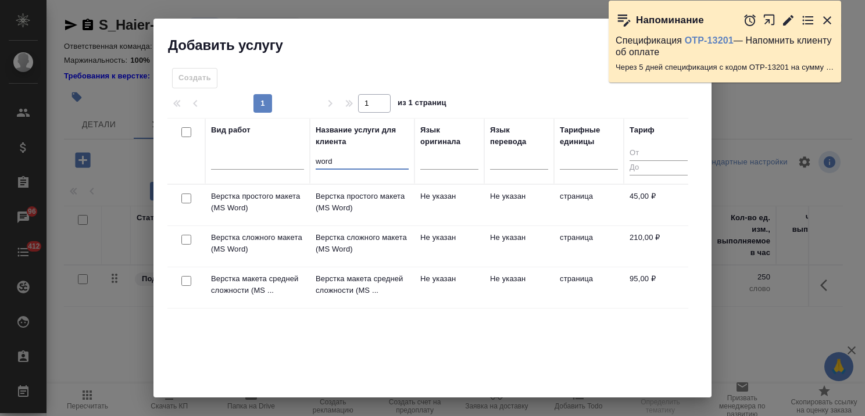
type input "word"
click at [184, 276] on input "checkbox" at bounding box center [186, 281] width 10 height 10
checkbox input "true"
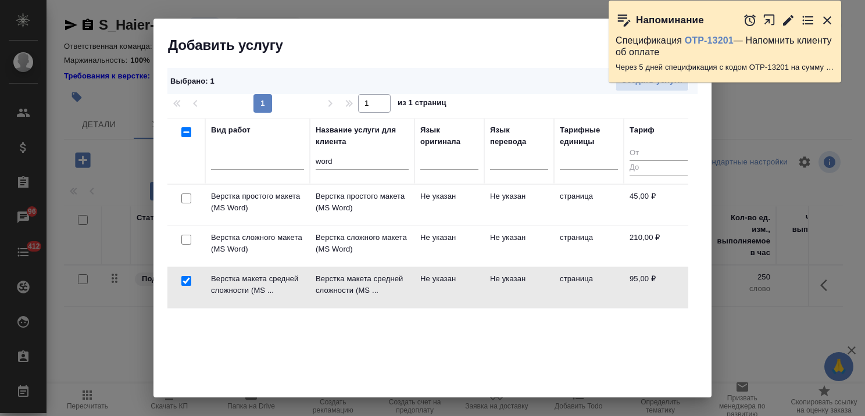
click at [828, 20] on icon "button" at bounding box center [827, 20] width 8 height 8
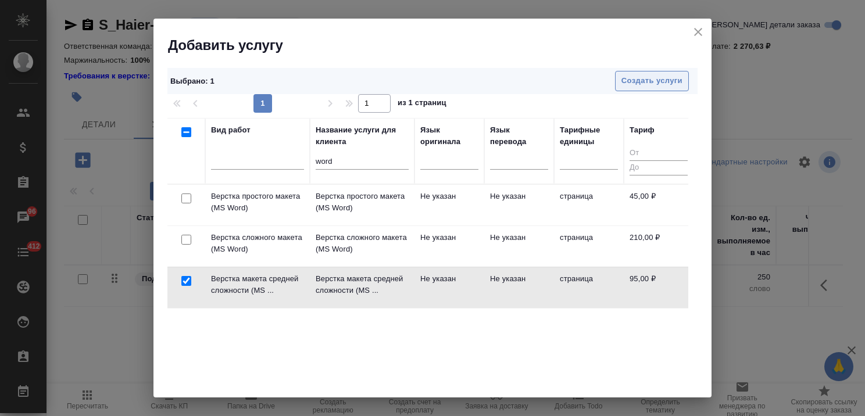
click at [658, 72] on button "Создать услуги" at bounding box center [652, 81] width 74 height 20
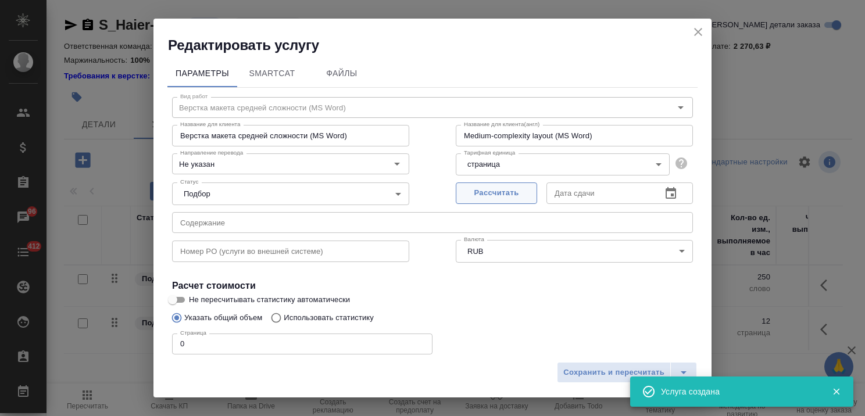
click at [492, 191] on span "Рассчитать" at bounding box center [496, 193] width 69 height 13
type input "15.10.2025 12:32"
drag, startPoint x: 198, startPoint y: 332, endPoint x: 184, endPoint y: 330, distance: 13.6
click at [184, 330] on div "Страница 0 Страница" at bounding box center [302, 343] width 260 height 28
click at [181, 330] on div "Страница 0 Страница" at bounding box center [302, 343] width 260 height 28
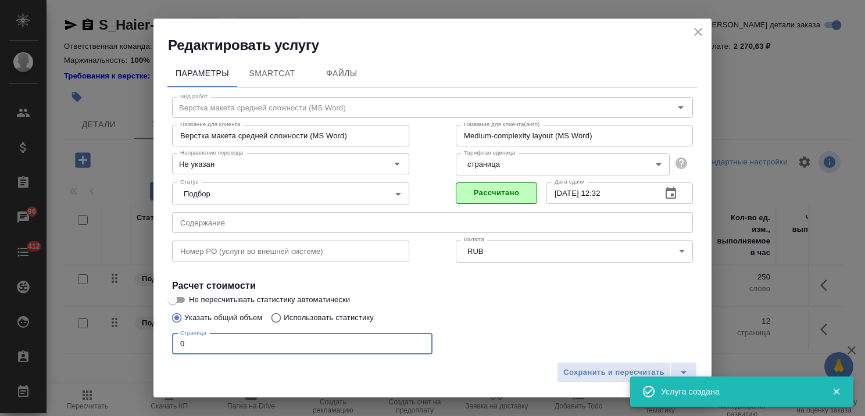
drag, startPoint x: 198, startPoint y: 339, endPoint x: 217, endPoint y: 346, distance: 21.0
click at [81, 346] on div "Редактировать услугу Параметры SmartCat Файлы Вид работ Верстка макета средней …" at bounding box center [432, 208] width 865 height 416
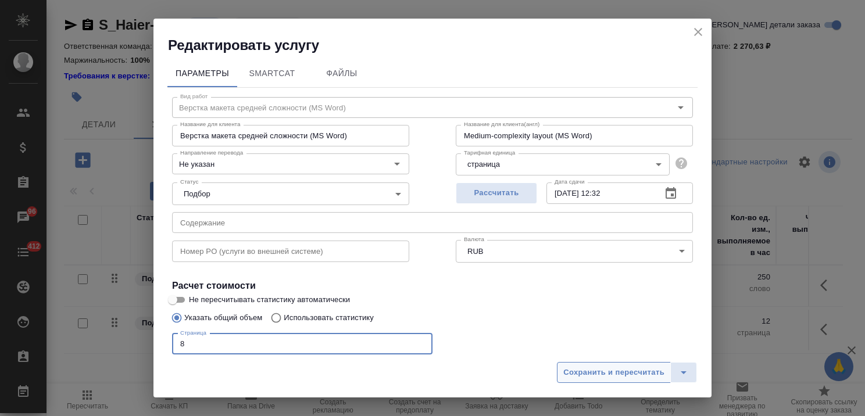
type input "8"
click at [648, 371] on span "Сохранить и пересчитать" at bounding box center [613, 372] width 101 height 13
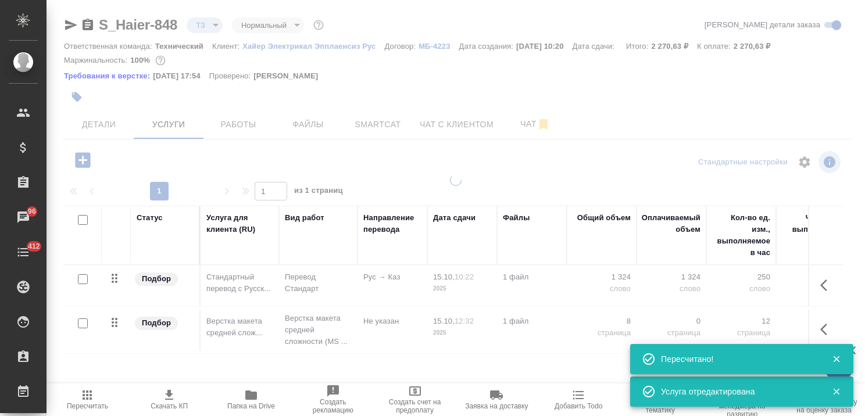
type input "new"
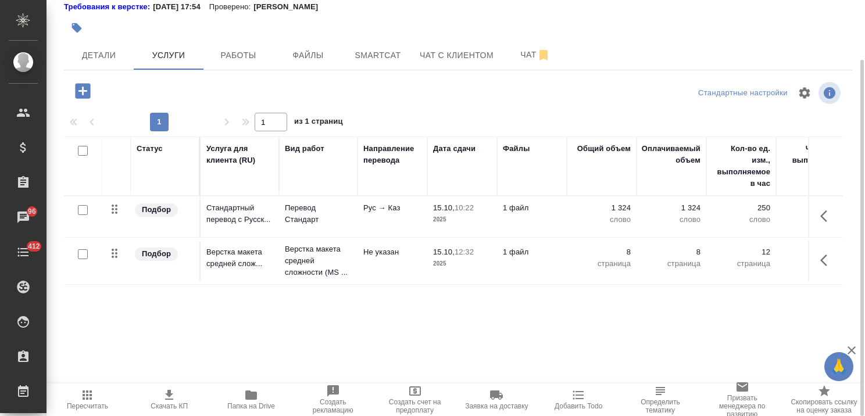
click at [833, 217] on icon "button" at bounding box center [827, 216] width 14 height 14
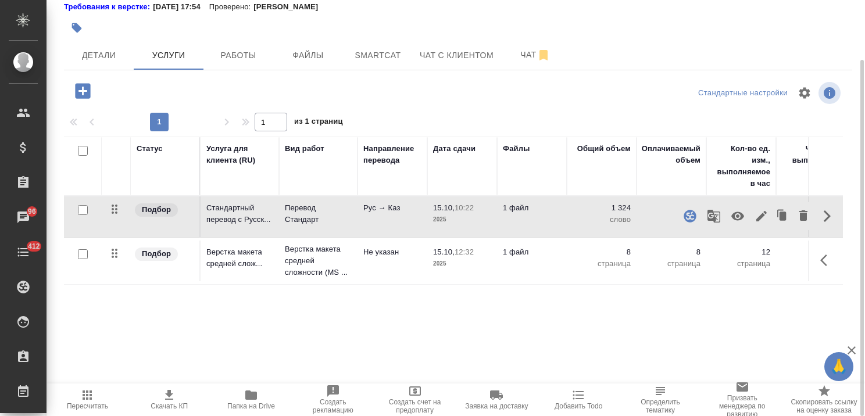
click at [760, 214] on icon "button" at bounding box center [761, 216] width 14 height 14
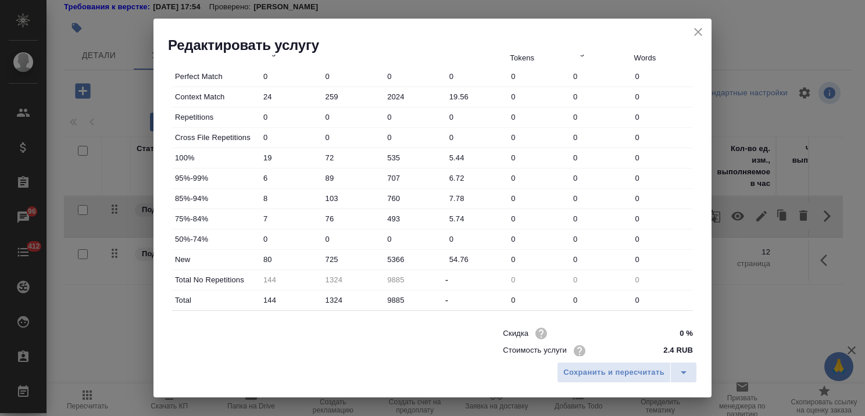
scroll to position [349, 0]
click at [700, 32] on icon "close" at bounding box center [698, 32] width 14 height 14
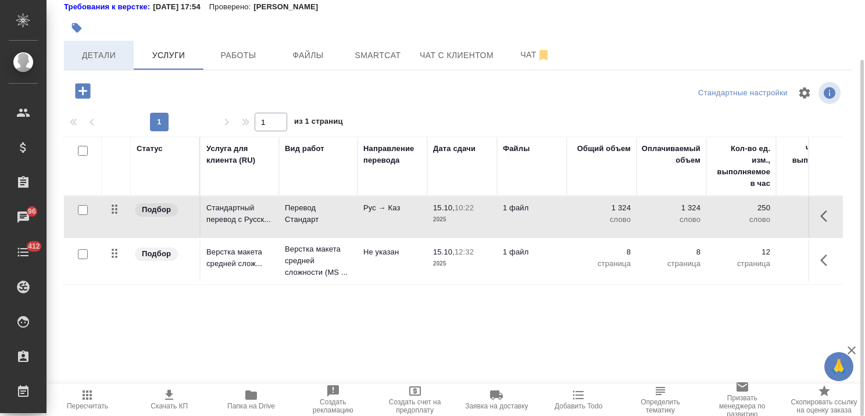
click at [102, 53] on span "Детали" at bounding box center [99, 55] width 56 height 15
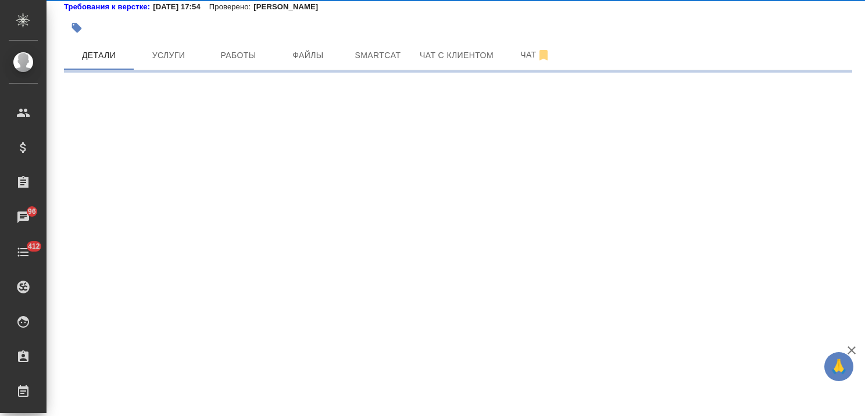
select select "RU"
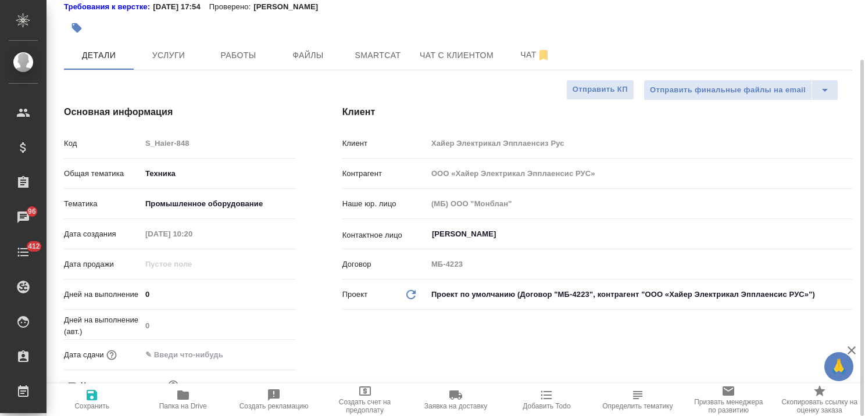
type textarea "x"
drag, startPoint x: 164, startPoint y: 291, endPoint x: 107, endPoint y: 302, distance: 58.7
click at [107, 302] on div "Дней на выполнение 0" at bounding box center [180, 294] width 232 height 20
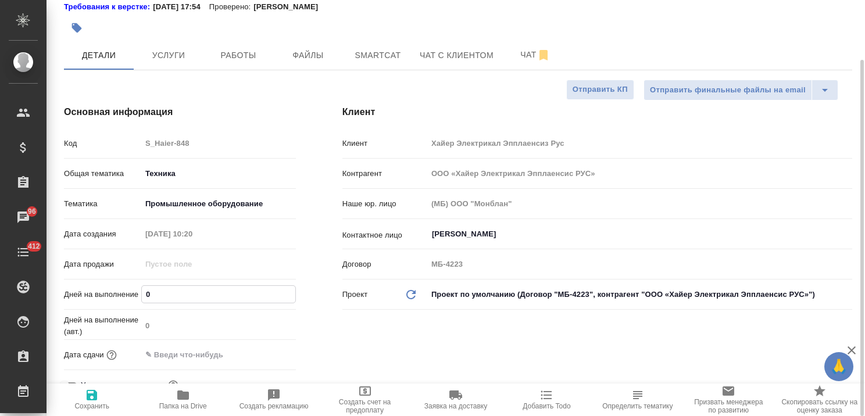
type input "1"
type textarea "x"
type input "1"
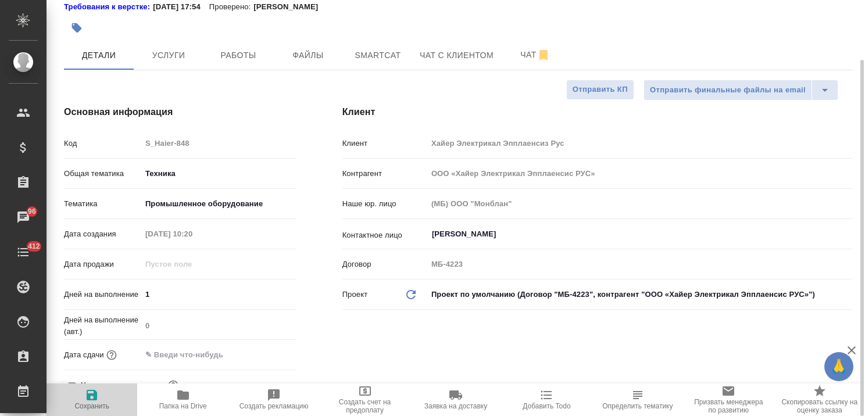
click at [85, 399] on icon "button" at bounding box center [92, 395] width 14 height 14
type textarea "x"
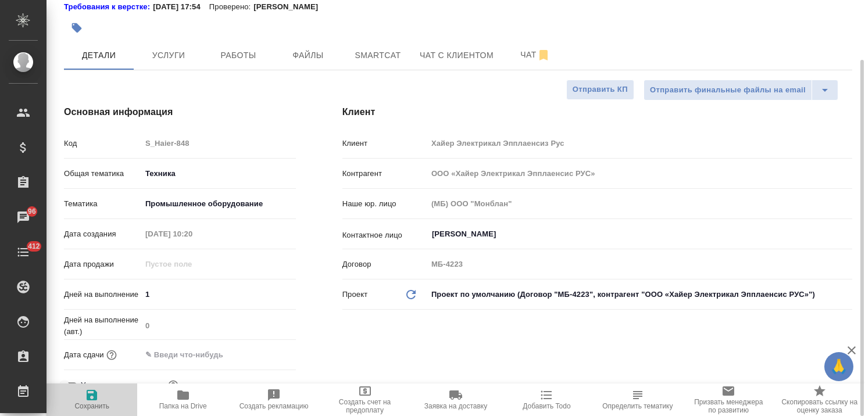
type textarea "x"
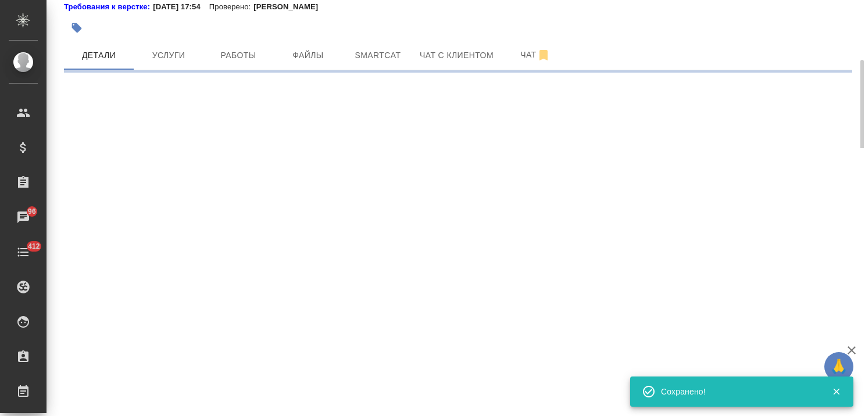
select select "RU"
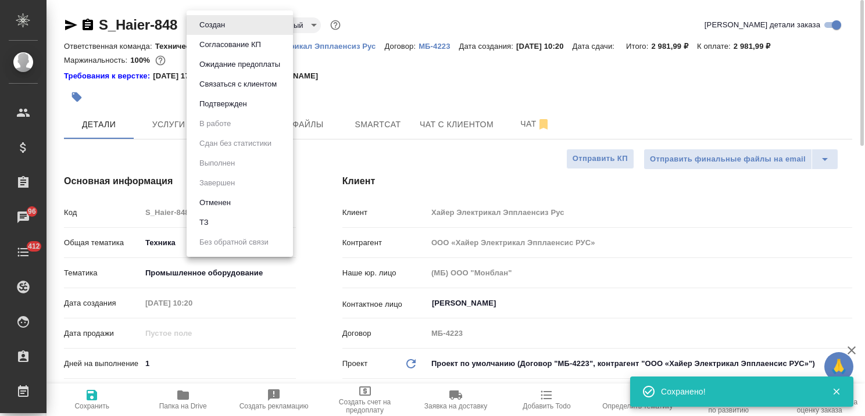
click at [216, 17] on body "🙏 .cls-1 fill:#fff; AWATERA Usmanova Olga Клиенты Спецификации Заказы 96 Чаты 4…" at bounding box center [432, 208] width 865 height 416
click at [235, 44] on button "Согласование КП" at bounding box center [230, 44] width 69 height 13
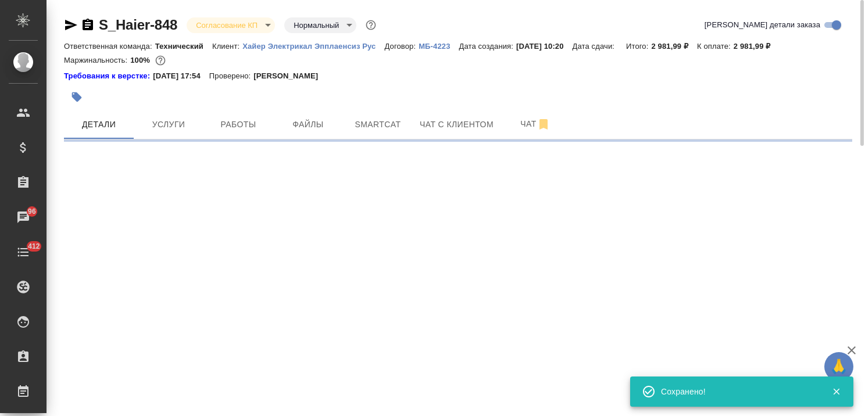
select select "RU"
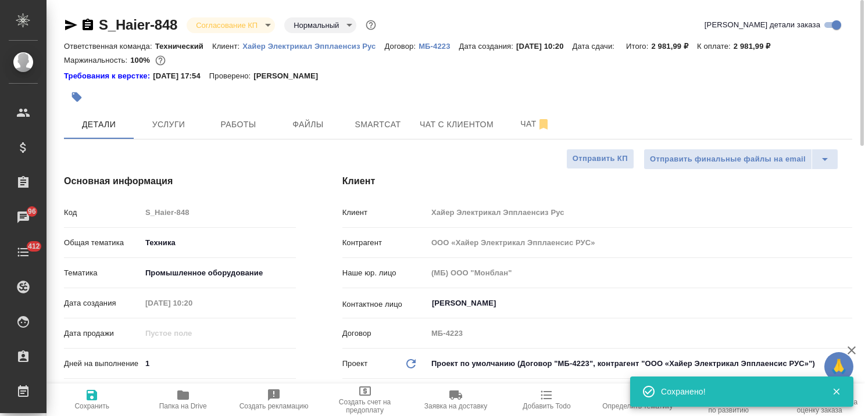
type textarea "x"
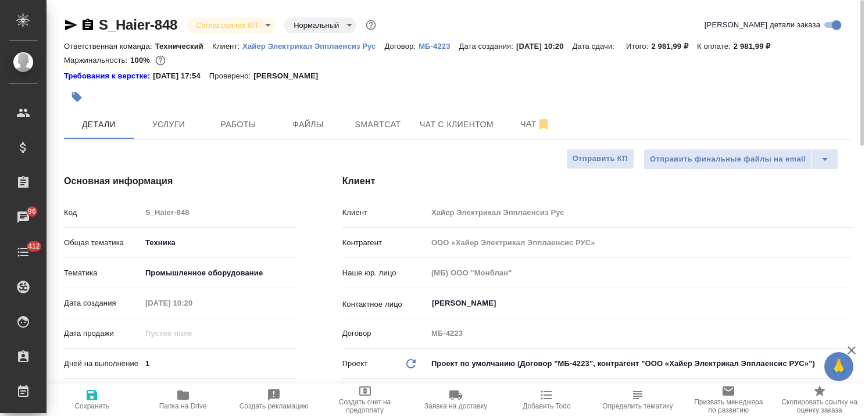
type textarea "x"
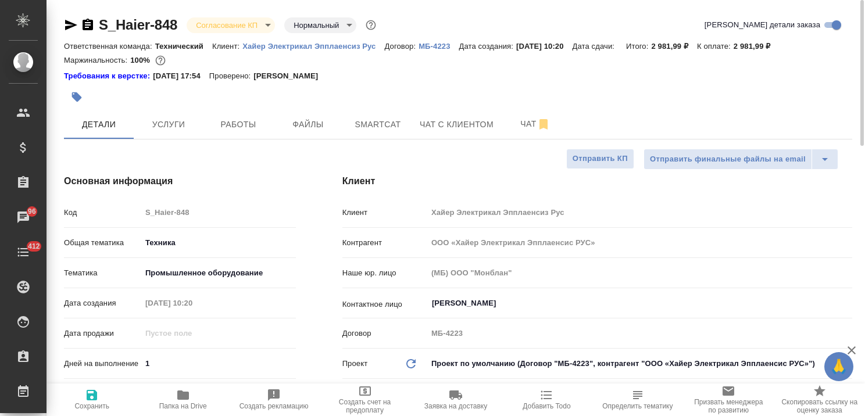
type textarea "x"
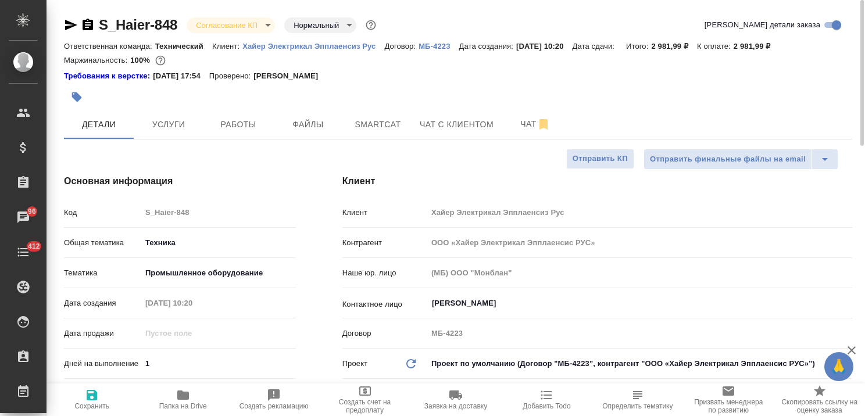
type textarea "x"
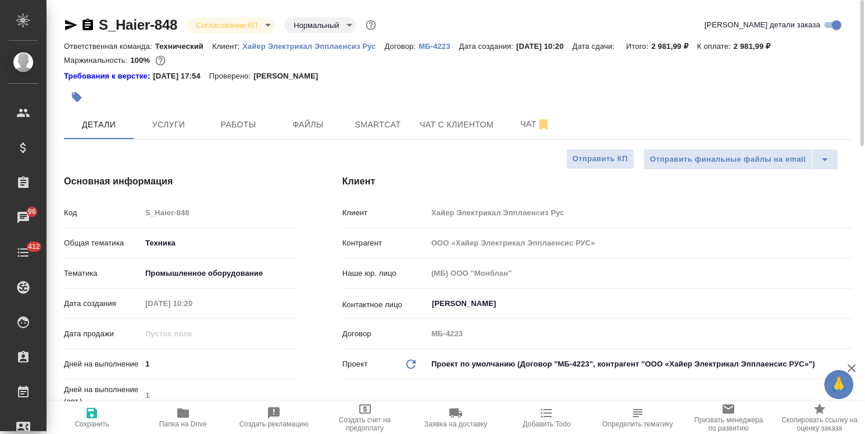
type textarea "x"
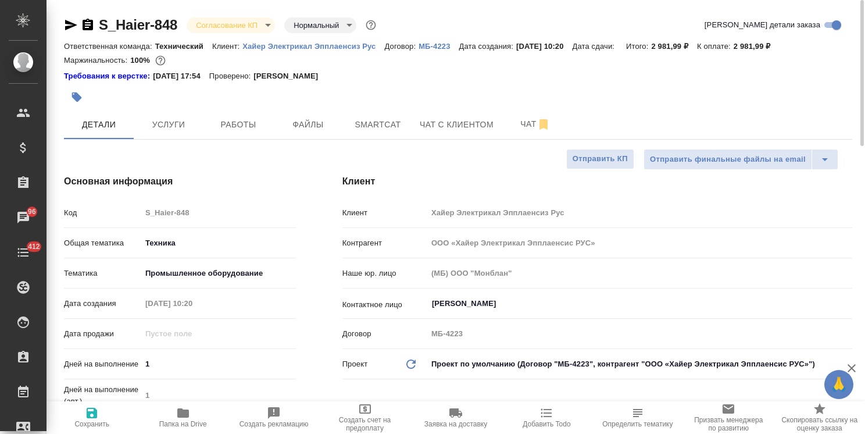
type textarea "x"
click at [169, 110] on button "Услуги" at bounding box center [169, 124] width 70 height 29
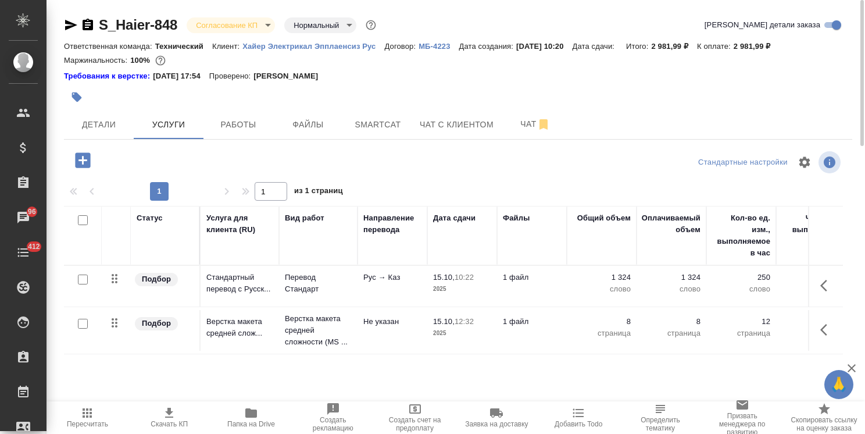
scroll to position [51, 0]
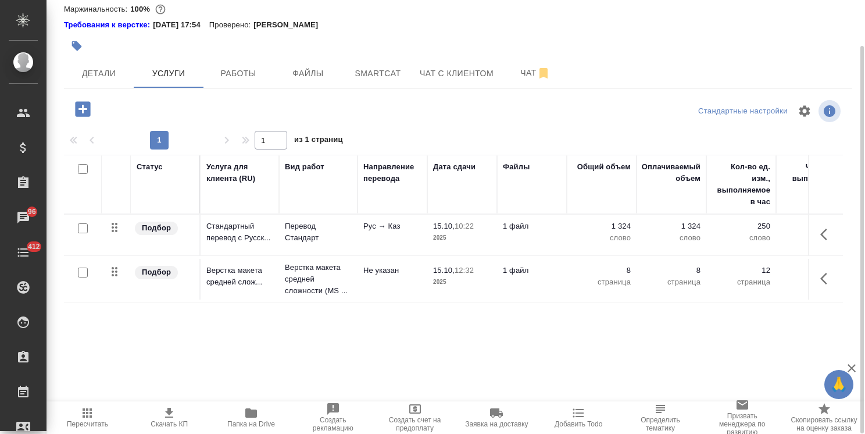
click at [177, 413] on span "Скачать КП" at bounding box center [169, 417] width 68 height 22
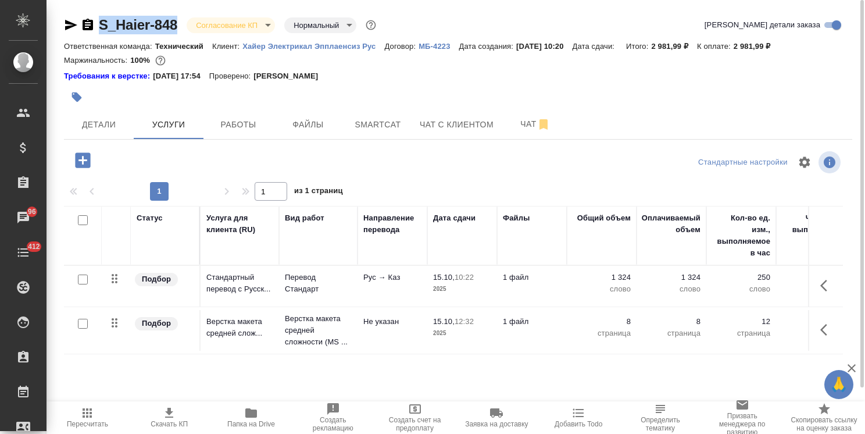
drag, startPoint x: 179, startPoint y: 10, endPoint x: 70, endPoint y: 6, distance: 108.8
click at [70, 6] on div "S_Haier-848 Согласование КП kpNegotiation Нормальный normal Кратко детали заказ…" at bounding box center [458, 242] width 801 height 485
drag, startPoint x: 788, startPoint y: 44, endPoint x: 750, endPoint y: 51, distance: 39.0
click at [750, 51] on div "Ответственная команда: Технический Клиент: Хайер Электрикал Эпплаенсиз Рус Дого…" at bounding box center [458, 46] width 788 height 14
copy p "2 981,99 ₽"
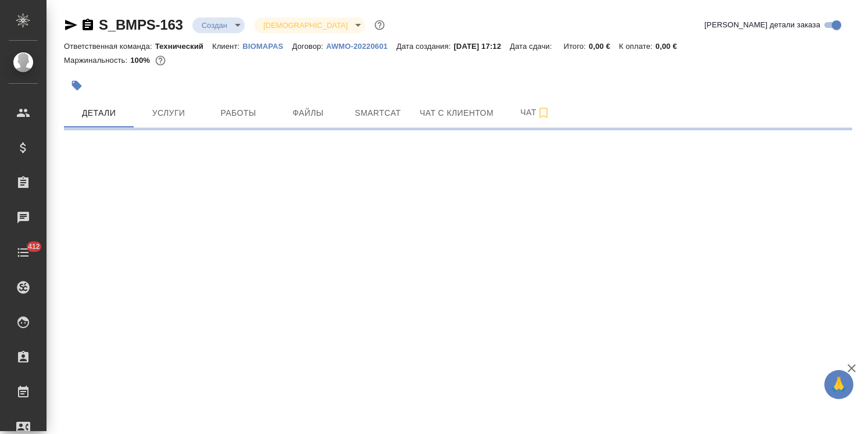
select select "RU"
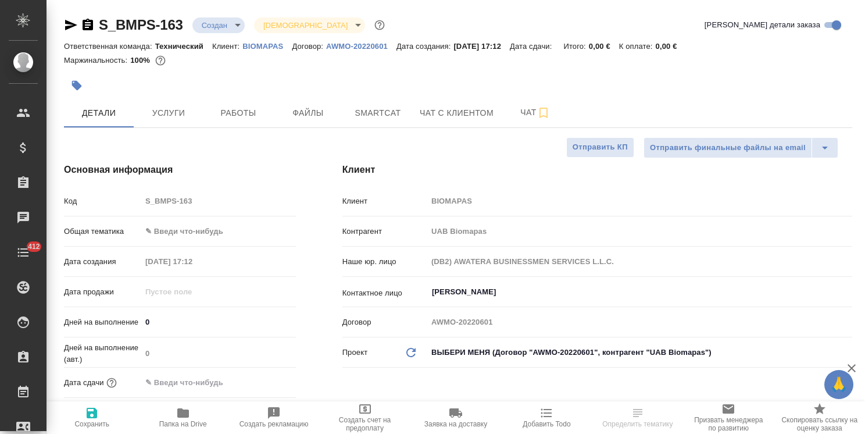
type textarea "x"
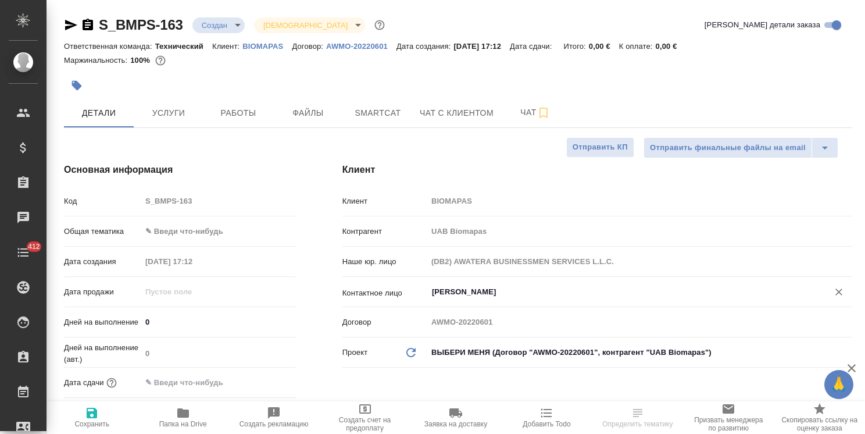
type textarea "x"
click at [259, 42] on p "BIOMAPAS" at bounding box center [266, 46] width 49 height 9
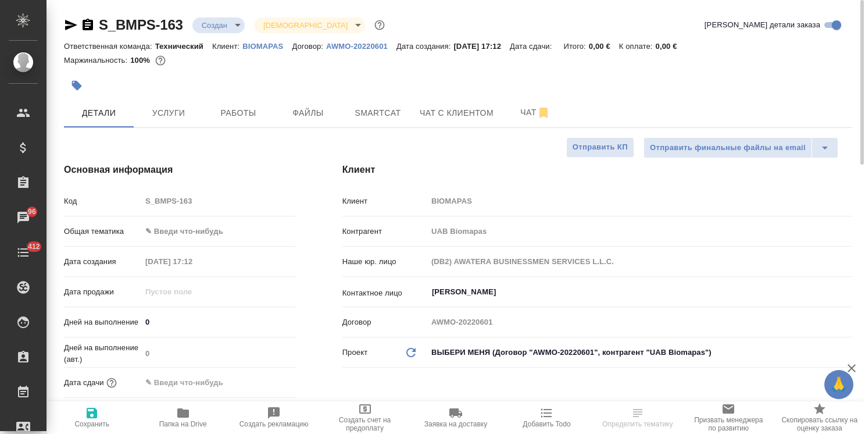
type textarea "x"
select select "RU"
type textarea "x"
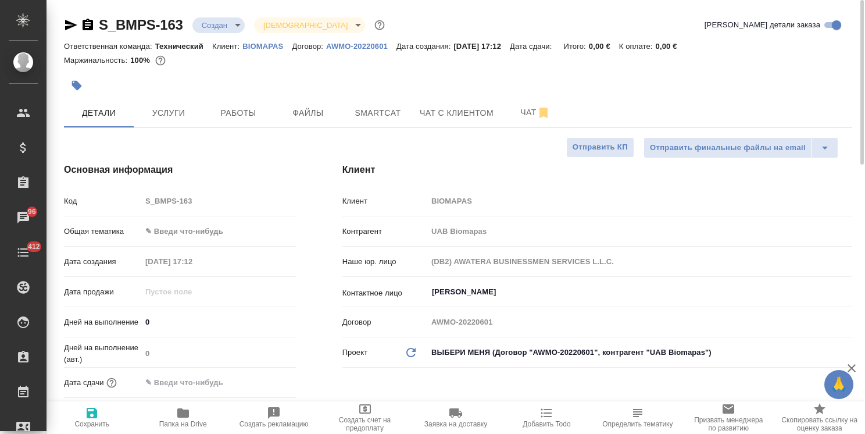
type textarea "x"
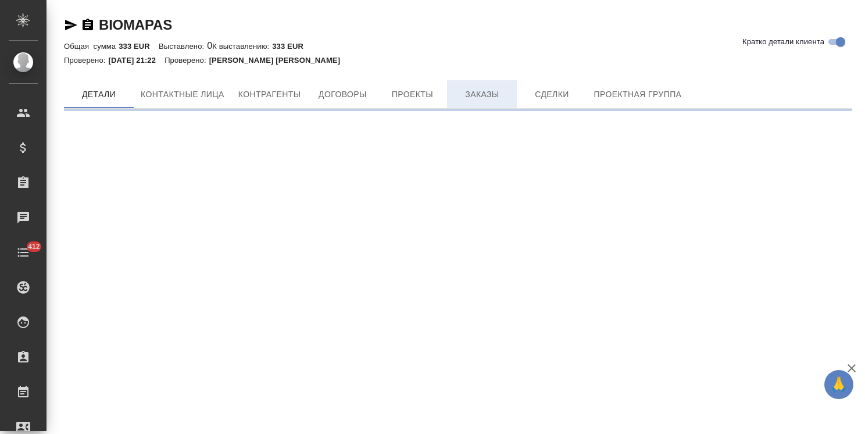
click at [472, 94] on span "Заказы" at bounding box center [482, 94] width 56 height 15
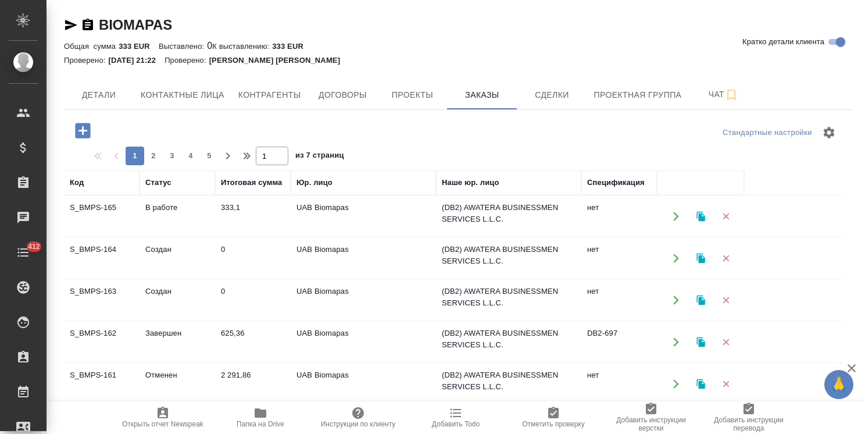
click at [166, 292] on td "Создан" at bounding box center [178, 300] width 76 height 41
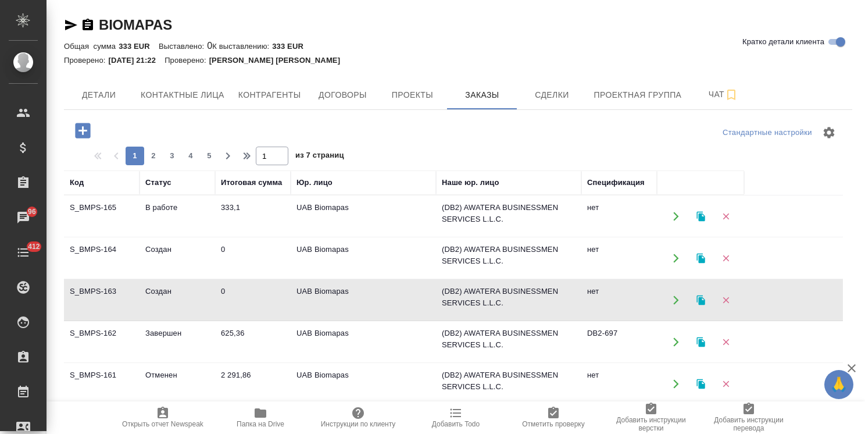
click at [156, 250] on td "Создан" at bounding box center [178, 258] width 76 height 41
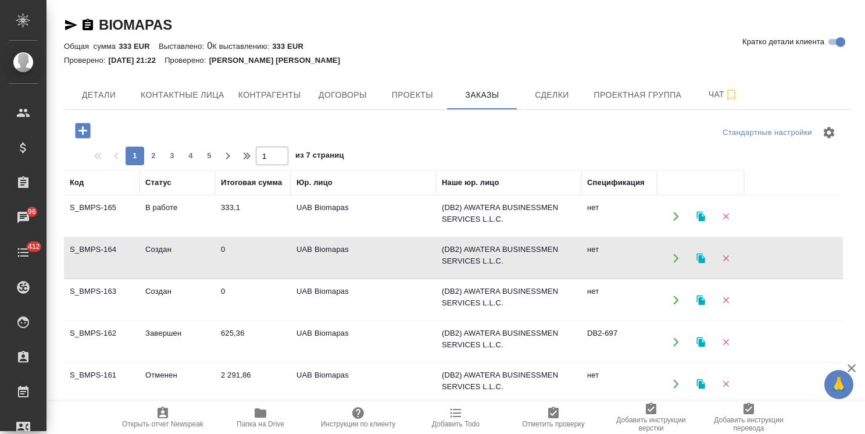
click at [156, 250] on td "Создан" at bounding box center [178, 258] width 76 height 41
click at [728, 298] on icon "button" at bounding box center [726, 300] width 10 height 10
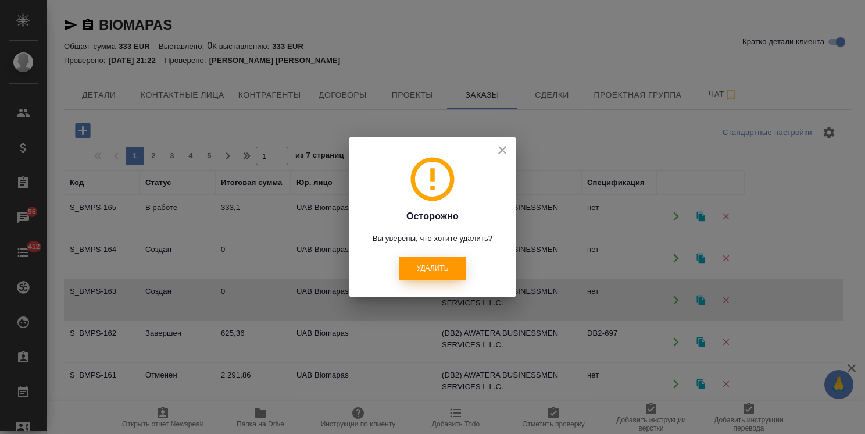
click at [442, 273] on span "Удалить" at bounding box center [432, 268] width 32 height 10
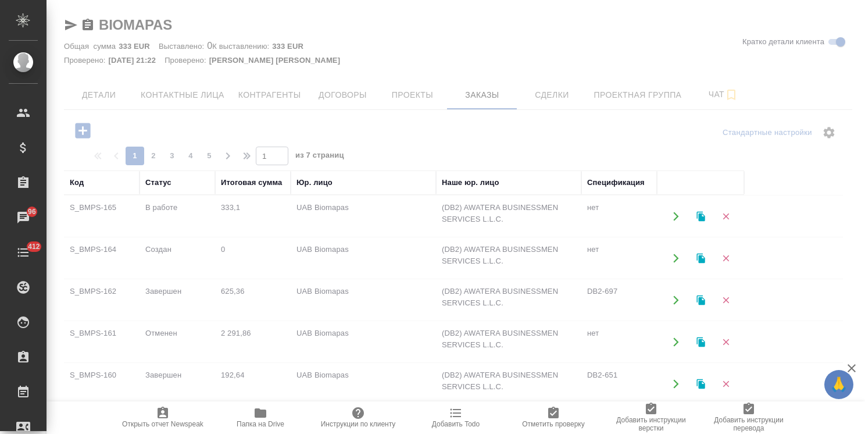
click at [651, 259] on div at bounding box center [456, 303] width 818 height 259
click at [729, 257] on icon "button" at bounding box center [726, 258] width 10 height 10
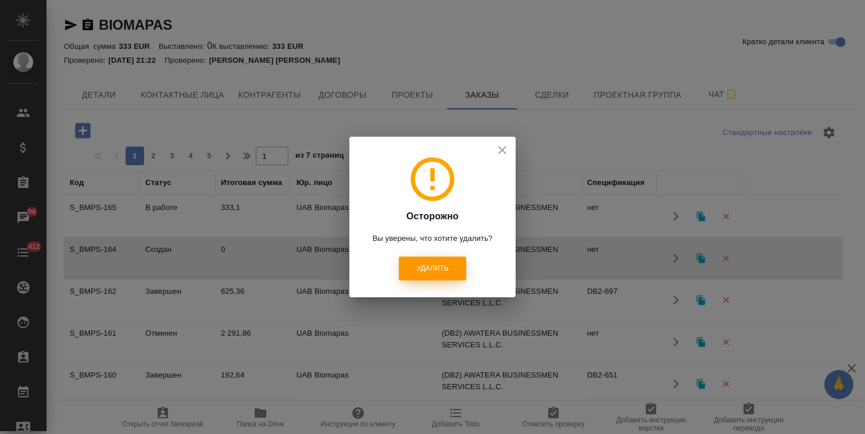
click at [454, 269] on button "Удалить" at bounding box center [432, 268] width 67 height 24
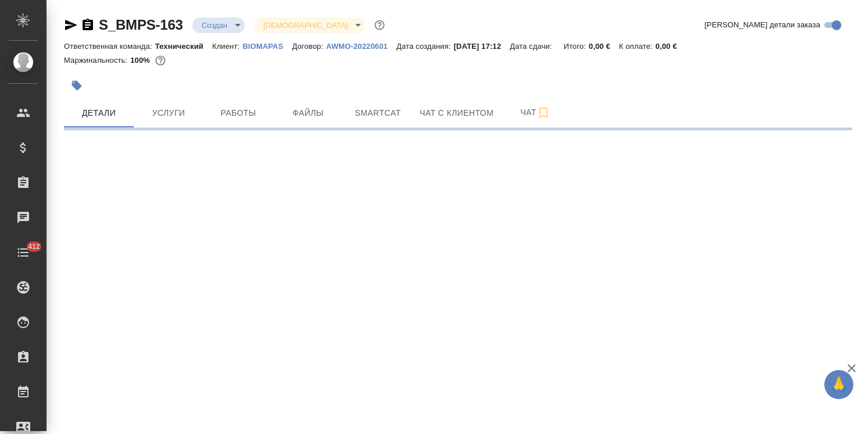
select select "RU"
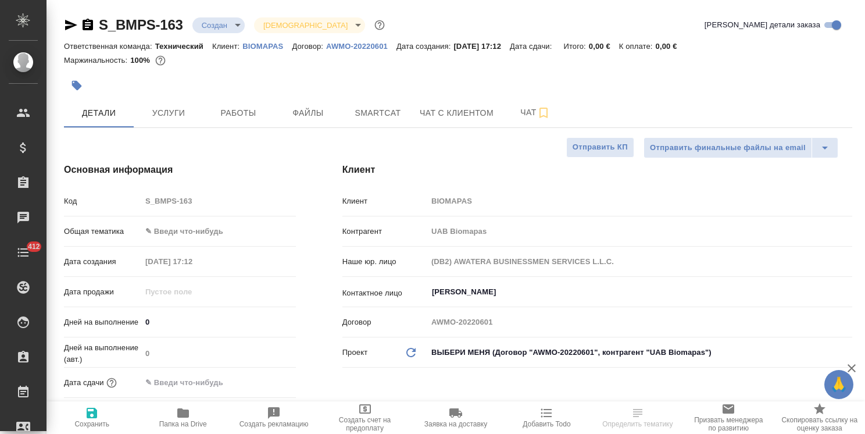
type textarea "x"
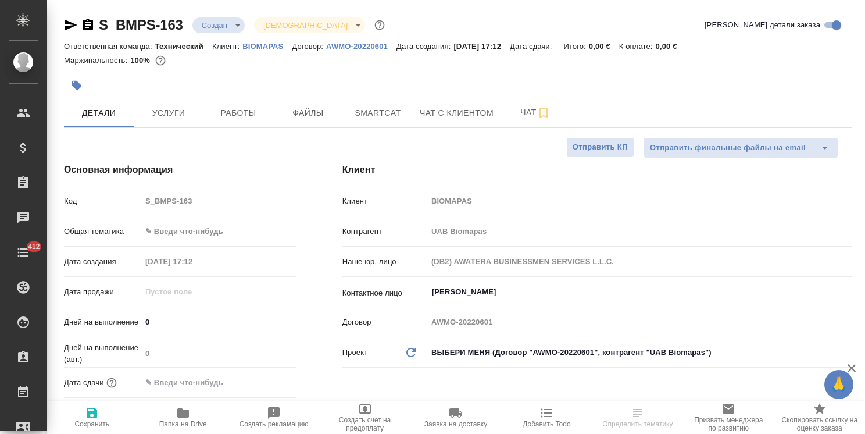
type textarea "x"
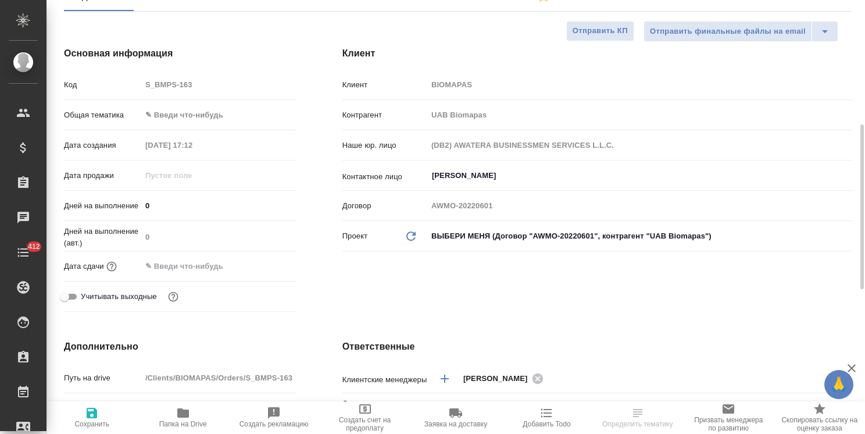
scroll to position [174, 0]
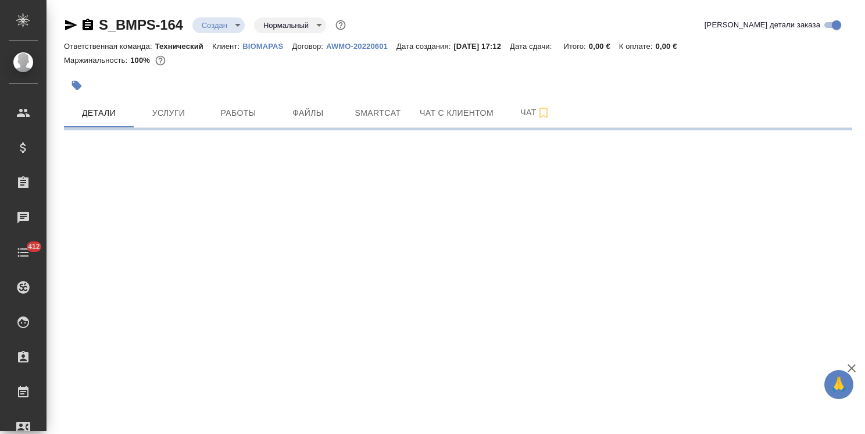
select select "RU"
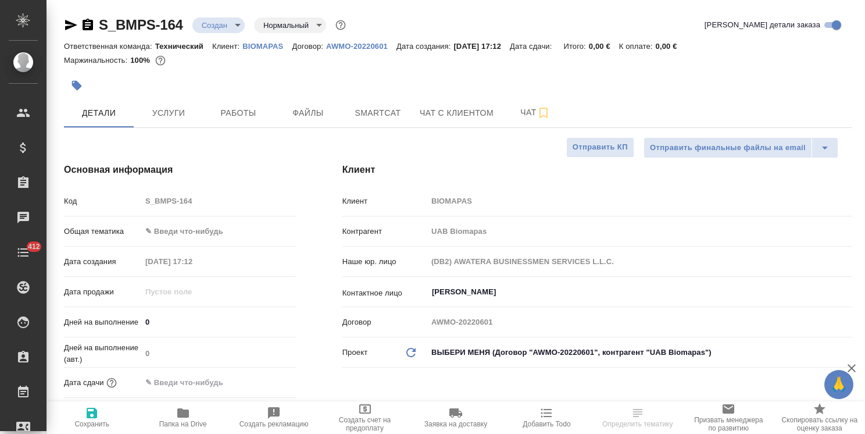
type textarea "x"
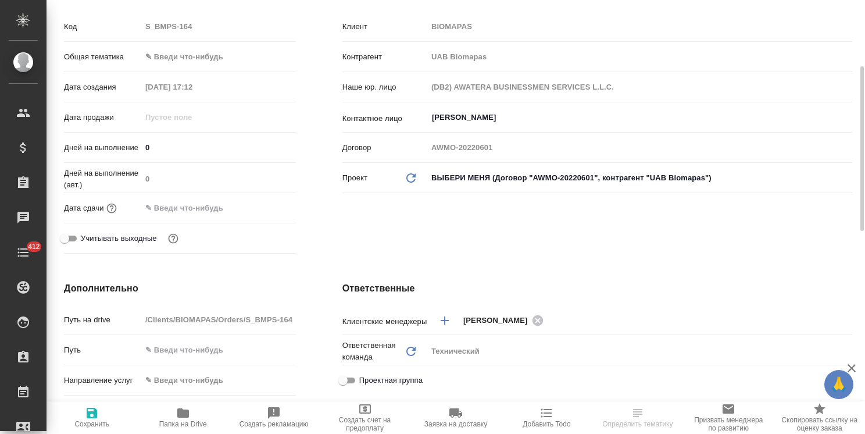
type textarea "x"
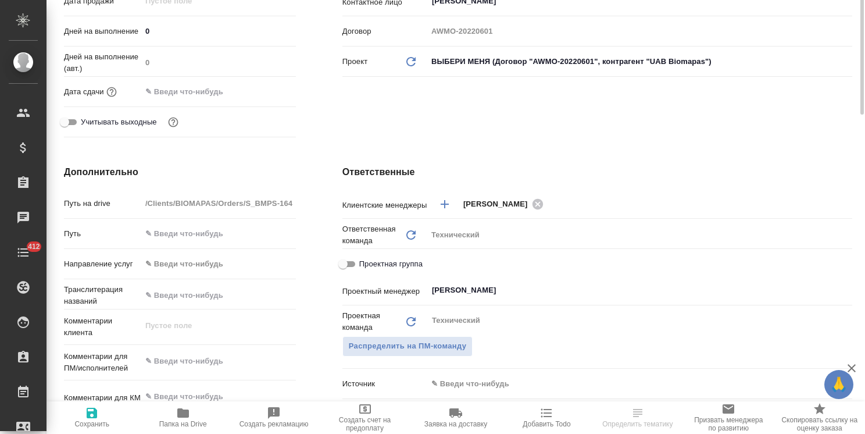
type textarea "x"
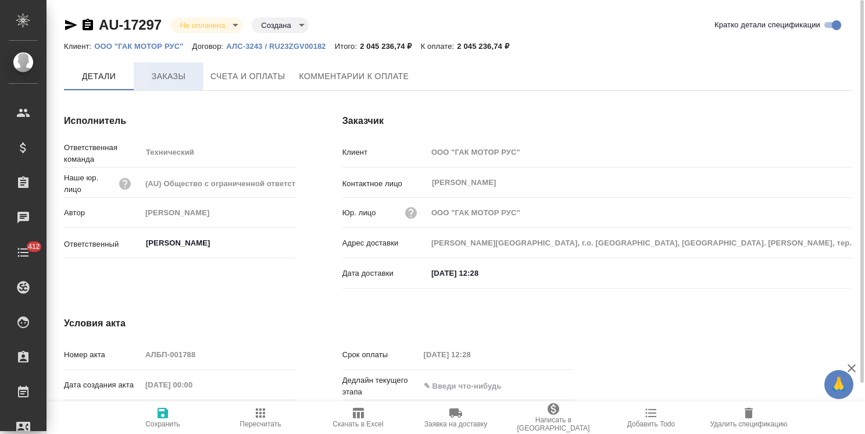
click at [179, 78] on span "Заказы" at bounding box center [169, 76] width 56 height 15
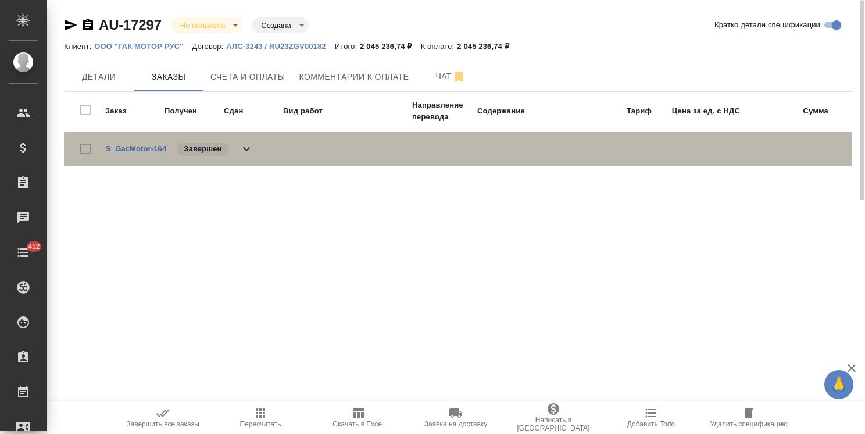
click at [122, 144] on link "S_GacMotor-164" at bounding box center [136, 148] width 60 height 9
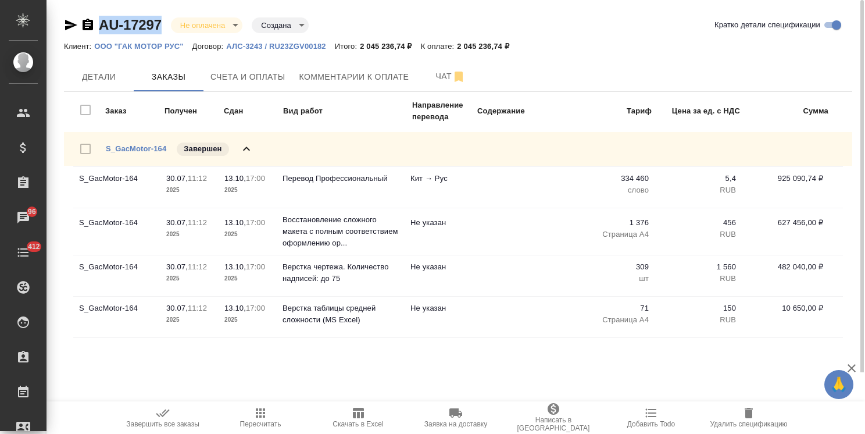
drag, startPoint x: 171, startPoint y: 10, endPoint x: 74, endPoint y: 10, distance: 97.1
click at [74, 10] on div "AU-17297 Не оплачена notPayed Создана created Кратко детали спецификации Клиент…" at bounding box center [458, 186] width 801 height 372
copy link "AU-17297"
click at [245, 83] on span "Счета и оплаты" at bounding box center [247, 77] width 75 height 15
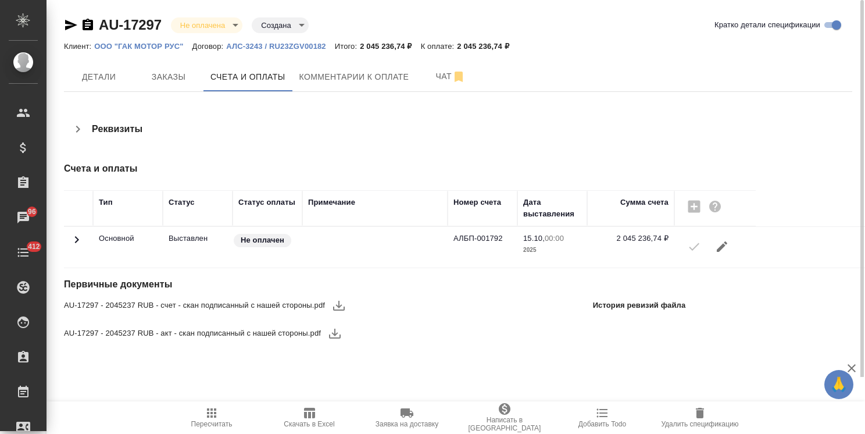
click at [342, 299] on icon "button" at bounding box center [339, 305] width 14 height 14
click at [339, 331] on icon "button" at bounding box center [335, 333] width 14 height 14
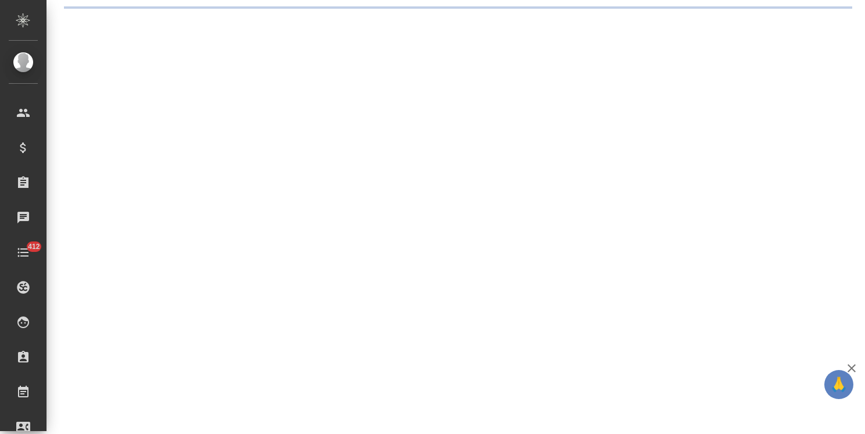
select select "RU"
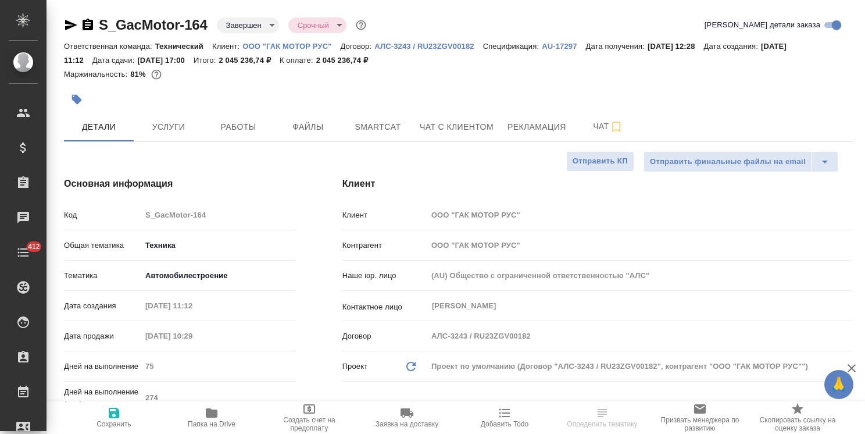
type textarea "x"
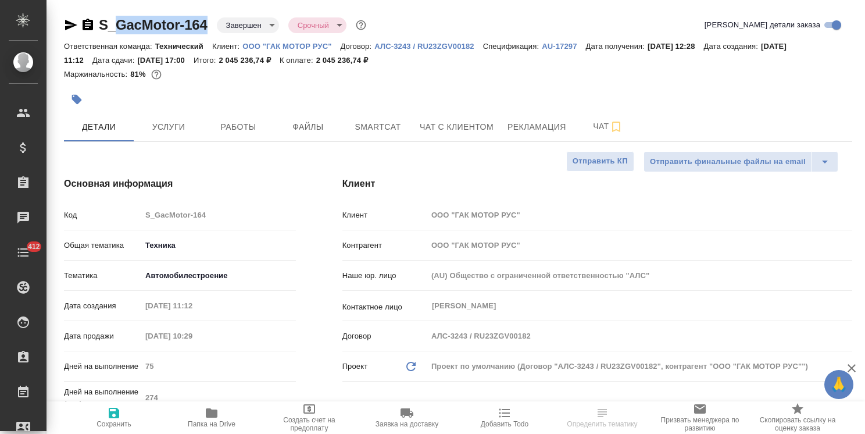
type textarea "x"
drag, startPoint x: 210, startPoint y: 12, endPoint x: 87, endPoint y: 3, distance: 124.1
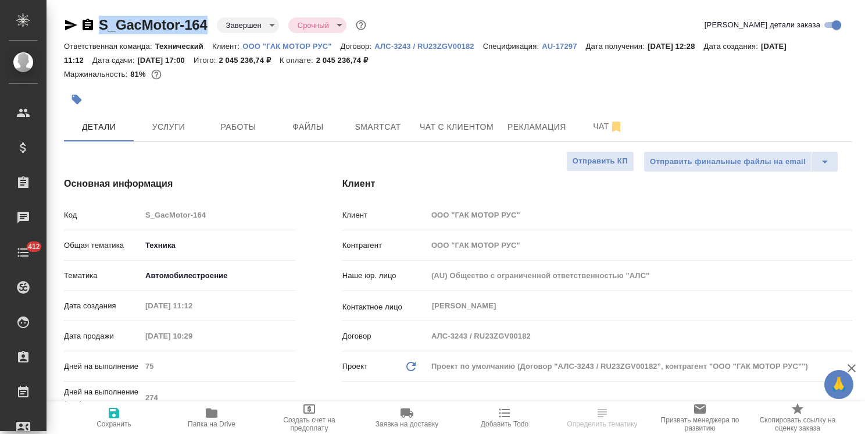
copy link "S_GacMotor-164"
type textarea "x"
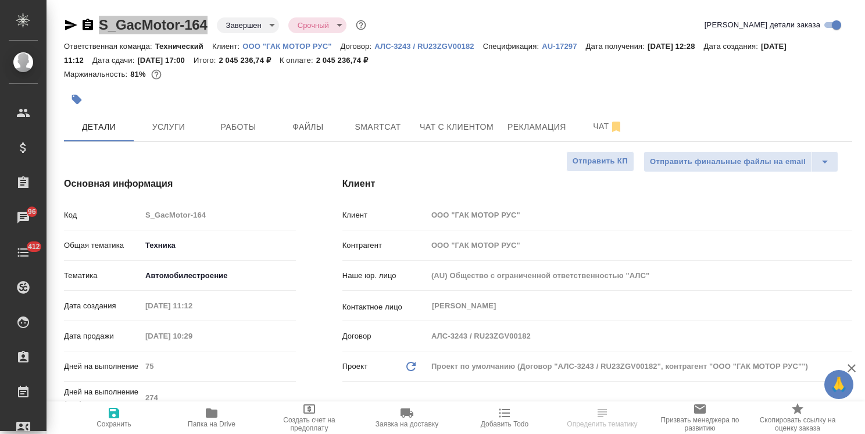
select select "RU"
type textarea "x"
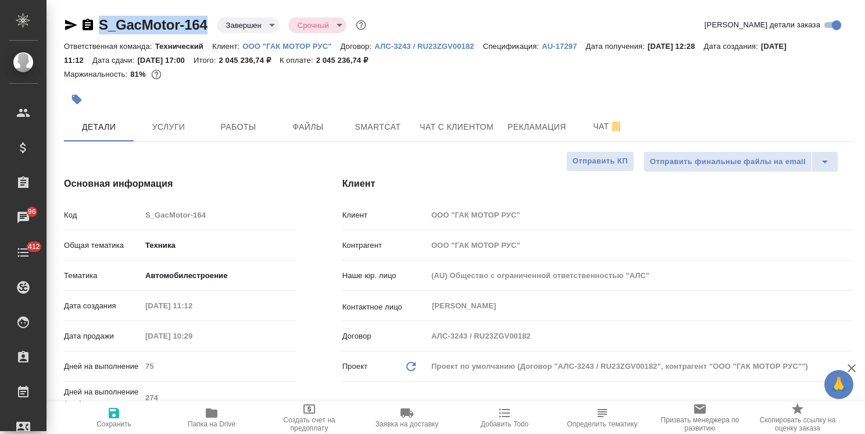
type textarea "x"
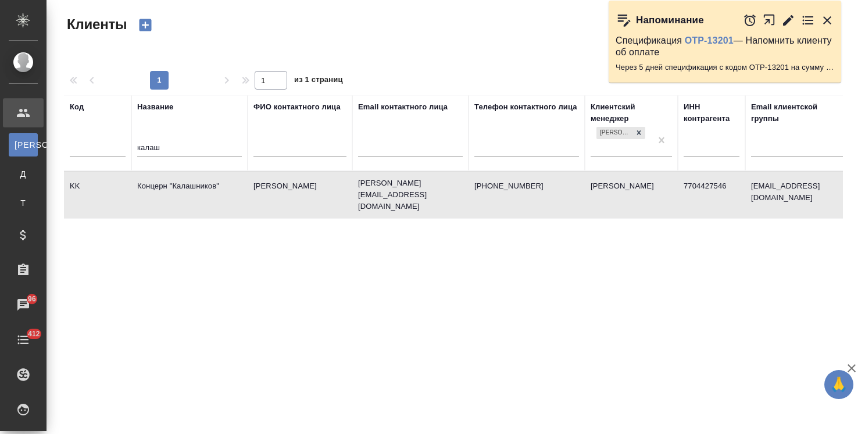
select select "RU"
drag, startPoint x: 178, startPoint y: 147, endPoint x: 48, endPoint y: 152, distance: 130.3
click at [51, 152] on div "Клиенты Стандартные настройки 1 1 из 1 страниц Код Название калаш ФИО контактно…" at bounding box center [456, 260] width 818 height 520
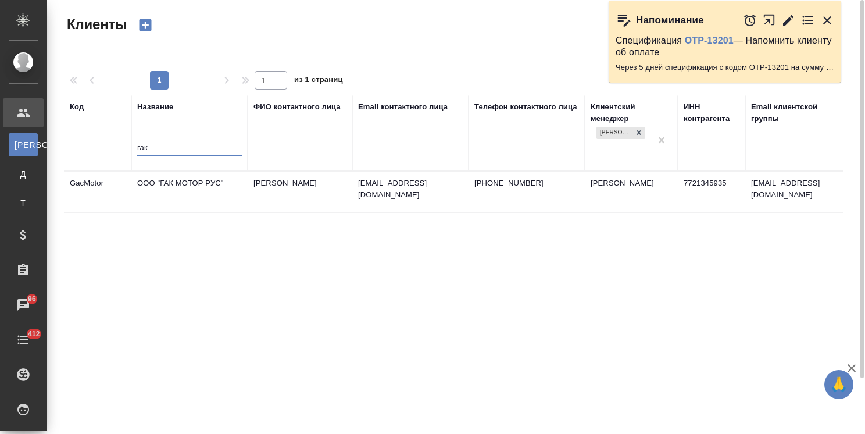
type input "гак"
click at [186, 183] on td "ООО "ГАК МОТОР РУС"" at bounding box center [189, 191] width 116 height 41
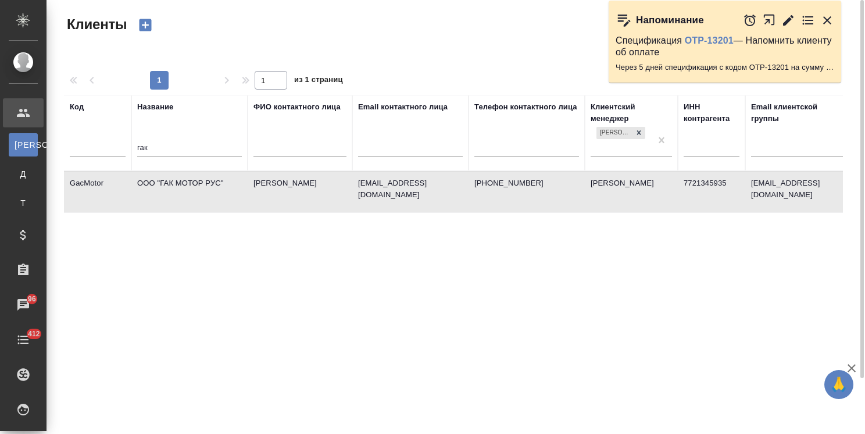
click at [186, 183] on td "ООО "ГАК МОТОР РУС"" at bounding box center [189, 191] width 116 height 41
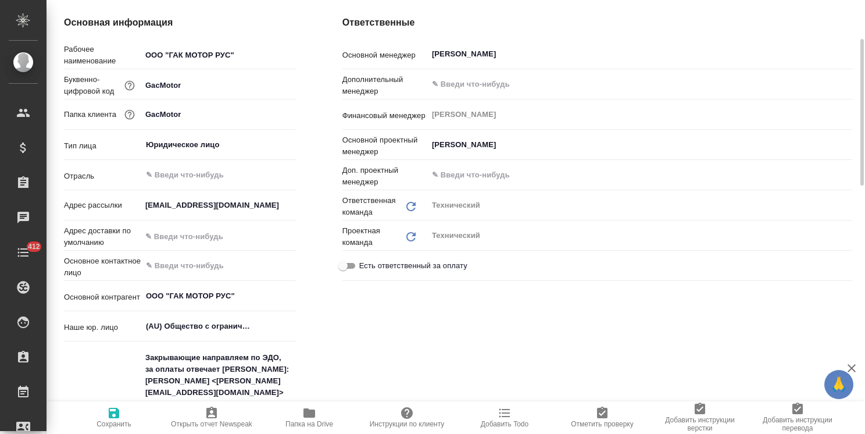
type textarea "x"
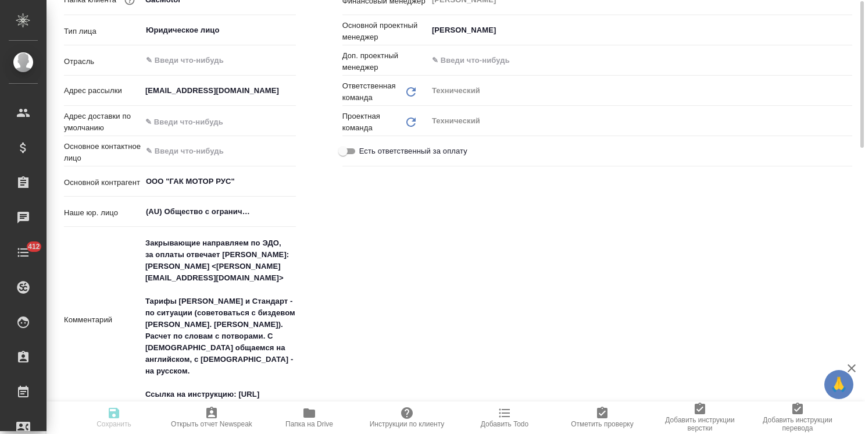
type textarea "x"
